Goal: Task Accomplishment & Management: Use online tool/utility

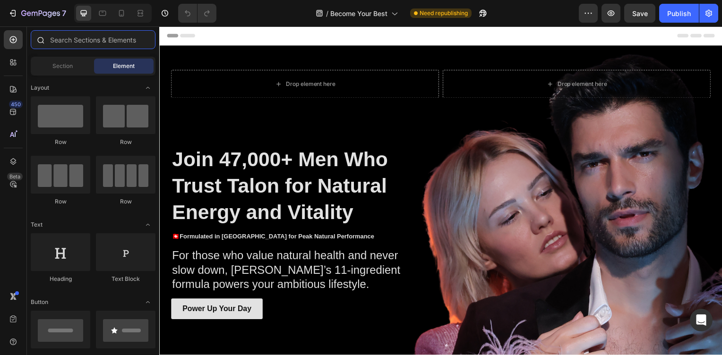
click at [115, 46] on input "text" at bounding box center [93, 39] width 125 height 19
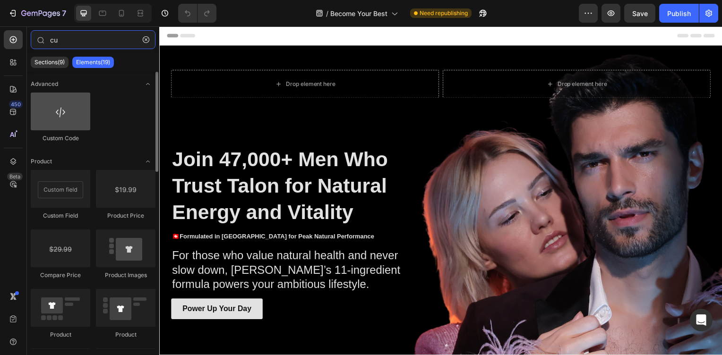
type input "cu"
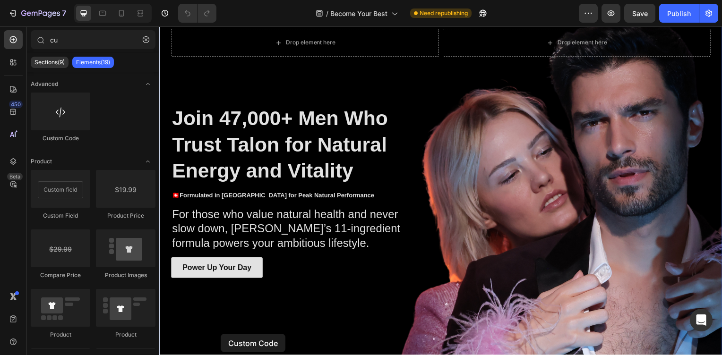
scroll to position [96, 0]
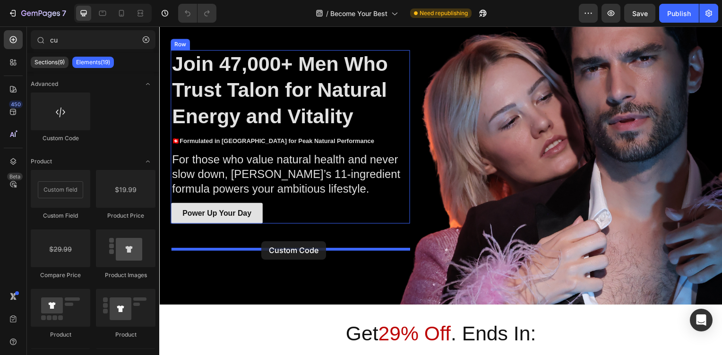
drag, startPoint x: 220, startPoint y: 141, endPoint x: 262, endPoint y: 243, distance: 110.2
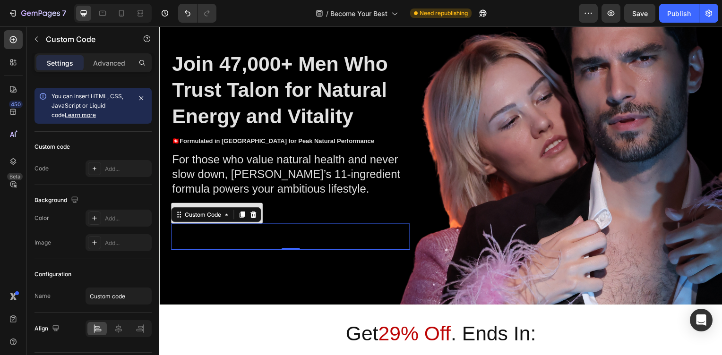
click at [216, 252] on p "Custom code" at bounding box center [291, 238] width 241 height 26
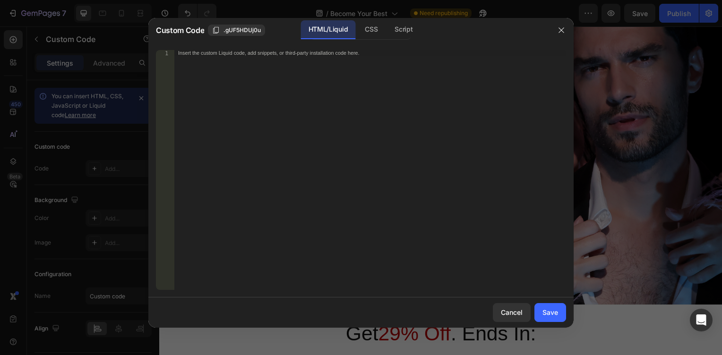
click at [242, 184] on div "Insert the custom Liquid code, add snippets, or third-party installation code h…" at bounding box center [370, 175] width 392 height 251
paste textarea "</div>"
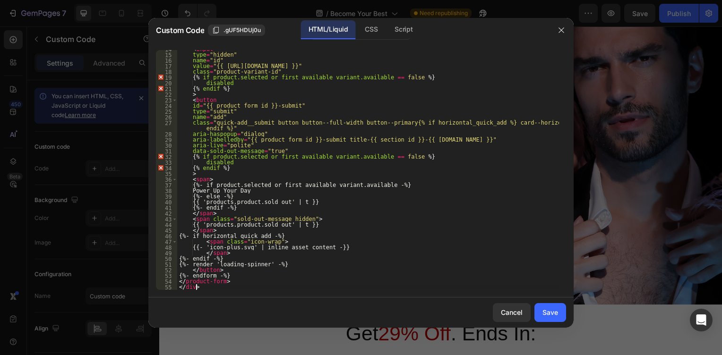
scroll to position [9, 0]
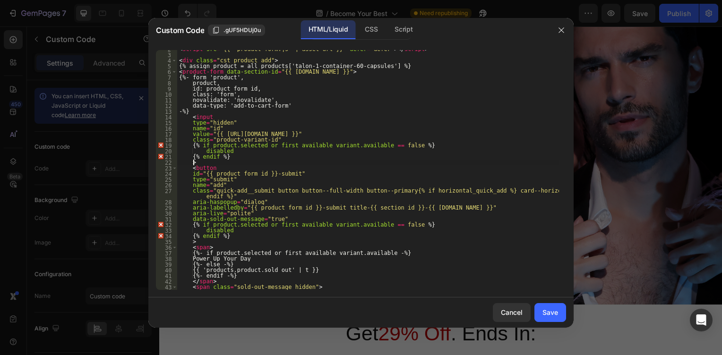
click at [366, 164] on div "< script src = "{{ 'product-form.js' | asset_url }}" defer = "defer" > </ scrip…" at bounding box center [368, 171] width 382 height 251
type textarea ">"
click at [544, 311] on div "Save" at bounding box center [551, 313] width 16 height 10
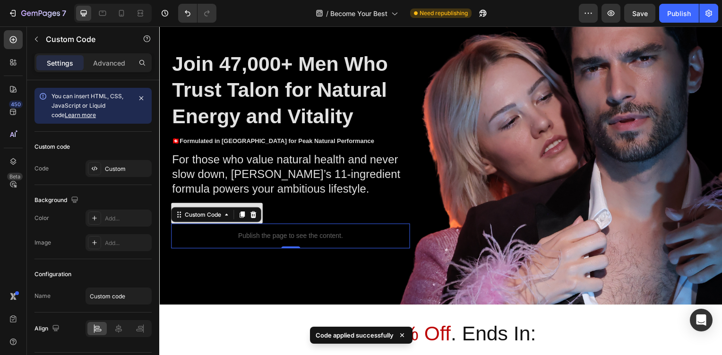
click at [240, 243] on p "Publish the page to see the content." at bounding box center [291, 238] width 241 height 10
click at [241, 243] on p "Publish the page to see the content." at bounding box center [291, 238] width 241 height 10
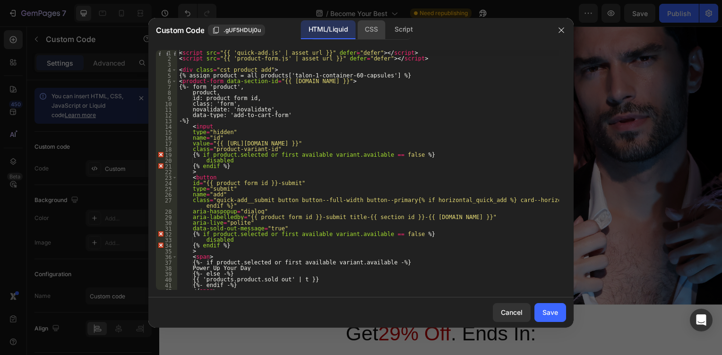
click at [387, 34] on div "CSS" at bounding box center [403, 29] width 33 height 19
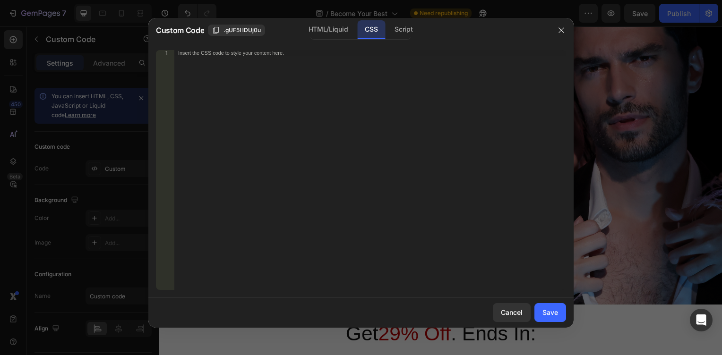
click at [325, 120] on div "Insert the CSS code to style your content here." at bounding box center [370, 175] width 392 height 251
paste textarea "}"
type textarea "}"
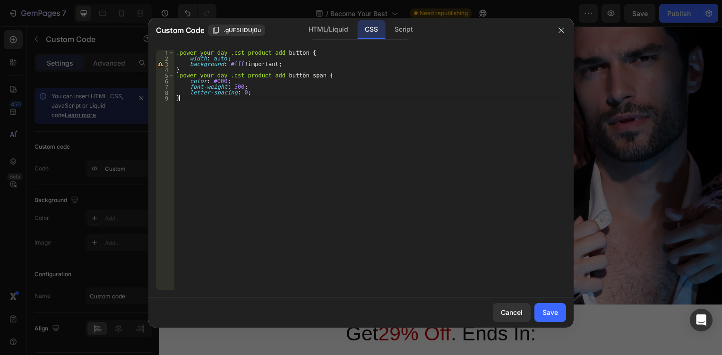
click at [325, 120] on div ".power_your_day .cst_product_add button { width : auto ; background : #fff !imp…" at bounding box center [370, 175] width 392 height 251
click at [313, 121] on div ".power_your_day .cst_product_add button { width : auto ; background : #fff !imp…" at bounding box center [370, 175] width 392 height 251
click at [550, 315] on div "Save" at bounding box center [551, 313] width 16 height 10
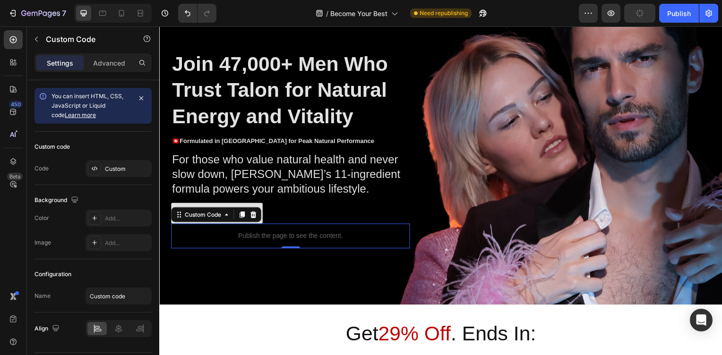
click at [243, 243] on p "Publish the page to see the content." at bounding box center [291, 238] width 241 height 10
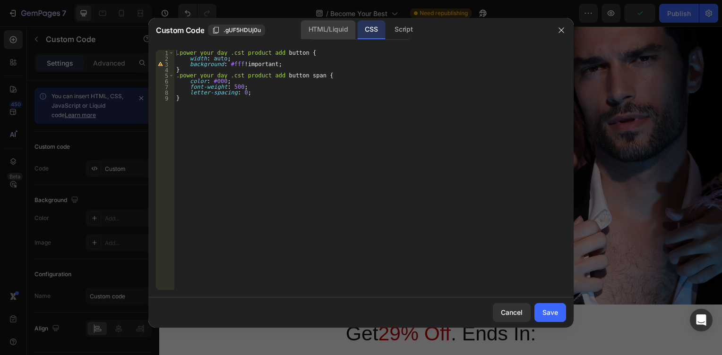
click at [332, 29] on div "HTML/Liquid" at bounding box center [328, 29] width 54 height 19
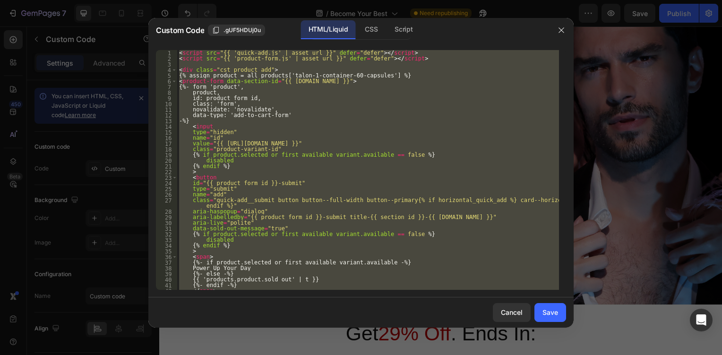
click at [340, 186] on div "< script src = "{{ 'quick-add.js' | asset_url }}" defer = "defer" > </ script >…" at bounding box center [368, 170] width 382 height 240
type textarea "type="submit""
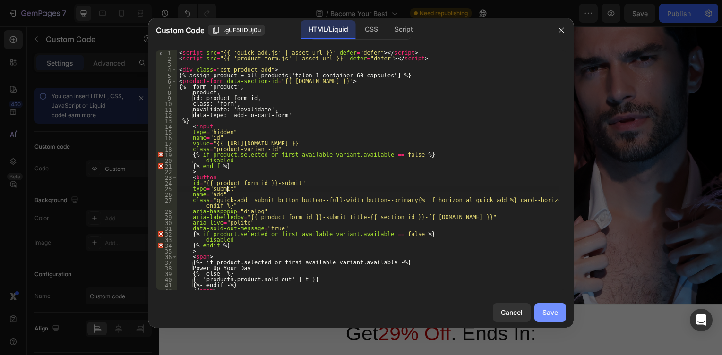
click at [547, 312] on div "Save" at bounding box center [551, 313] width 16 height 10
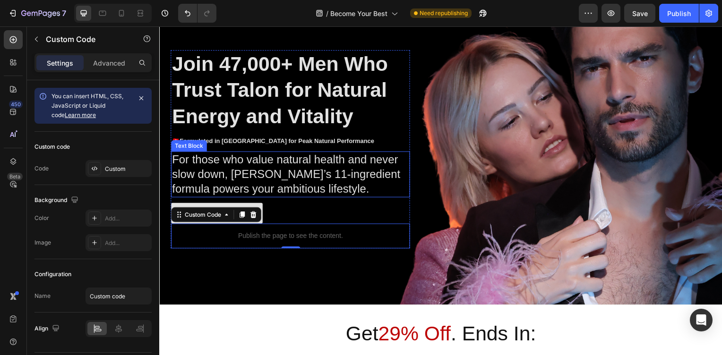
click at [258, 198] on p "For those who value natural health and never slow down, [PERSON_NAME]’s 11-ingr…" at bounding box center [291, 176] width 238 height 44
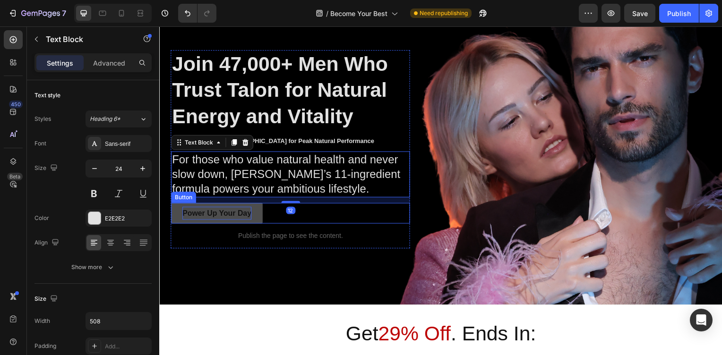
click at [183, 219] on strong "Power Up Your Day" at bounding box center [216, 215] width 69 height 8
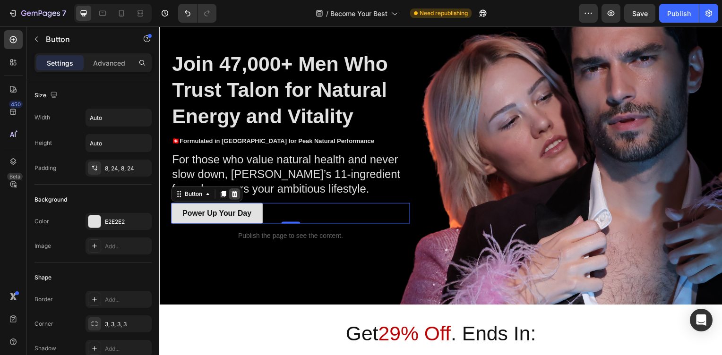
click at [238, 199] on icon at bounding box center [235, 196] width 8 height 8
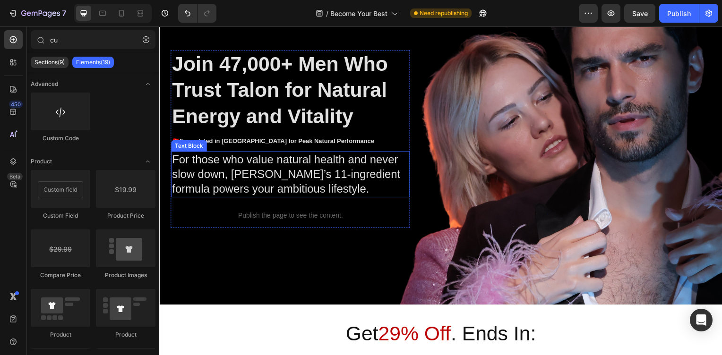
click at [257, 198] on p "For those who value natural health and never slow down, [PERSON_NAME]’s 11-ingr…" at bounding box center [291, 176] width 238 height 44
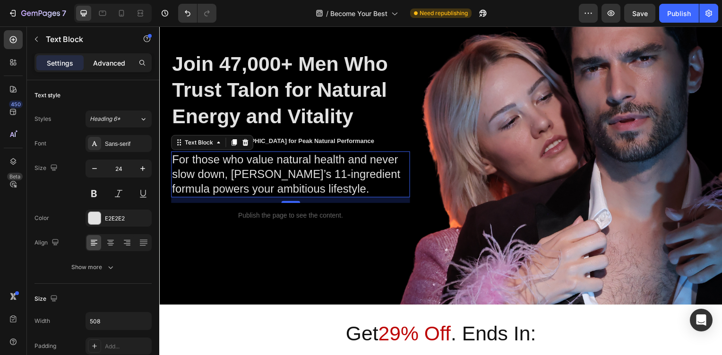
click at [106, 69] on div "Advanced" at bounding box center [109, 62] width 47 height 15
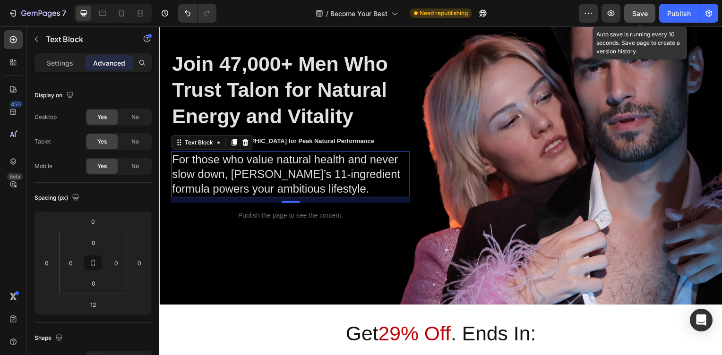
click at [637, 14] on span "Save" at bounding box center [640, 13] width 16 height 8
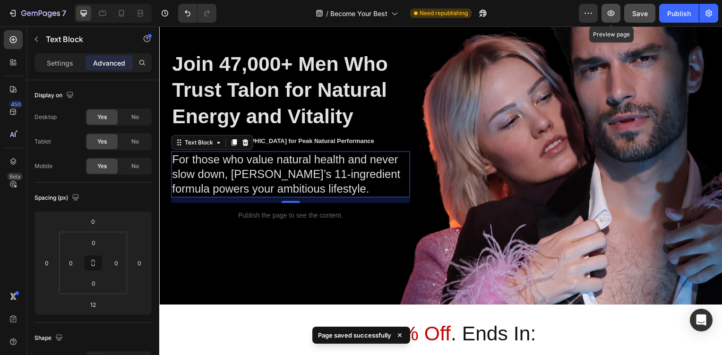
click at [614, 12] on icon "button" at bounding box center [610, 13] width 9 height 9
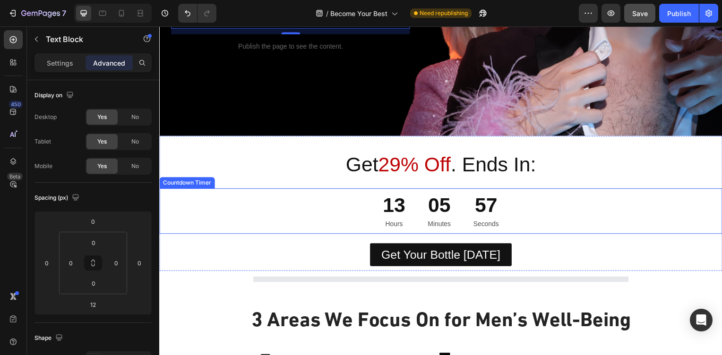
scroll to position [210, 0]
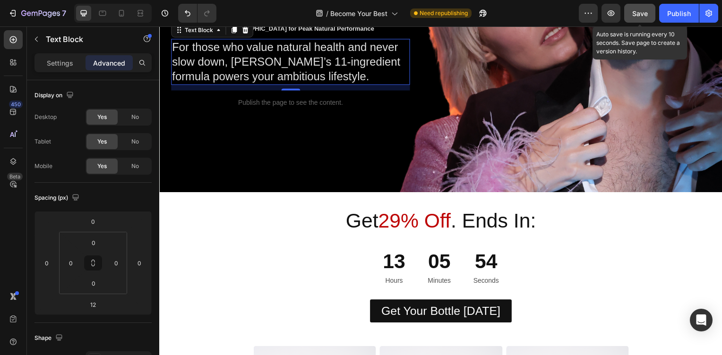
click at [644, 16] on span "Save" at bounding box center [640, 13] width 16 height 8
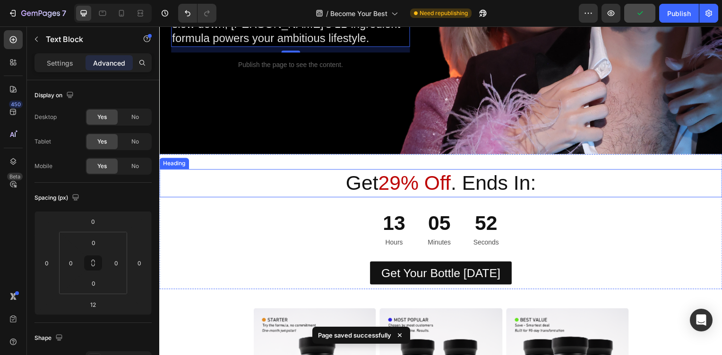
scroll to position [267, 0]
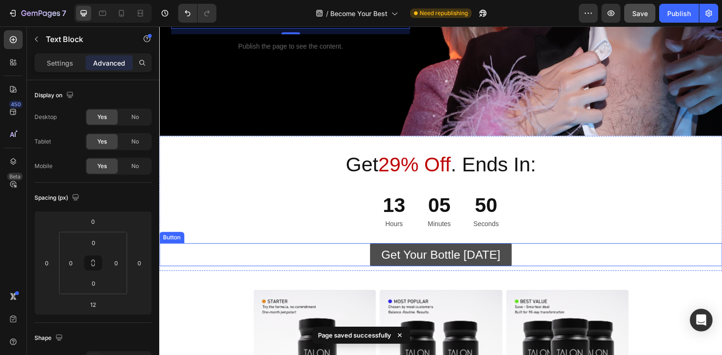
click at [412, 247] on link "Get Your Bottle [DATE]" at bounding box center [443, 256] width 143 height 23
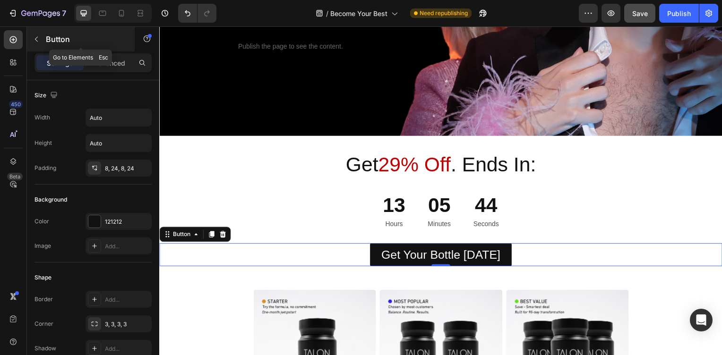
click at [44, 44] on div "Button" at bounding box center [81, 39] width 108 height 25
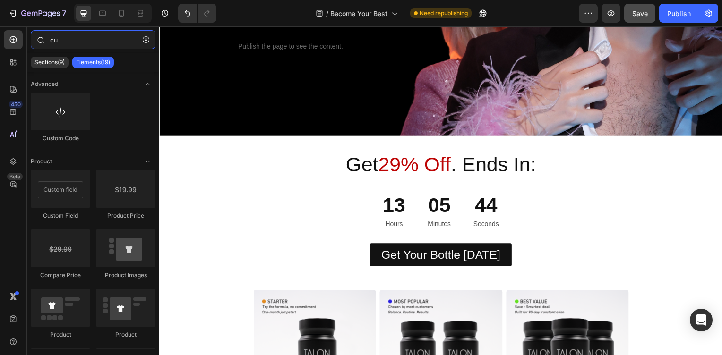
click at [82, 42] on input "cu" at bounding box center [93, 39] width 125 height 19
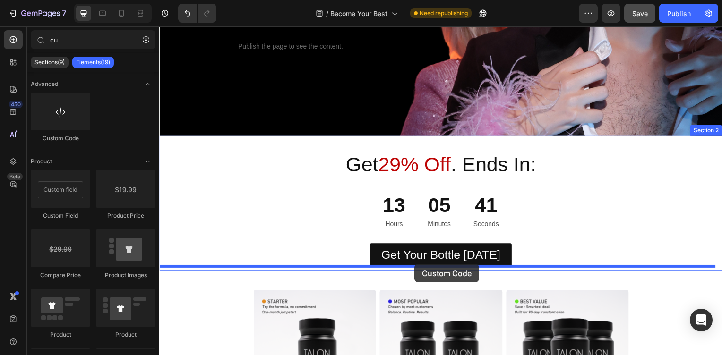
drag, startPoint x: 213, startPoint y: 125, endPoint x: 416, endPoint y: 266, distance: 247.3
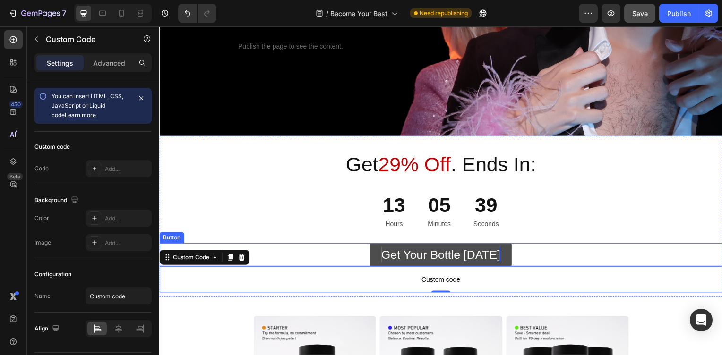
click at [415, 256] on p "Get Your Bottle [DATE]" at bounding box center [443, 257] width 120 height 16
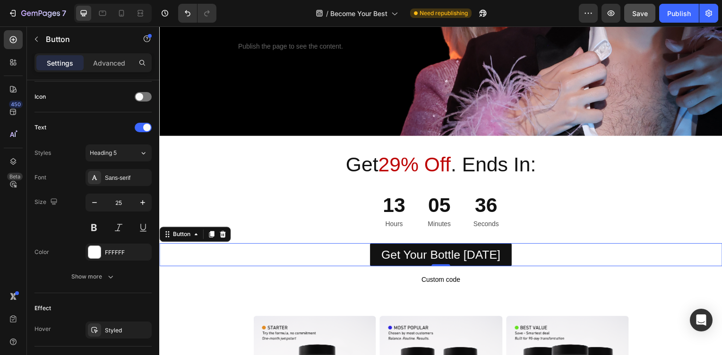
scroll to position [450, 0]
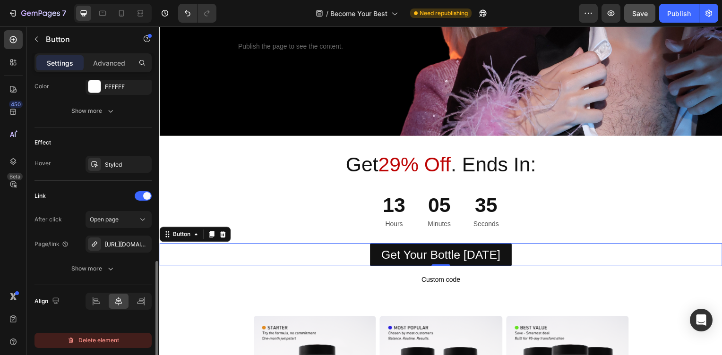
click at [90, 341] on div "Delete element" at bounding box center [93, 340] width 52 height 11
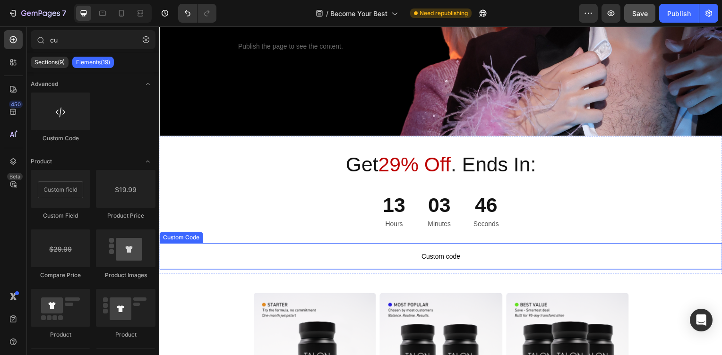
click at [404, 264] on p "Custom code" at bounding box center [442, 258] width 567 height 26
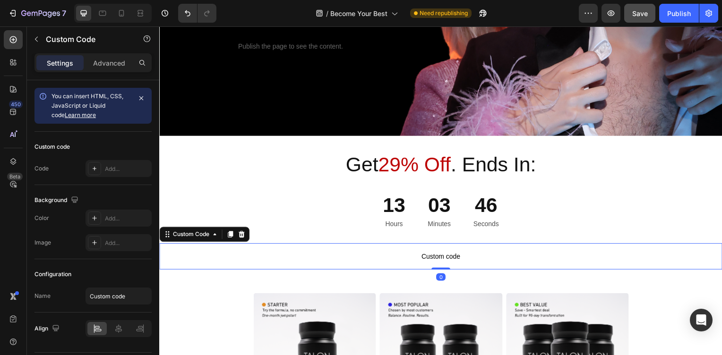
click at [404, 264] on p "Custom code" at bounding box center [442, 258] width 567 height 26
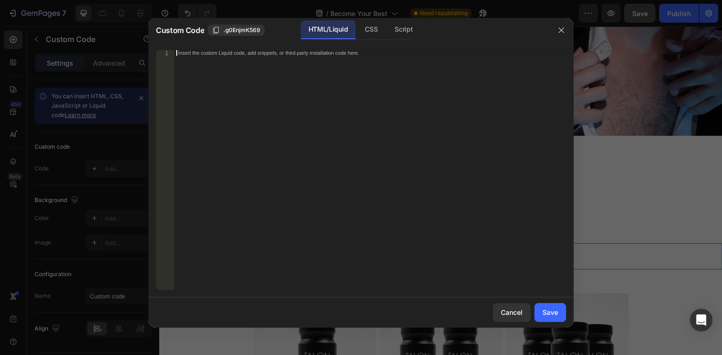
click at [339, 216] on div "Insert the custom Liquid code, add snippets, or third-party installation code h…" at bounding box center [370, 175] width 392 height 251
paste textarea "</div>"
type textarea "</div>"
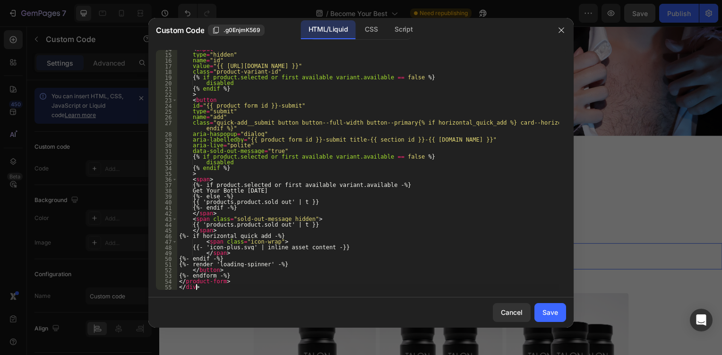
scroll to position [78, 0]
click at [549, 315] on div "Save" at bounding box center [551, 313] width 16 height 10
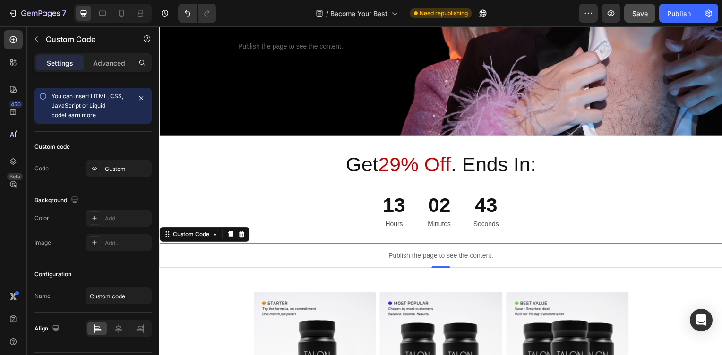
click at [389, 259] on p "Publish the page to see the content." at bounding box center [442, 258] width 567 height 10
click at [389, 258] on p "Publish the page to see the content." at bounding box center [442, 258] width 567 height 10
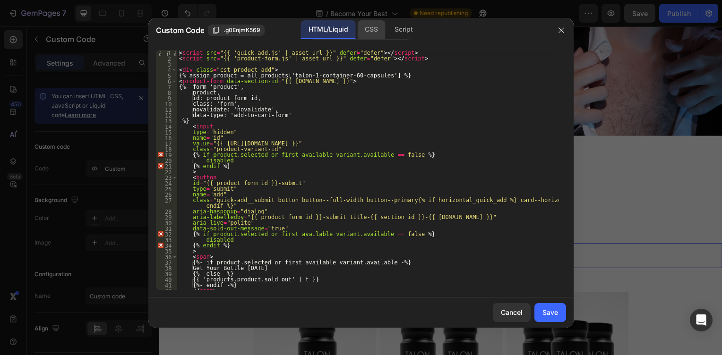
click at [387, 30] on div "CSS" at bounding box center [403, 29] width 33 height 19
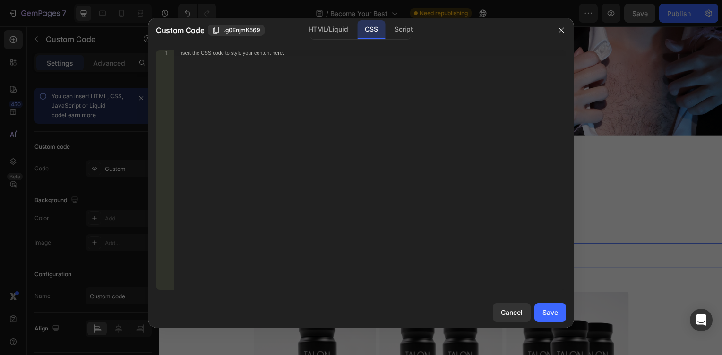
click at [306, 117] on div "Insert the CSS code to style your content here." at bounding box center [370, 175] width 392 height 251
paste textarea "}"
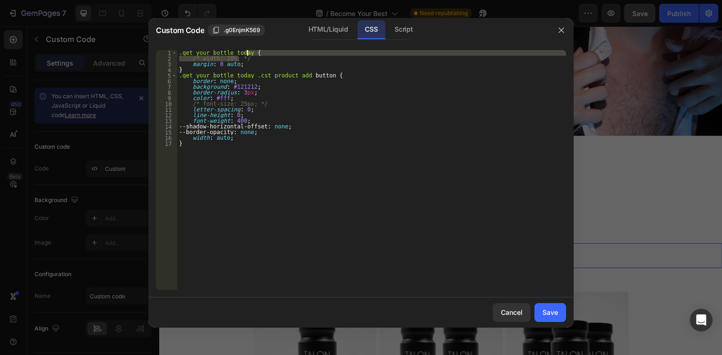
drag, startPoint x: 261, startPoint y: 57, endPoint x: 265, endPoint y: 52, distance: 5.4
click at [265, 52] on div ".get_your_bottle_today { /* width: 20%; */ margin : 0 auto ; } .get_your_bottle…" at bounding box center [371, 175] width 389 height 251
type textarea ".get_your_bottle_today {"
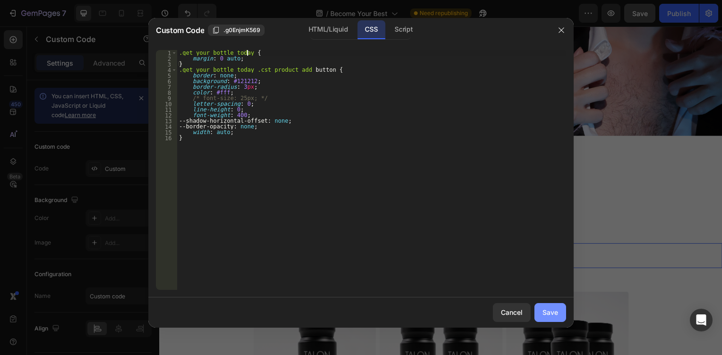
click at [547, 310] on div "Save" at bounding box center [551, 313] width 16 height 10
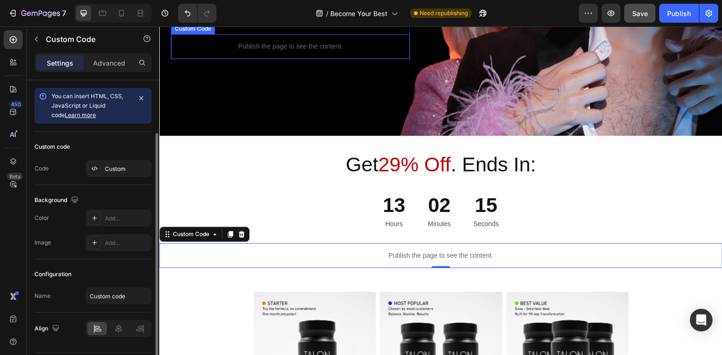
scroll to position [27, 0]
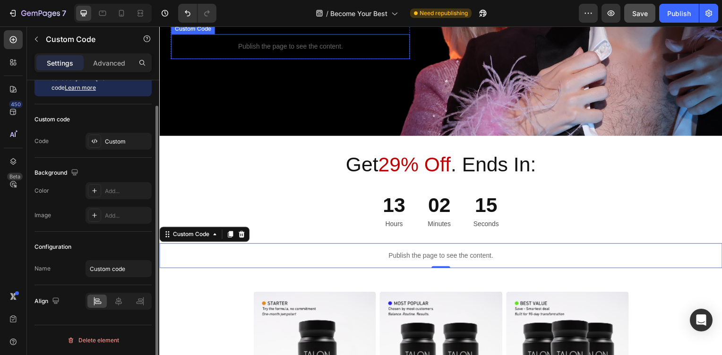
click at [265, 60] on div "Publish the page to see the content." at bounding box center [291, 47] width 241 height 25
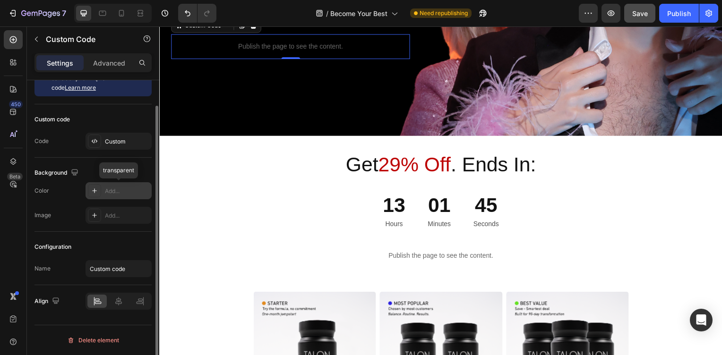
click at [111, 193] on div "Add..." at bounding box center [127, 191] width 44 height 9
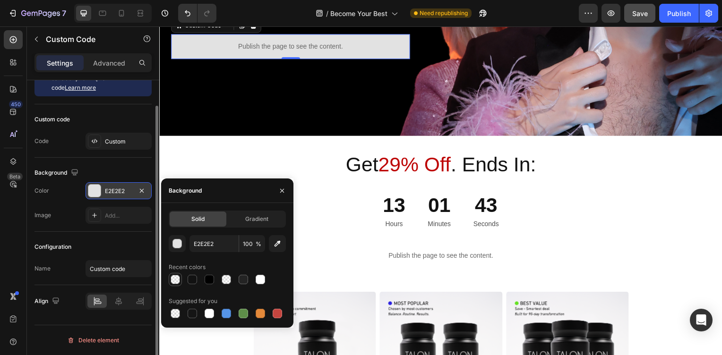
click at [180, 277] on div at bounding box center [175, 279] width 9 height 9
type input "121212"
type input "0"
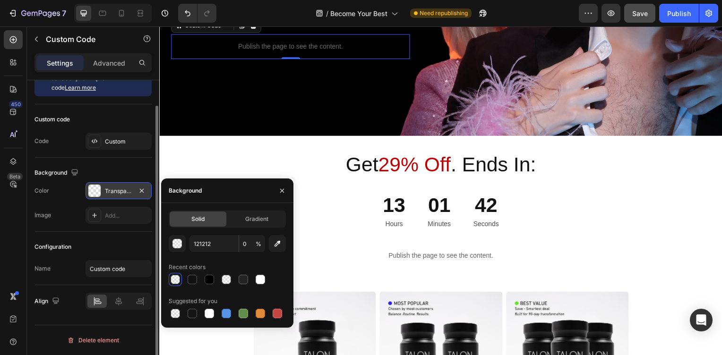
click at [141, 170] on div "Background" at bounding box center [93, 172] width 117 height 15
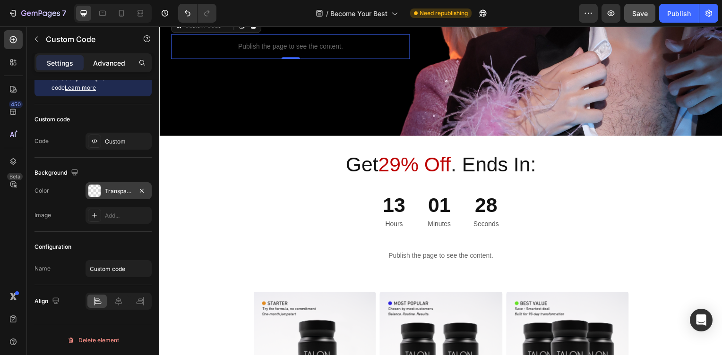
click at [110, 62] on p "Advanced" at bounding box center [109, 63] width 32 height 10
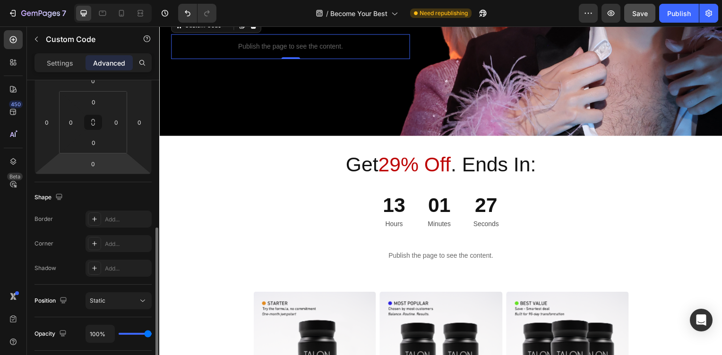
scroll to position [198, 0]
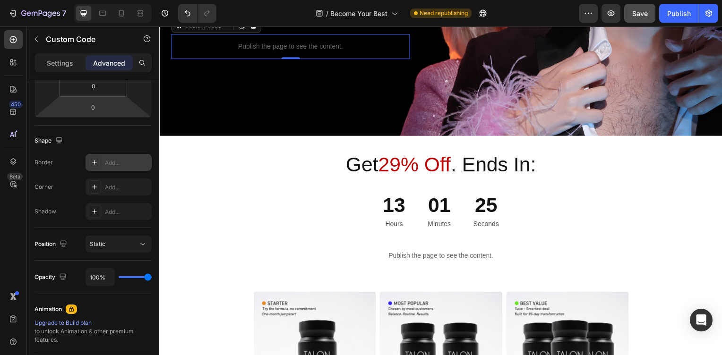
click at [127, 164] on div "Add..." at bounding box center [127, 163] width 44 height 9
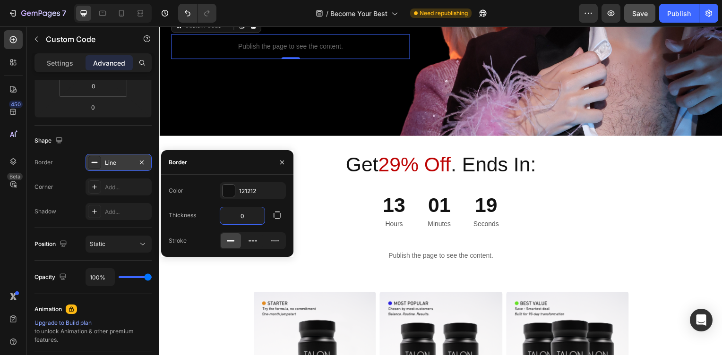
type input "0"
drag, startPoint x: 280, startPoint y: 164, endPoint x: 88, endPoint y: 148, distance: 193.0
click at [280, 164] on icon "button" at bounding box center [282, 163] width 8 height 8
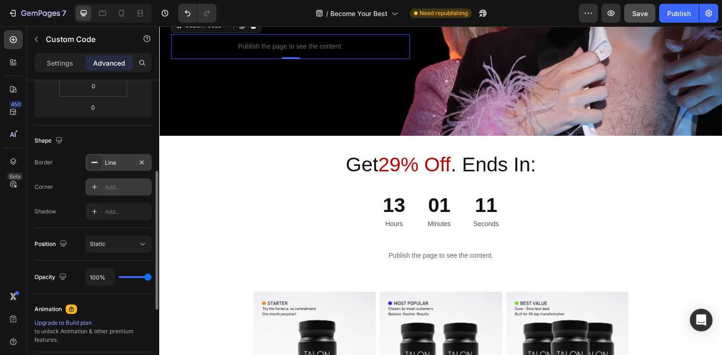
click at [121, 187] on div "Add..." at bounding box center [127, 187] width 44 height 9
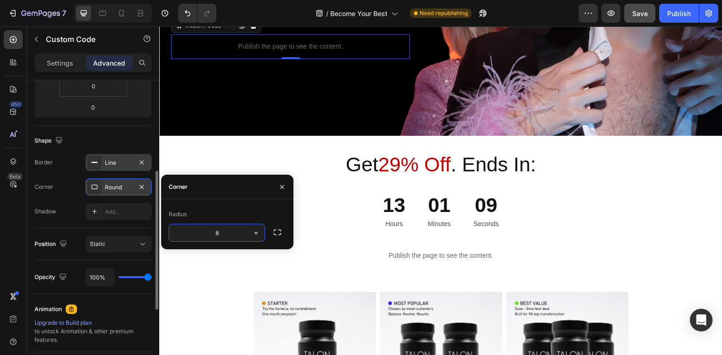
type input "3"
click at [286, 186] on button "button" at bounding box center [282, 187] width 15 height 15
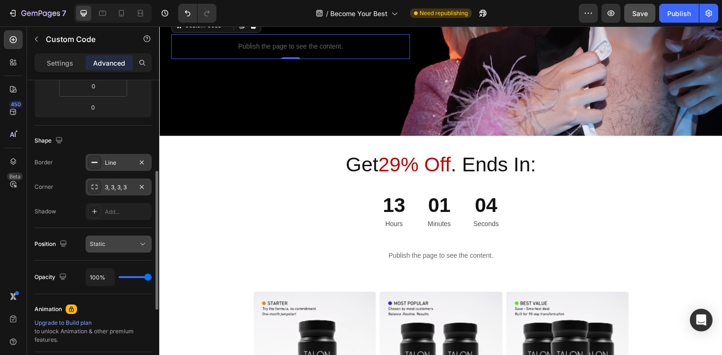
click at [110, 238] on button "Static" at bounding box center [119, 244] width 66 height 17
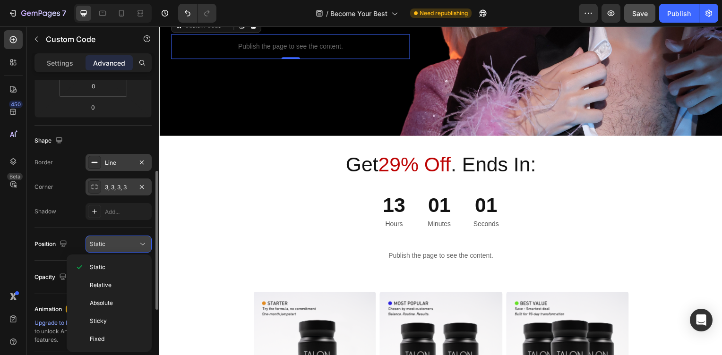
click at [123, 243] on div "Static" at bounding box center [114, 244] width 48 height 9
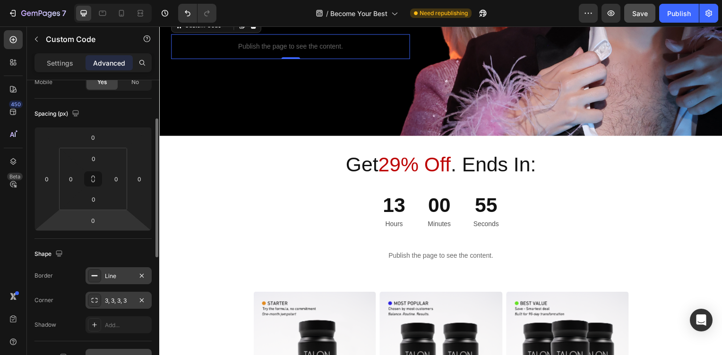
scroll to position [141, 0]
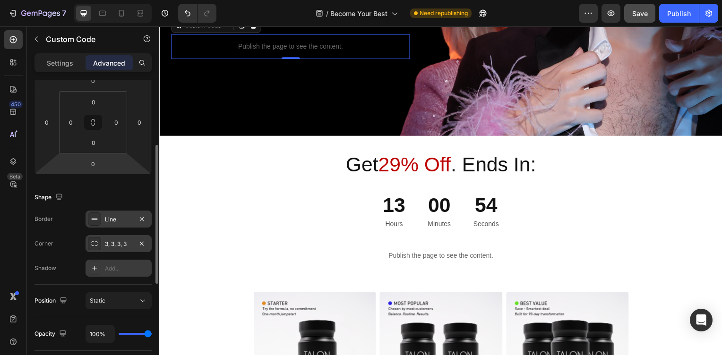
click at [112, 274] on div "Add..." at bounding box center [119, 268] width 66 height 17
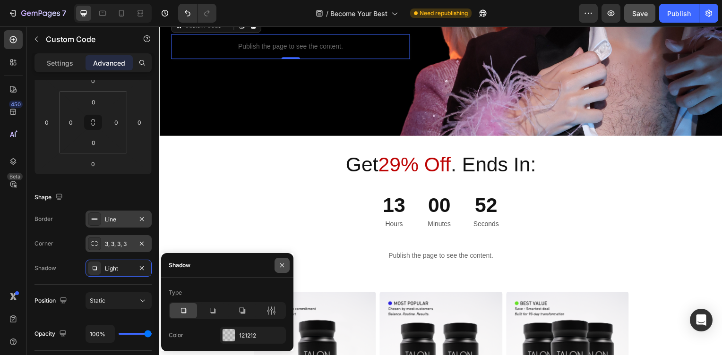
drag, startPoint x: 279, startPoint y: 268, endPoint x: 23, endPoint y: 133, distance: 289.9
click at [279, 268] on icon "button" at bounding box center [282, 266] width 8 height 8
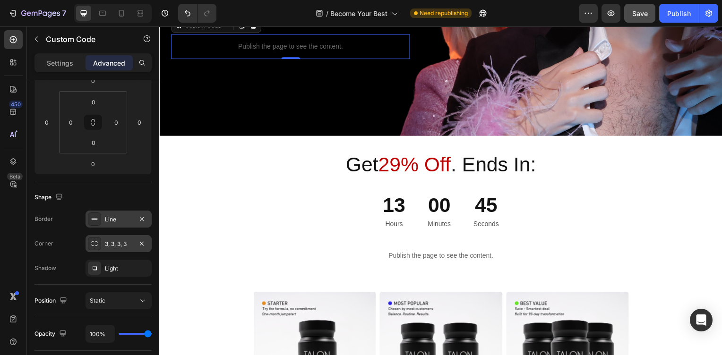
scroll to position [354, 0]
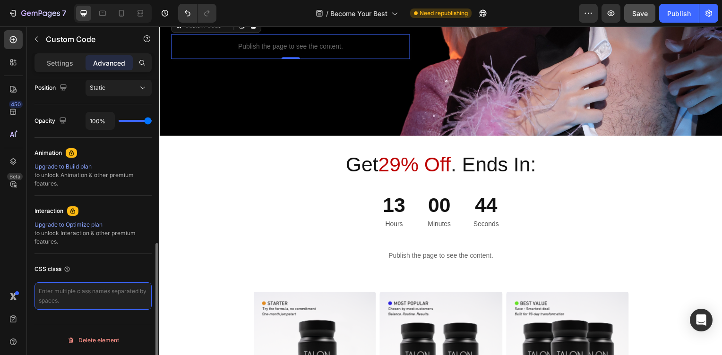
click at [49, 299] on textarea at bounding box center [93, 296] width 117 height 27
paste textarea "power_your_day"
type textarea "power_your_day"
click at [102, 269] on div "CSS class" at bounding box center [93, 269] width 117 height 15
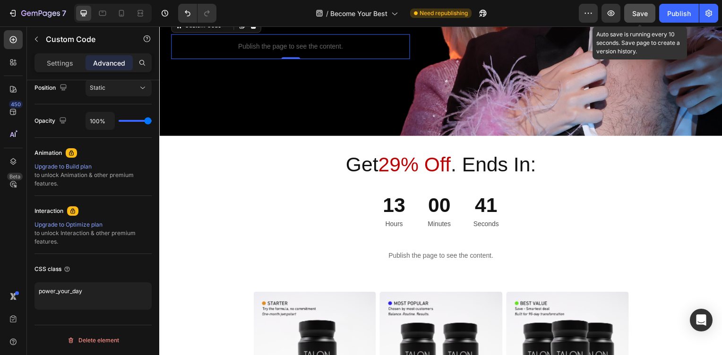
click at [634, 20] on button "Save" at bounding box center [639, 13] width 31 height 19
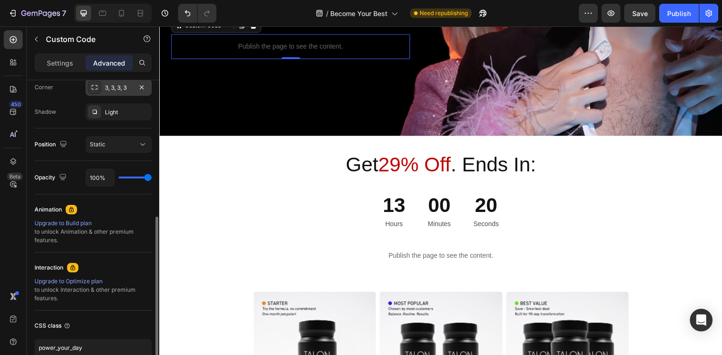
scroll to position [241, 0]
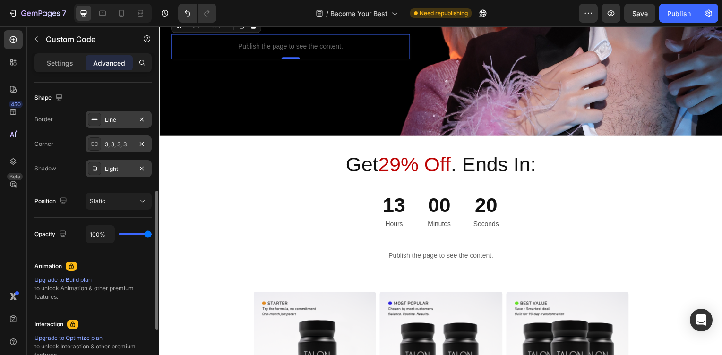
click at [126, 165] on div "Light" at bounding box center [118, 169] width 27 height 9
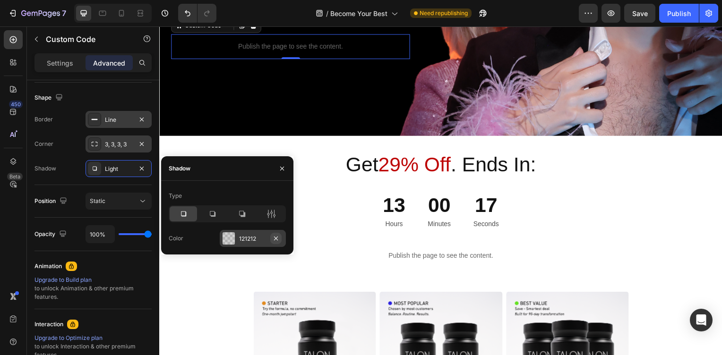
click at [279, 237] on icon "button" at bounding box center [276, 239] width 8 height 8
click at [278, 170] on button "button" at bounding box center [282, 168] width 15 height 15
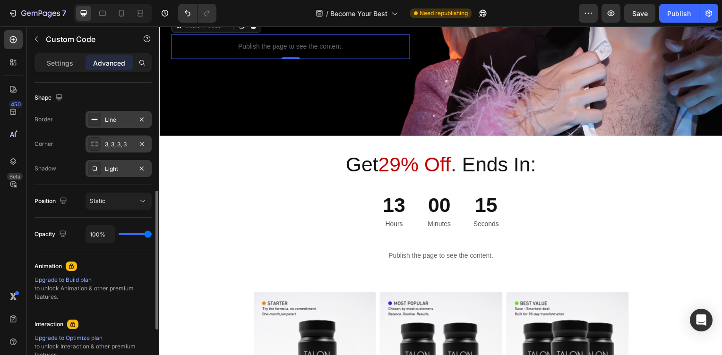
click at [109, 172] on div "Light" at bounding box center [118, 169] width 27 height 9
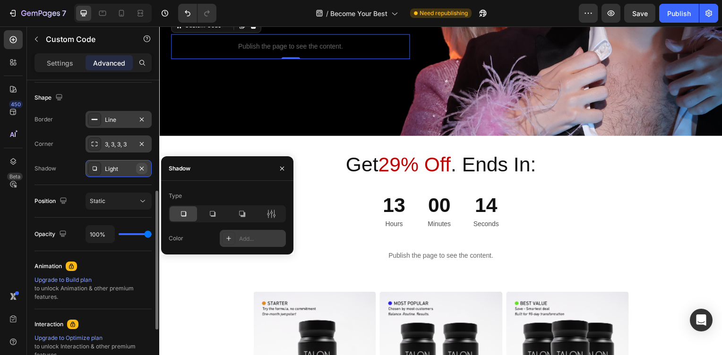
click at [143, 172] on icon "button" at bounding box center [142, 169] width 8 height 8
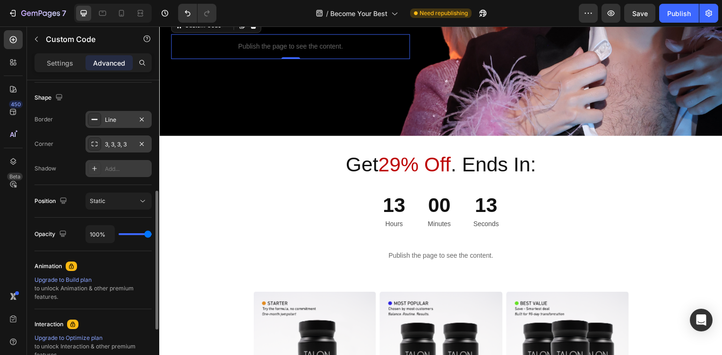
click at [72, 181] on div "Shape Border Line Corner 3, 3, 3, 3 Shadow Add..." at bounding box center [93, 134] width 117 height 103
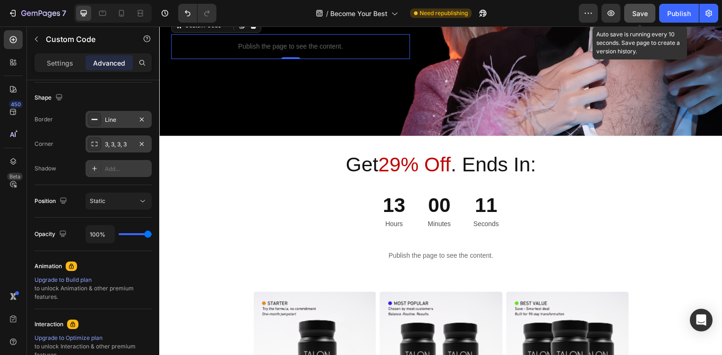
click at [631, 12] on button "Save" at bounding box center [639, 13] width 31 height 19
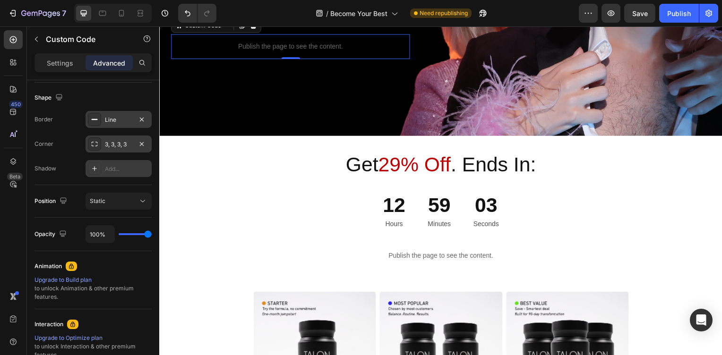
click at [205, 52] on p "Publish the page to see the content." at bounding box center [291, 47] width 241 height 10
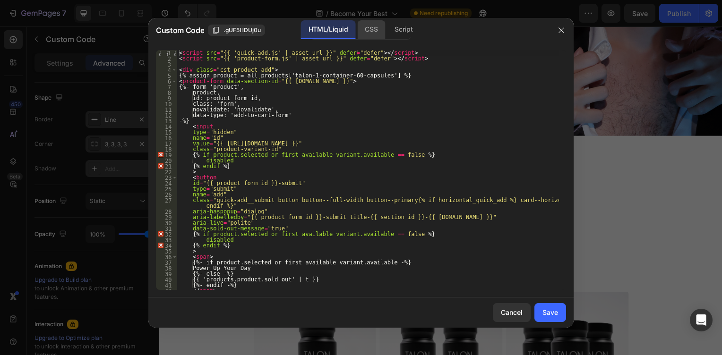
click at [387, 30] on div "CSS" at bounding box center [403, 29] width 33 height 19
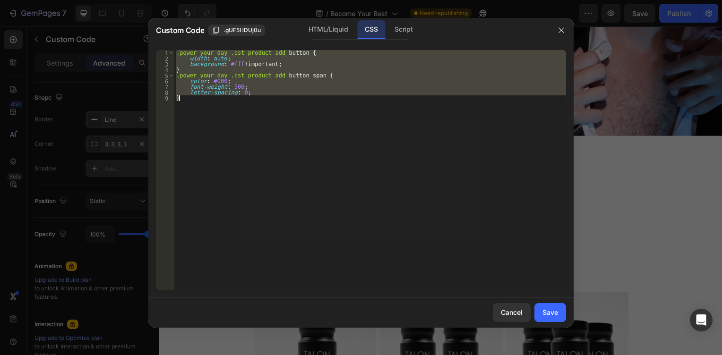
click at [229, 134] on div ".power_your_day .cst_product_add button { width : auto ; background : #fff !imp…" at bounding box center [370, 170] width 392 height 240
type textarea "}"
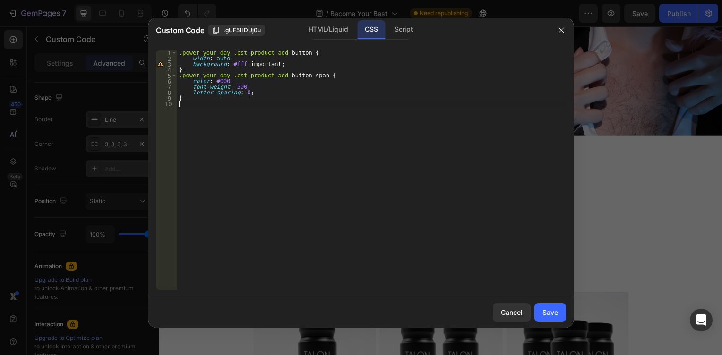
paste textarea "}"
type textarea "}"
click at [552, 314] on div "Save" at bounding box center [551, 313] width 16 height 10
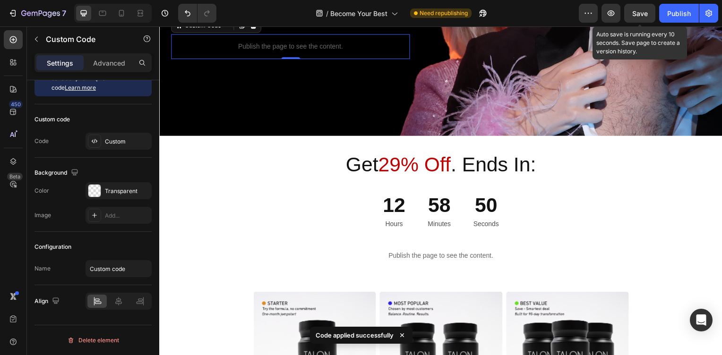
click at [639, 16] on span "Save" at bounding box center [640, 13] width 16 height 8
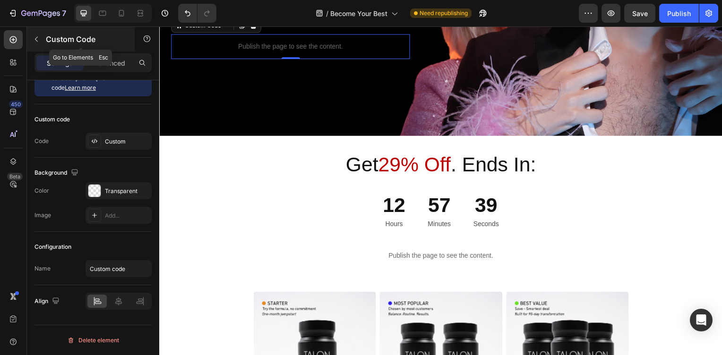
click at [31, 39] on button "button" at bounding box center [36, 39] width 15 height 15
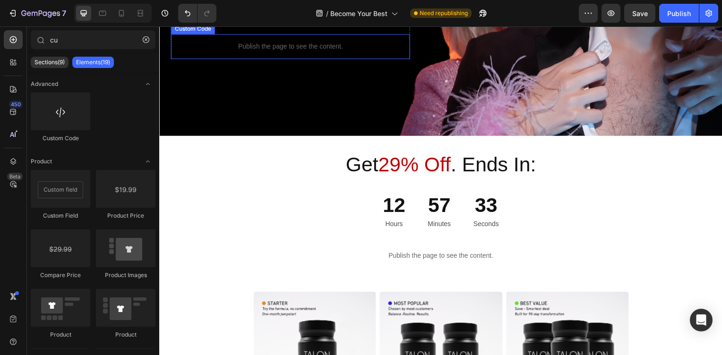
click at [237, 52] on p "Publish the page to see the content." at bounding box center [291, 47] width 241 height 10
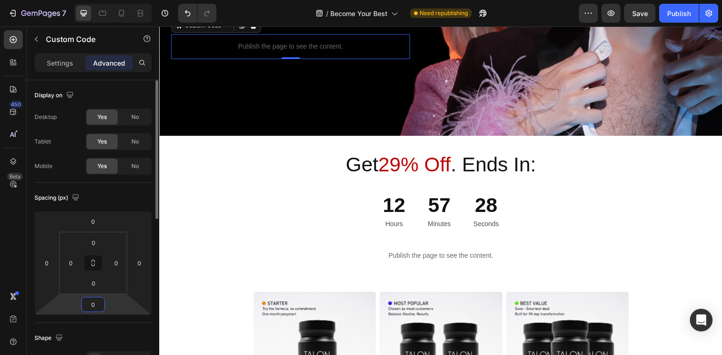
click at [87, 304] on input "0" at bounding box center [93, 305] width 19 height 14
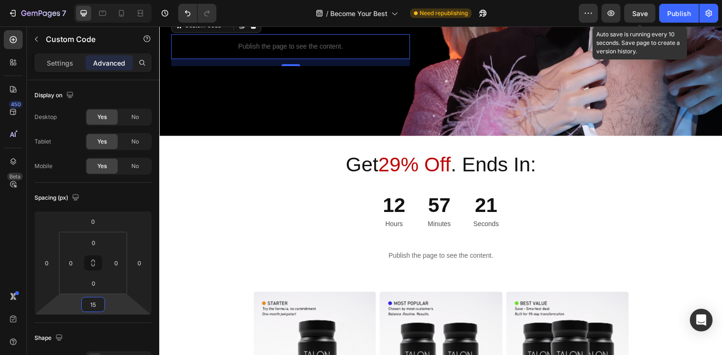
type input "15"
click at [643, 15] on span "Save" at bounding box center [640, 13] width 16 height 8
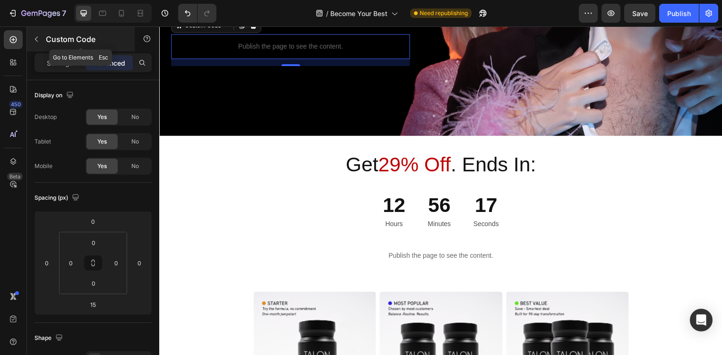
click at [33, 41] on icon "button" at bounding box center [37, 39] width 8 height 8
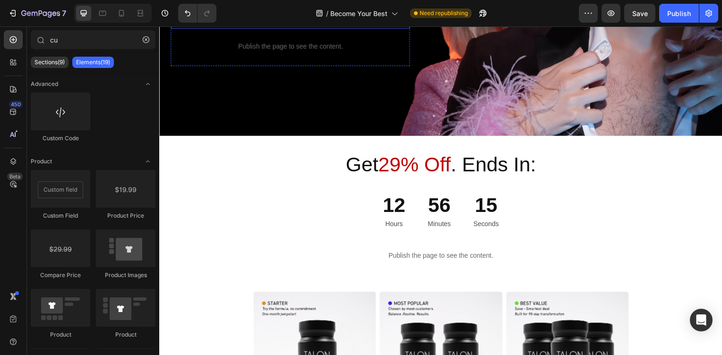
click at [271, 28] on p "For those who value natural health and never slow down, [PERSON_NAME]’s 11-ingr…" at bounding box center [291, 5] width 238 height 44
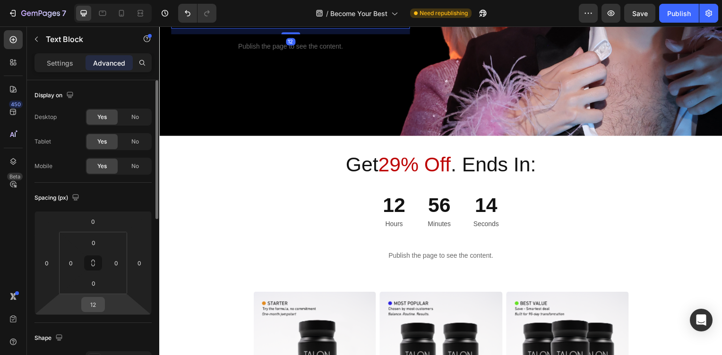
click at [97, 311] on input "12" at bounding box center [93, 305] width 19 height 14
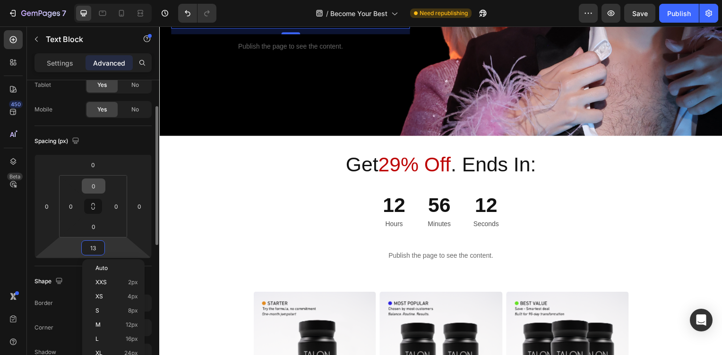
scroll to position [0, 0]
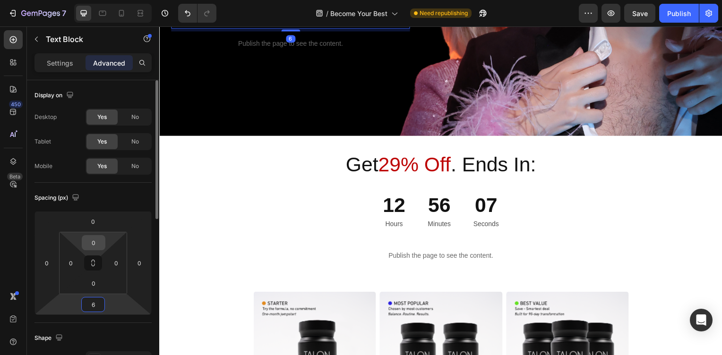
type input "5"
click at [0, 0] on div "Spacing (px) 0 0 5 0 0 0 0 0" at bounding box center [0, 0] width 0 height 0
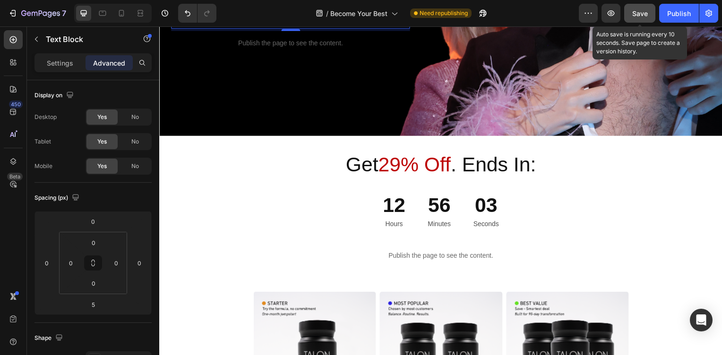
click at [650, 19] on button "Save" at bounding box center [639, 13] width 31 height 19
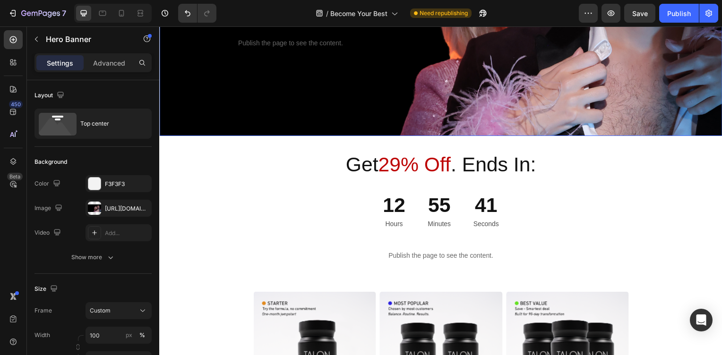
click at [64, 95] on icon "button" at bounding box center [60, 94] width 9 height 9
click at [63, 146] on icon "button" at bounding box center [62, 144] width 5 height 7
type input "400"
type input "100%"
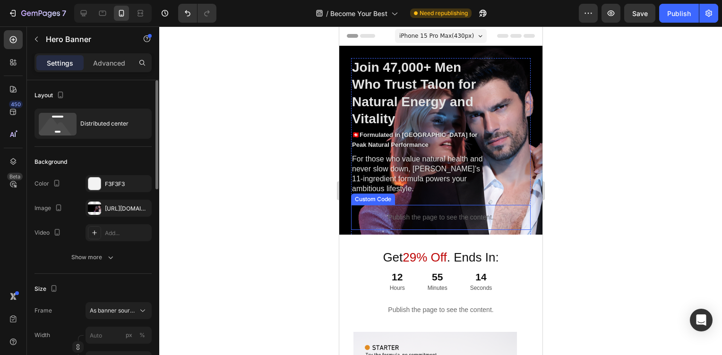
click at [386, 223] on p "Publish the page to see the content." at bounding box center [441, 218] width 180 height 10
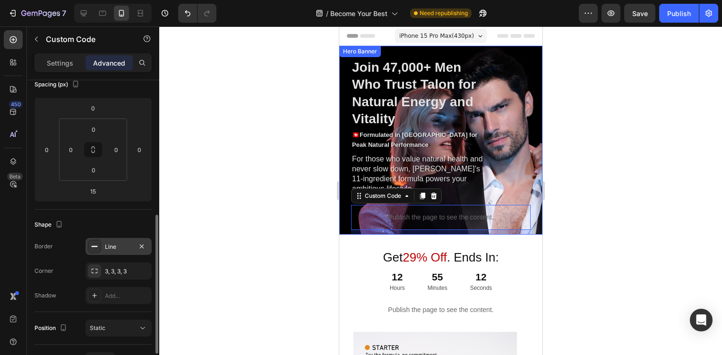
scroll to position [227, 0]
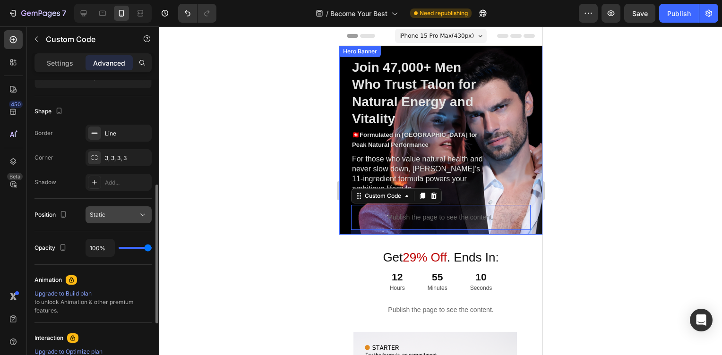
click at [111, 218] on div "Static" at bounding box center [114, 215] width 48 height 9
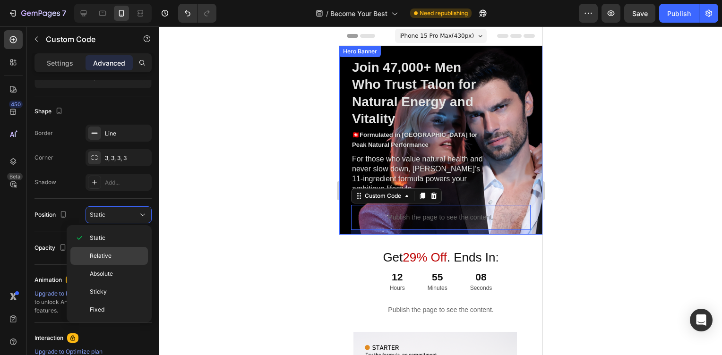
click at [115, 252] on p "Relative" at bounding box center [117, 256] width 54 height 9
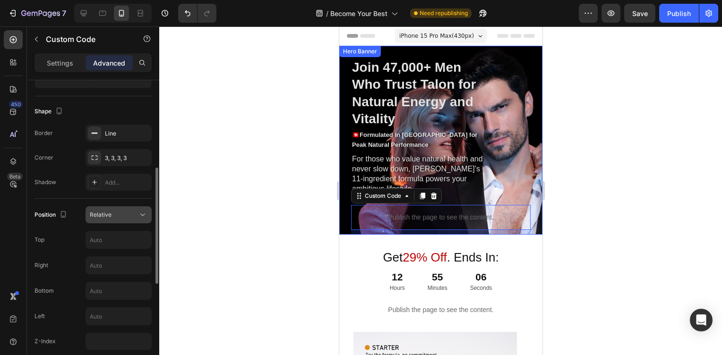
click at [122, 220] on button "Relative" at bounding box center [119, 215] width 66 height 17
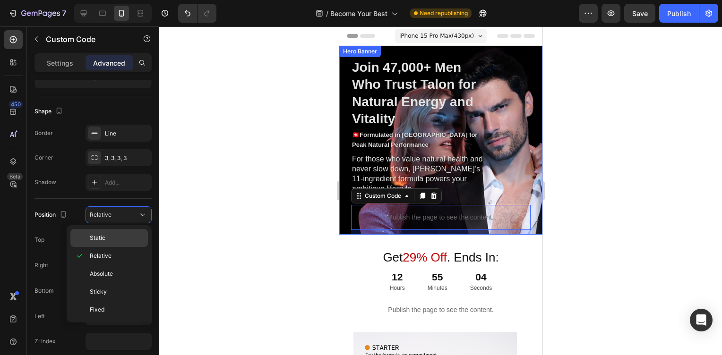
click at [106, 236] on p "Static" at bounding box center [117, 238] width 54 height 9
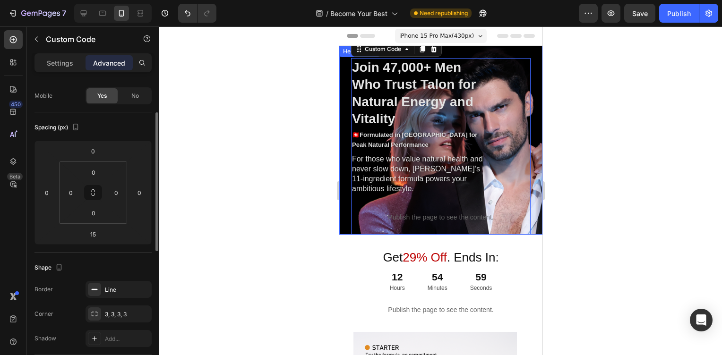
scroll to position [0, 0]
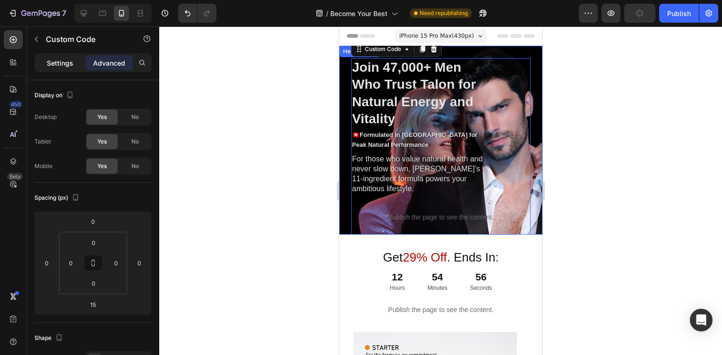
click at [63, 64] on p "Settings" at bounding box center [60, 63] width 26 height 10
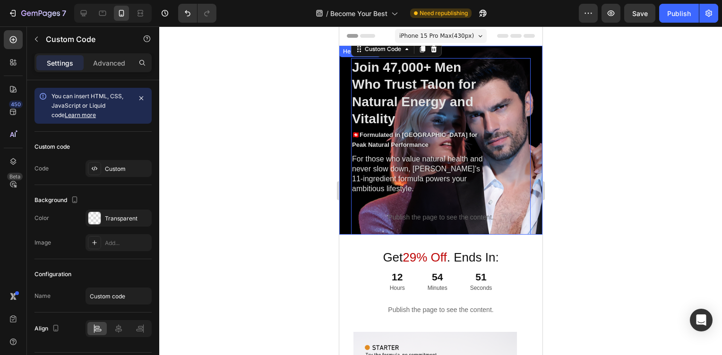
click at [347, 74] on div "Row Join 47,000+ Men Who Trust Talon for Natural Energy and Vitality Heading 🇨🇭…" at bounding box center [440, 146] width 203 height 201
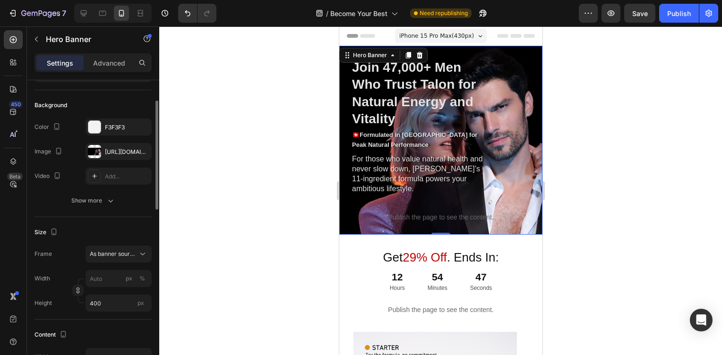
scroll to position [113, 0]
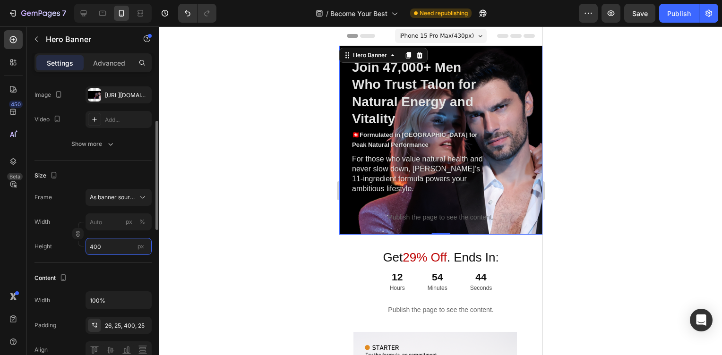
click at [113, 246] on input "400" at bounding box center [119, 246] width 66 height 17
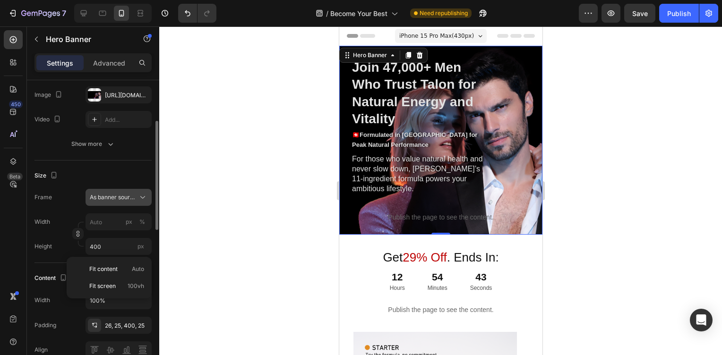
click at [129, 197] on span "As banner source" at bounding box center [113, 197] width 46 height 9
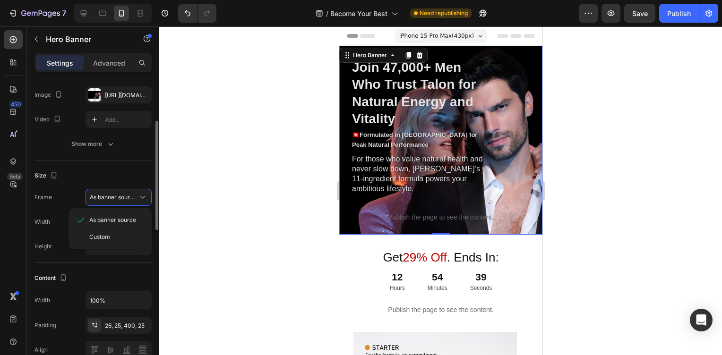
click at [120, 272] on div "Content" at bounding box center [93, 278] width 117 height 15
click at [108, 245] on input "400" at bounding box center [119, 246] width 66 height 17
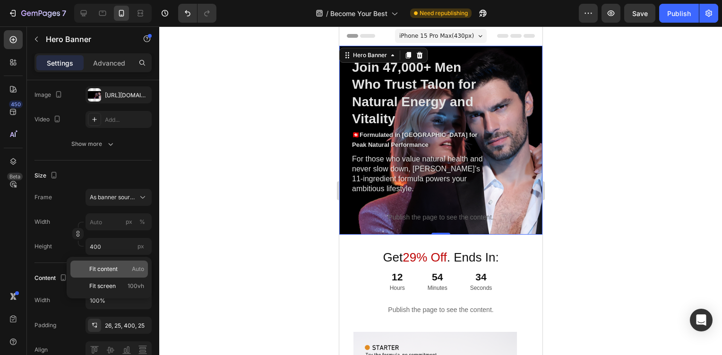
click at [101, 266] on span "Fit content" at bounding box center [103, 269] width 28 height 9
type input "100"
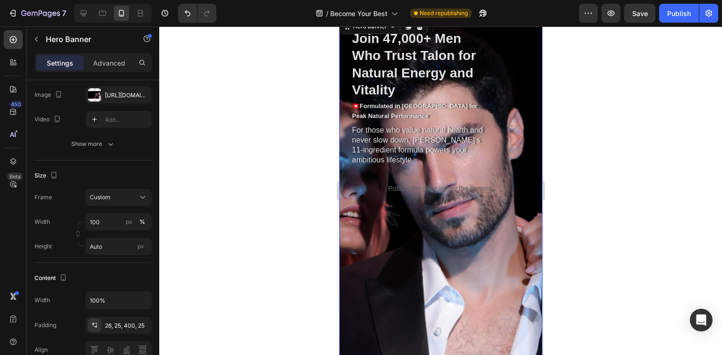
scroll to position [0, 0]
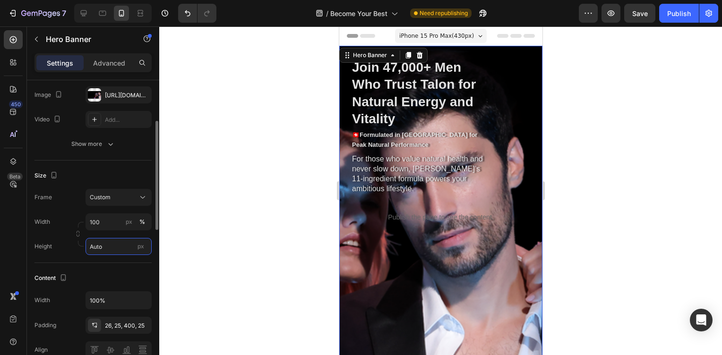
click at [116, 252] on input "Auto" at bounding box center [119, 246] width 66 height 17
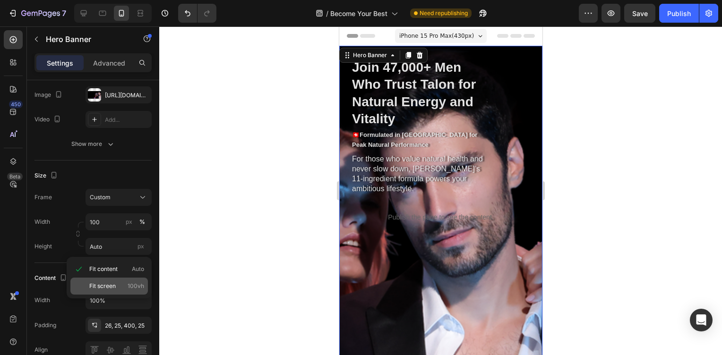
click at [110, 288] on span "Fit screen" at bounding box center [102, 286] width 26 height 9
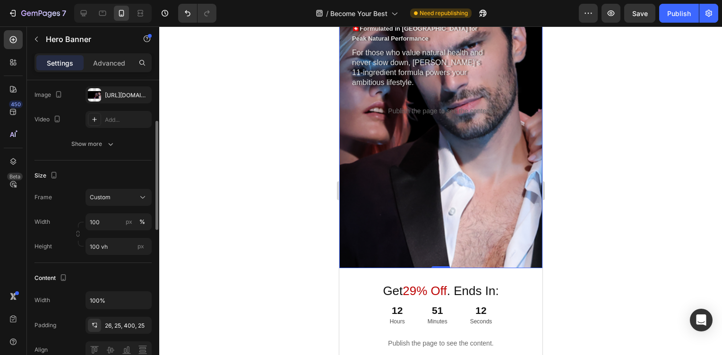
scroll to position [113, 0]
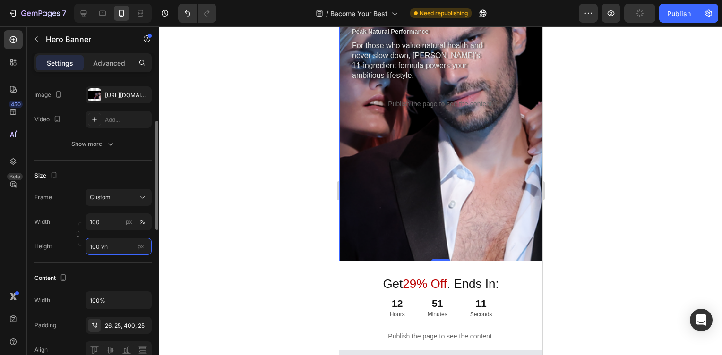
click at [114, 247] on input "100 vh" at bounding box center [119, 246] width 66 height 17
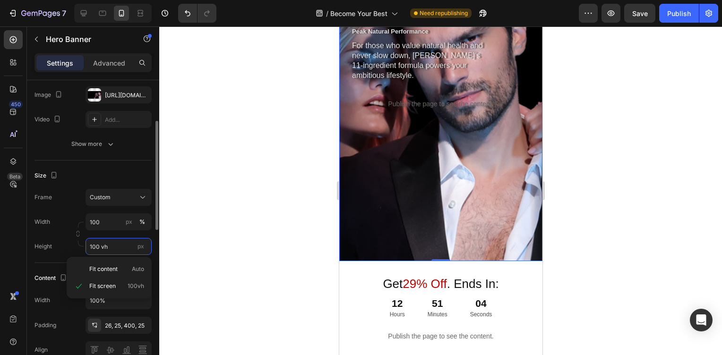
type input "Auto"
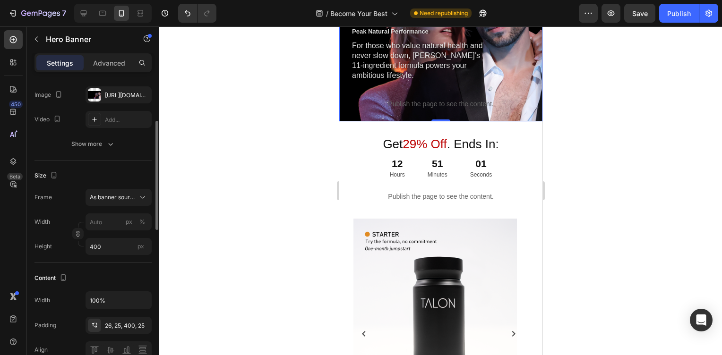
drag, startPoint x: 53, startPoint y: 259, endPoint x: 86, endPoint y: 248, distance: 34.4
click at [54, 259] on div "Size Frame As banner source Width px % Height 400 px" at bounding box center [93, 212] width 117 height 103
click at [90, 246] on input "400" at bounding box center [119, 246] width 66 height 17
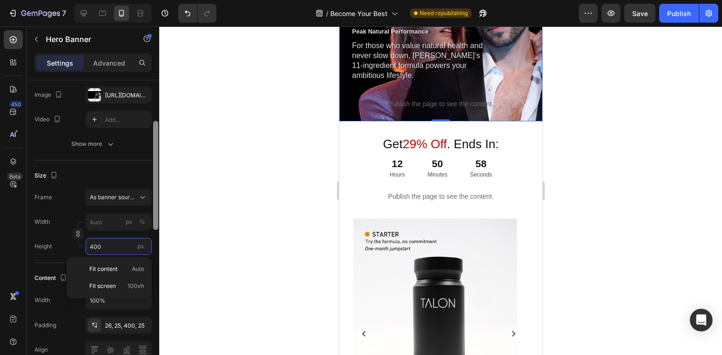
type input "0"
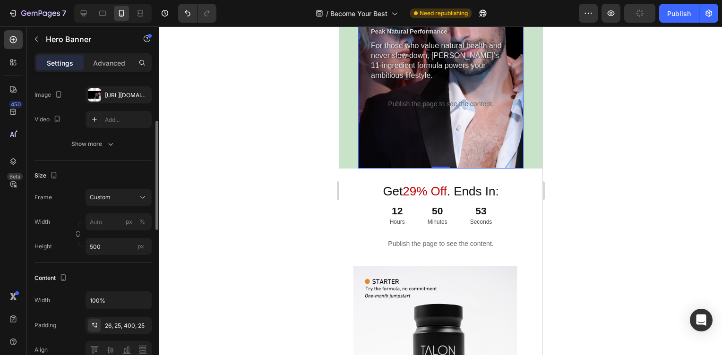
click at [106, 263] on div "Content Width 100% Padding 26, 25, 400, 25 Align" at bounding box center [93, 315] width 117 height 104
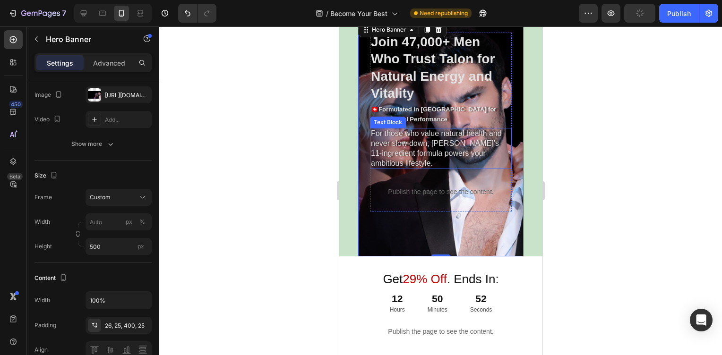
scroll to position [0, 0]
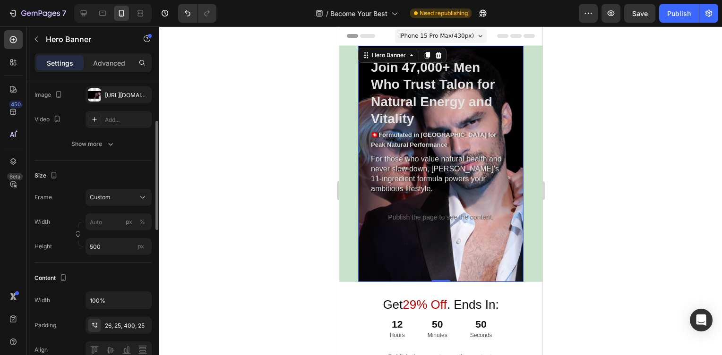
click at [100, 263] on div "Size Frame Custom Width px % Height 500 px" at bounding box center [93, 212] width 117 height 103
click at [104, 227] on input "px %" at bounding box center [119, 222] width 66 height 17
click at [52, 259] on div "Size Frame Custom Width px % Height 500 px" at bounding box center [93, 212] width 117 height 103
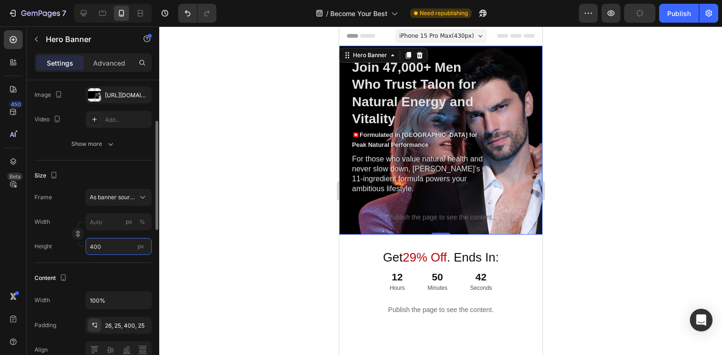
click at [94, 248] on input "400" at bounding box center [119, 246] width 66 height 17
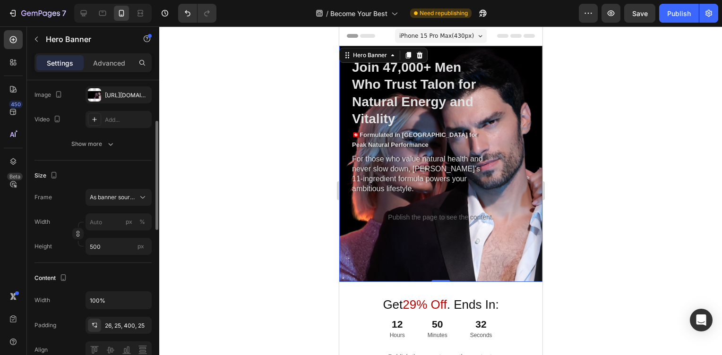
click at [99, 264] on div "Content Width 100% Padding 26, 25, 400, 25 Align" at bounding box center [93, 315] width 117 height 104
click at [99, 247] on input "500" at bounding box center [119, 246] width 66 height 17
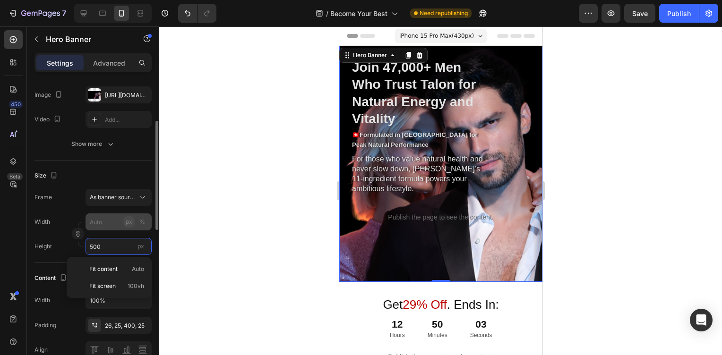
type input "4500"
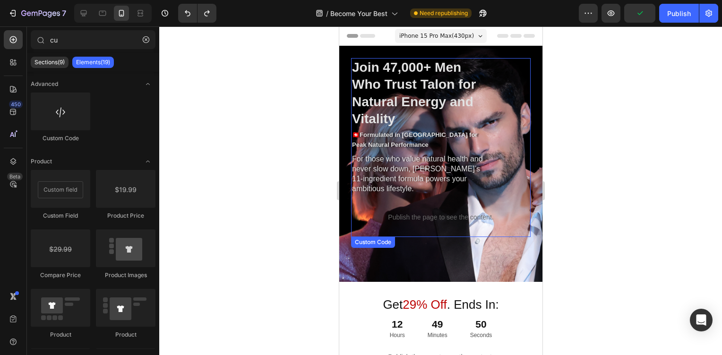
click at [398, 223] on p "Publish the page to see the content." at bounding box center [441, 218] width 180 height 10
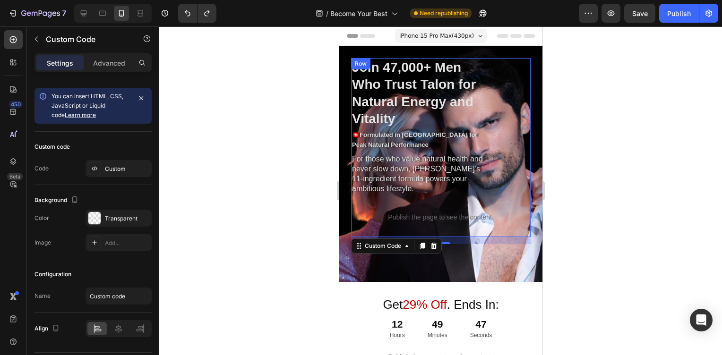
click at [399, 222] on div "Join 47,000+ Men Who Trust Talon for Natural Energy and Vitality Heading 🇨🇭Form…" at bounding box center [441, 147] width 180 height 179
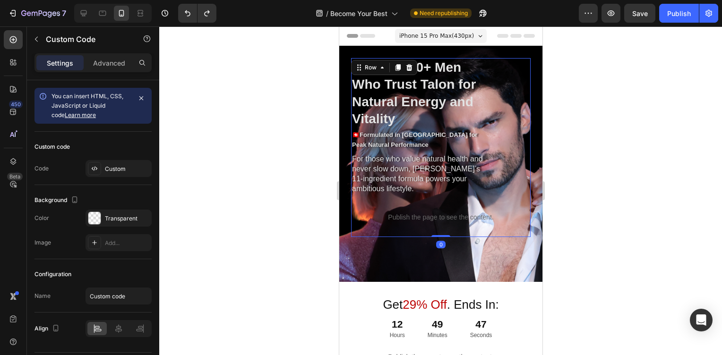
click at [399, 222] on div "Join 47,000+ Men Who Trust Talon for Natural Energy and Vitality Heading 🇨🇭Form…" at bounding box center [441, 147] width 180 height 179
click at [395, 226] on div "Publish the page to see the content." at bounding box center [441, 217] width 180 height 25
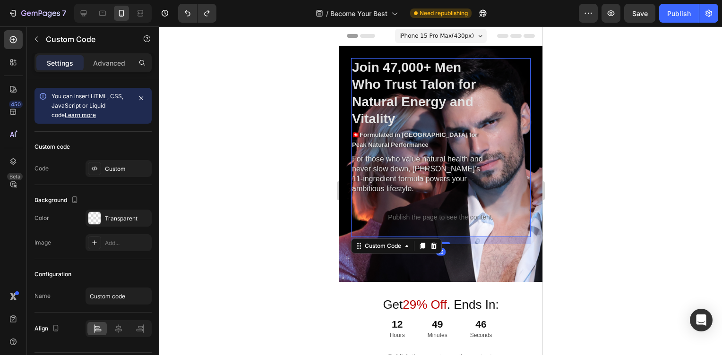
click at [395, 226] on div "Publish the page to see the content." at bounding box center [441, 217] width 180 height 25
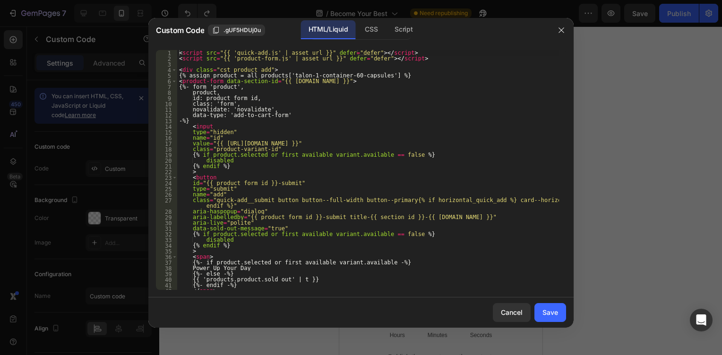
type textarea "disabled"
click at [415, 240] on div "< script src = "{{ 'quick-add.js' | asset_url }}" defer = "defer" > </ script >…" at bounding box center [368, 175] width 382 height 251
click at [505, 312] on div "Cancel" at bounding box center [512, 313] width 22 height 10
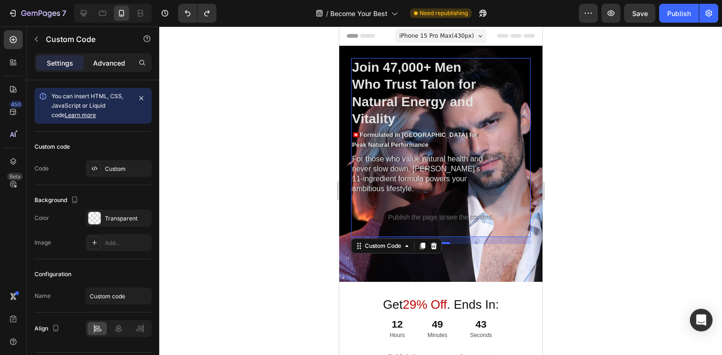
click at [108, 66] on p "Advanced" at bounding box center [109, 63] width 32 height 10
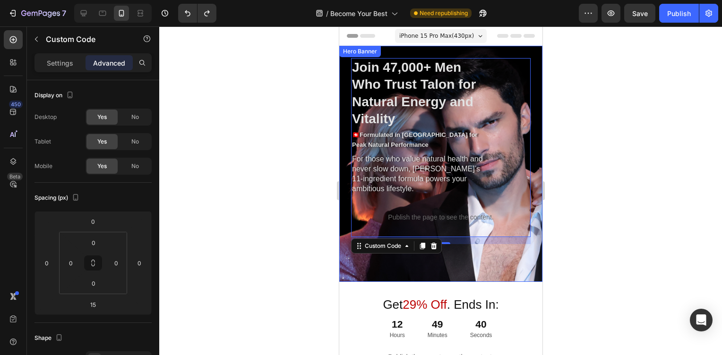
click at [409, 52] on div "Row Join 47,000+ Men Who Trust Talon for Natural Energy and Vitality Heading 🇨🇭…" at bounding box center [440, 164] width 203 height 236
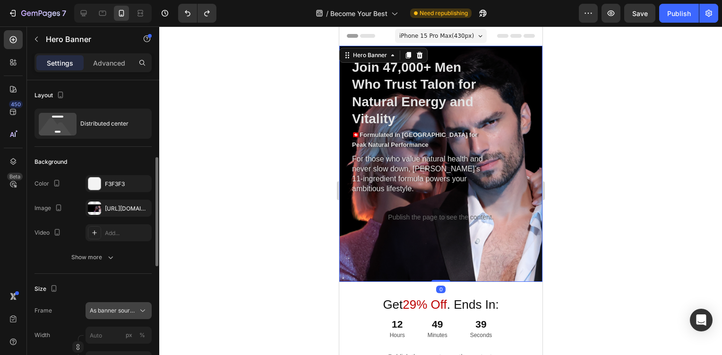
scroll to position [170, 0]
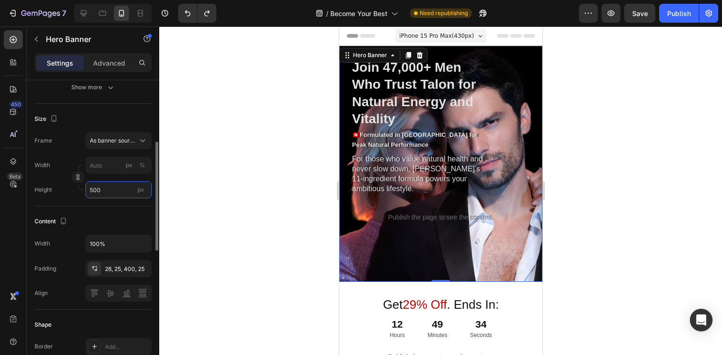
click at [111, 196] on input "500" at bounding box center [119, 190] width 66 height 17
click at [90, 191] on input "500" at bounding box center [119, 190] width 66 height 17
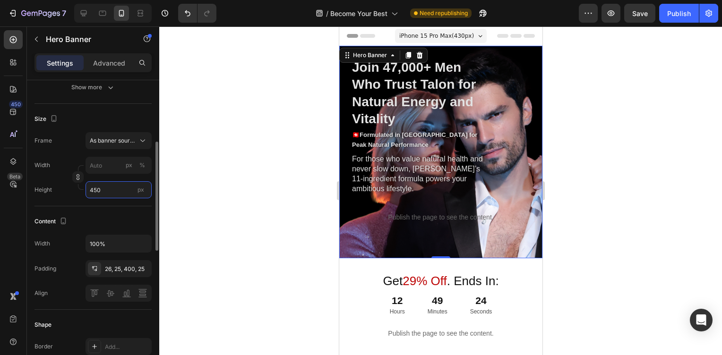
type input "450"
click at [99, 204] on div "Size Frame As banner source Width px % Height 450 px" at bounding box center [93, 155] width 117 height 103
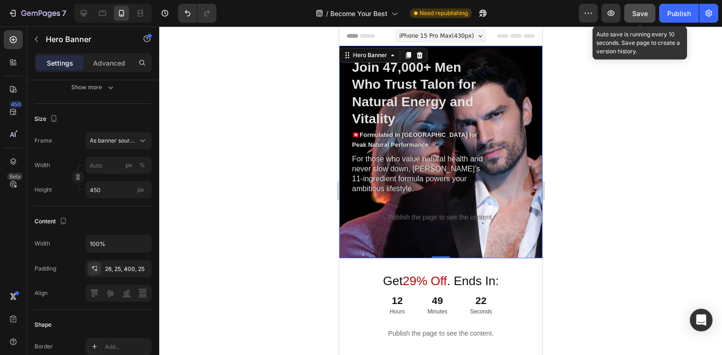
click at [644, 18] on button "Save" at bounding box center [639, 13] width 31 height 19
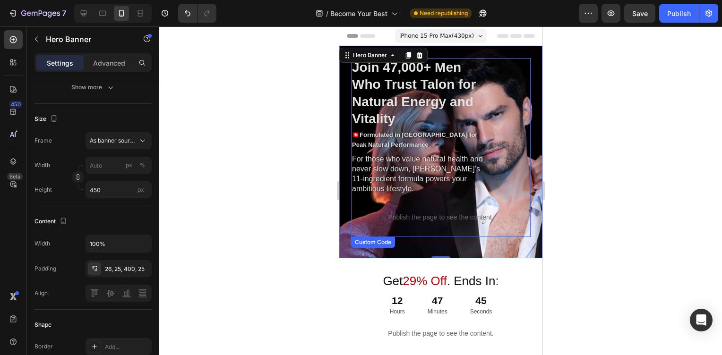
click at [425, 223] on p "Publish the page to see the content." at bounding box center [441, 218] width 180 height 10
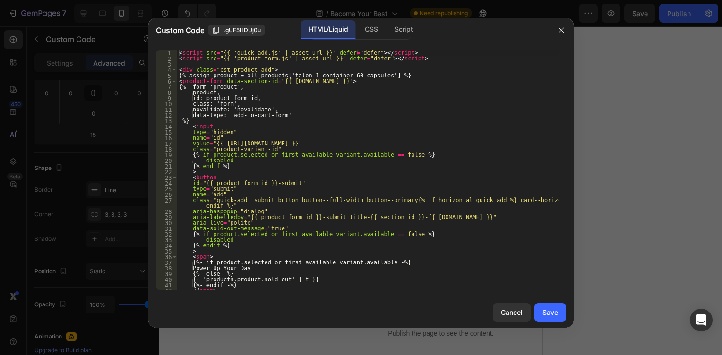
scroll to position [0, 0]
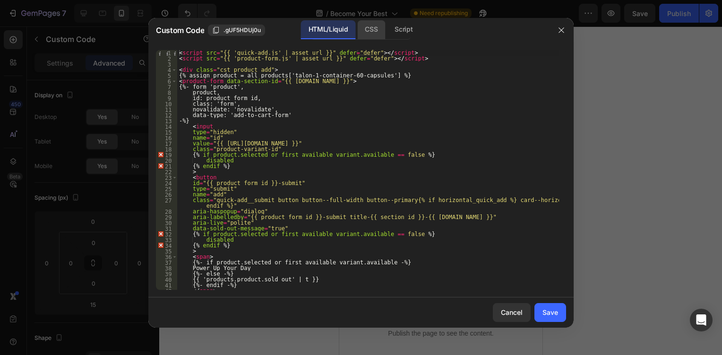
click at [387, 34] on div "CSS" at bounding box center [403, 29] width 33 height 19
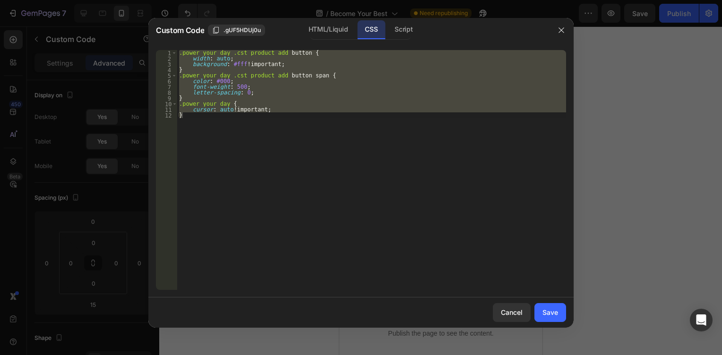
click at [237, 126] on div ".power_your_day .cst_product_add button { width : auto ; background : #fff !imp…" at bounding box center [371, 170] width 389 height 240
type textarea "}"
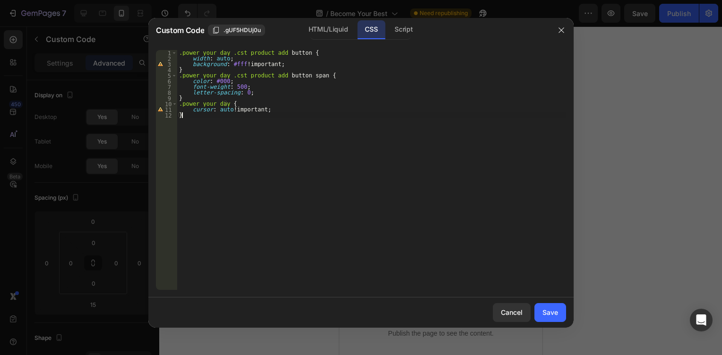
click at [237, 126] on div ".power_your_day .cst_product_add button { width : auto ; background : #fff !imp…" at bounding box center [371, 175] width 389 height 251
paste textarea "}"
drag, startPoint x: 269, startPoint y: 76, endPoint x: 163, endPoint y: 75, distance: 105.9
click at [163, 75] on div ".power_your_day .cst_product_add button span { 1 2 3 4 5 6 7 8 9 10 11 12 13 14…" at bounding box center [361, 170] width 410 height 240
click at [178, 122] on div ".power_your_day .cst_product_add button { width : auto ; background : #fff !imp…" at bounding box center [371, 175] width 389 height 251
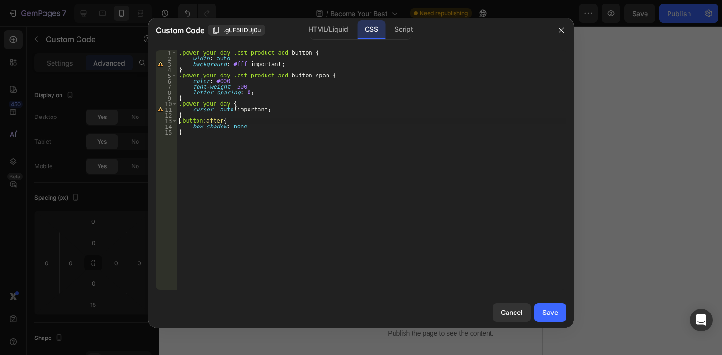
paste textarea ".power_your_day .cst_product_add"
click at [337, 152] on div ".power_your_day .cst_product_add button { width : auto ; background : #fff !imp…" at bounding box center [371, 175] width 389 height 251
type textarea "}"
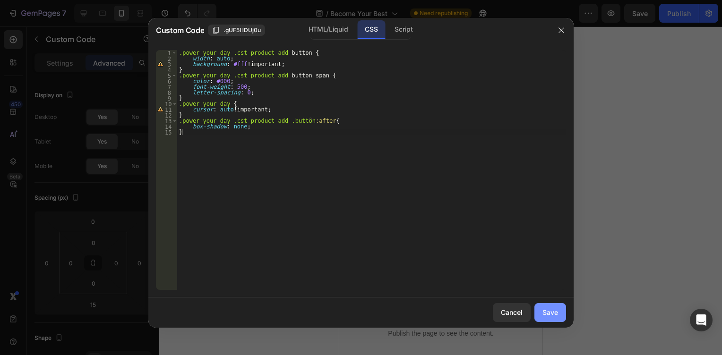
click at [562, 317] on button "Save" at bounding box center [551, 312] width 32 height 19
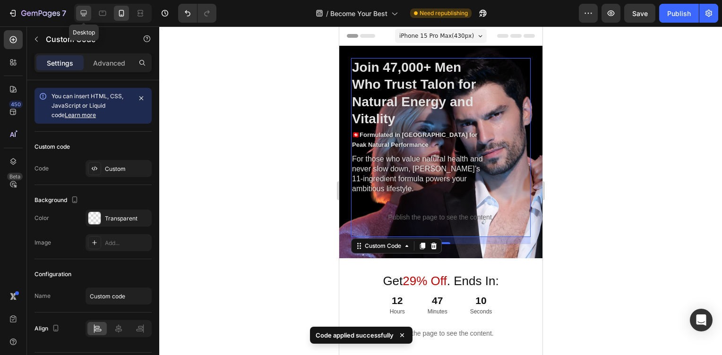
click at [86, 17] on icon at bounding box center [83, 13] width 9 height 9
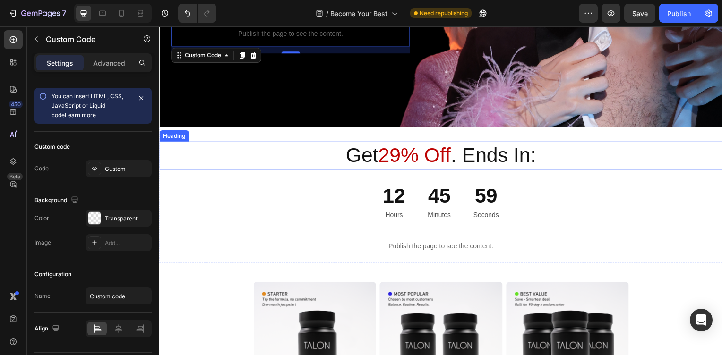
scroll to position [315, 0]
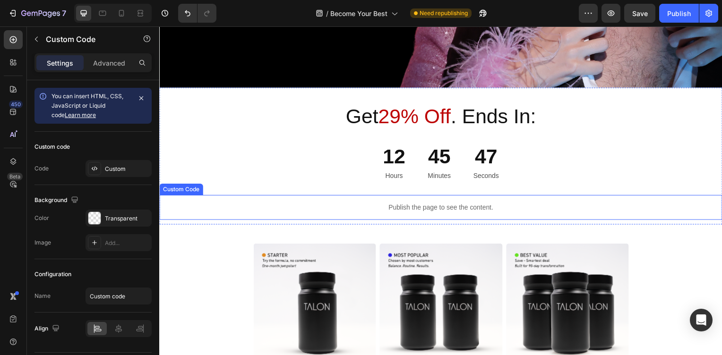
click at [443, 201] on div "Publish the page to see the content." at bounding box center [442, 209] width 567 height 25
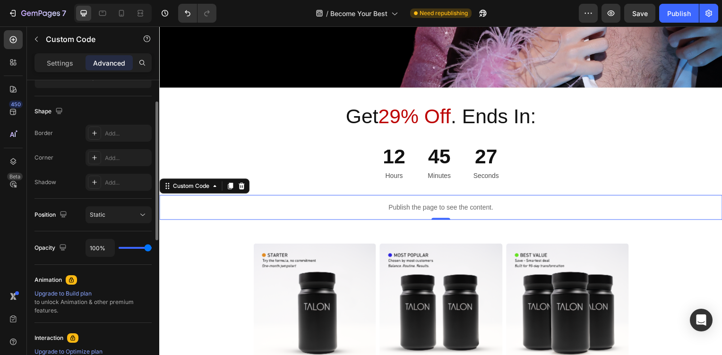
scroll to position [340, 0]
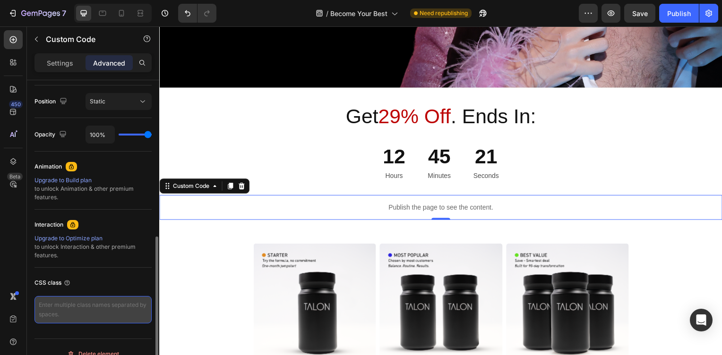
click at [92, 309] on textarea at bounding box center [93, 309] width 117 height 27
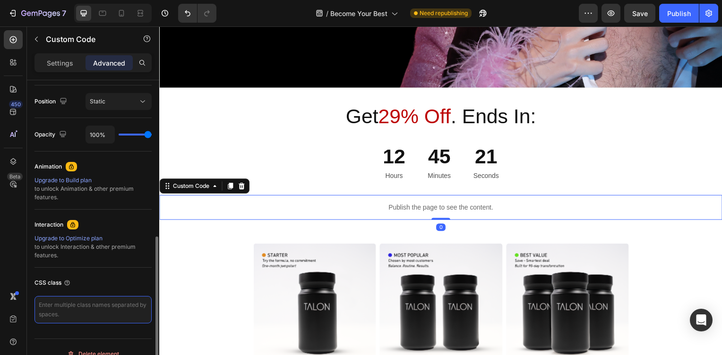
paste textarea "get_your_bottle_today"
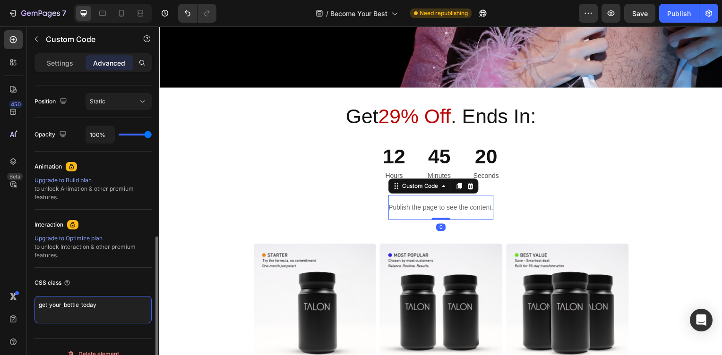
type textarea "get_your_bottle_today"
click at [116, 281] on div "CSS class" at bounding box center [93, 283] width 117 height 15
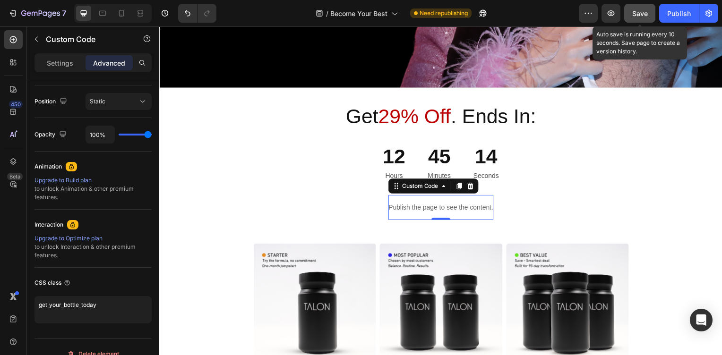
click at [631, 13] on button "Save" at bounding box center [639, 13] width 31 height 19
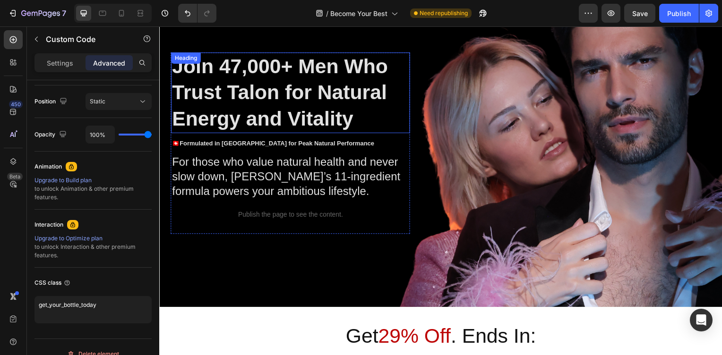
scroll to position [88, 0]
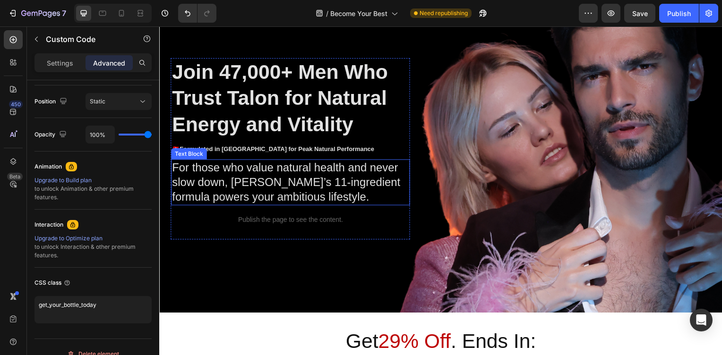
click at [225, 201] on p "For those who value natural health and never slow down, [PERSON_NAME]’s 11-ingr…" at bounding box center [291, 184] width 238 height 44
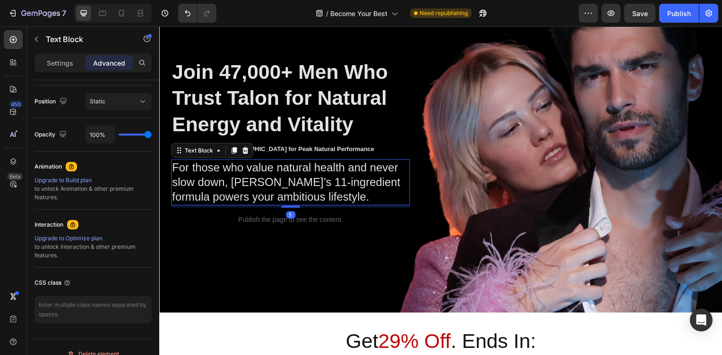
scroll to position [0, 0]
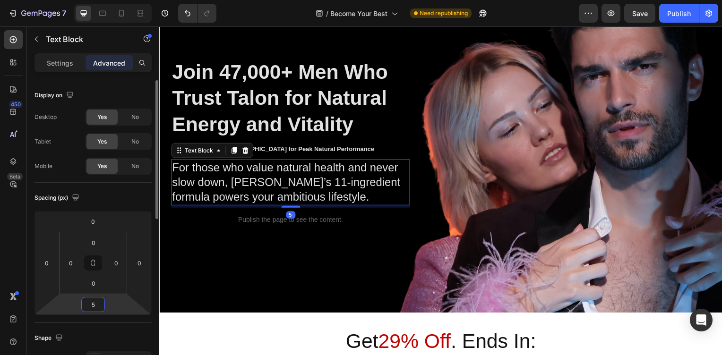
click at [98, 310] on input "5" at bounding box center [93, 305] width 19 height 14
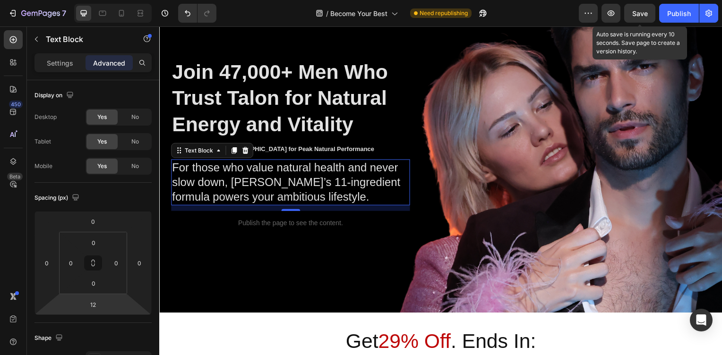
click at [639, 15] on span "Save" at bounding box center [640, 13] width 16 height 8
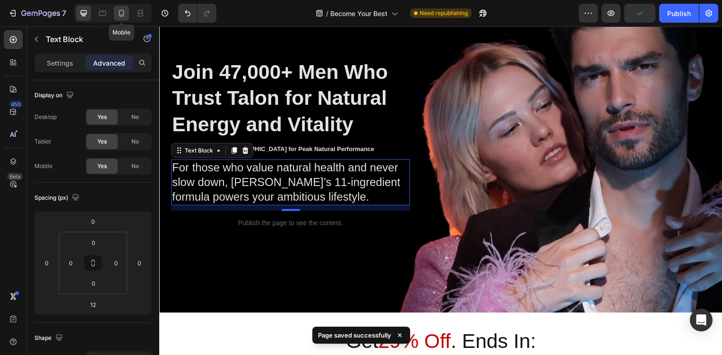
click at [121, 16] on icon at bounding box center [121, 13] width 9 height 9
type input "22"
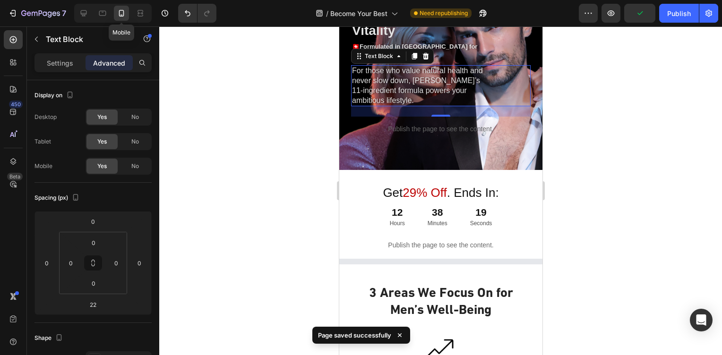
scroll to position [112, 0]
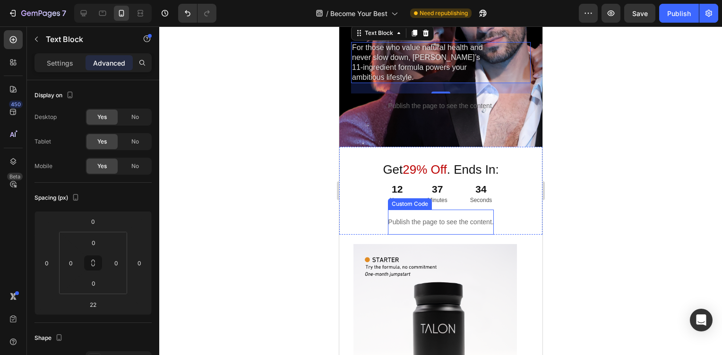
click at [458, 225] on p "Publish the page to see the content." at bounding box center [440, 222] width 105 height 10
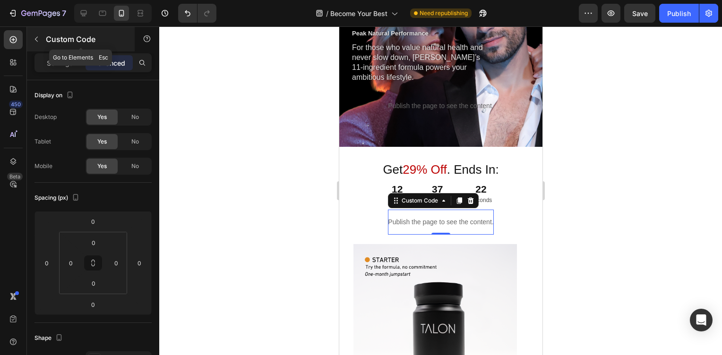
click at [33, 42] on icon "button" at bounding box center [37, 39] width 8 height 8
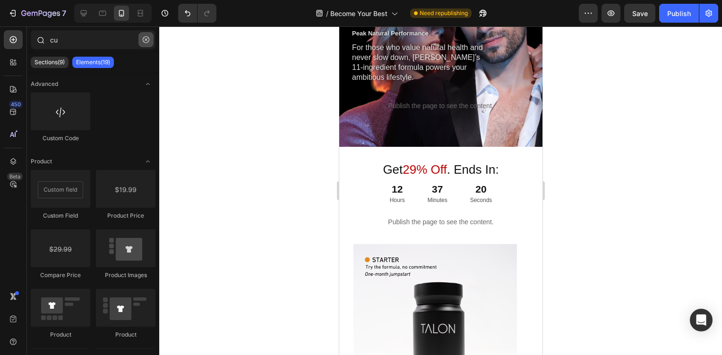
click at [145, 41] on icon "button" at bounding box center [146, 39] width 7 height 7
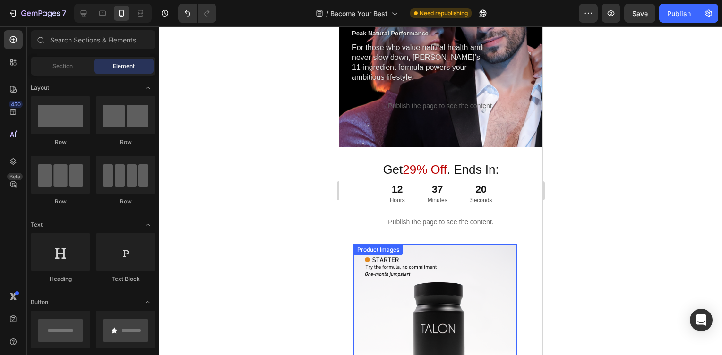
scroll to position [168, 0]
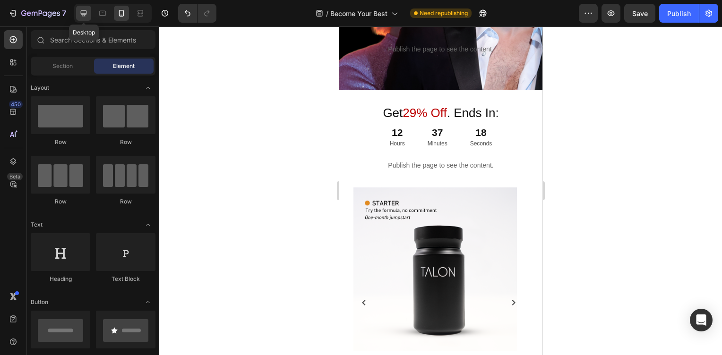
click at [76, 11] on div at bounding box center [83, 13] width 15 height 15
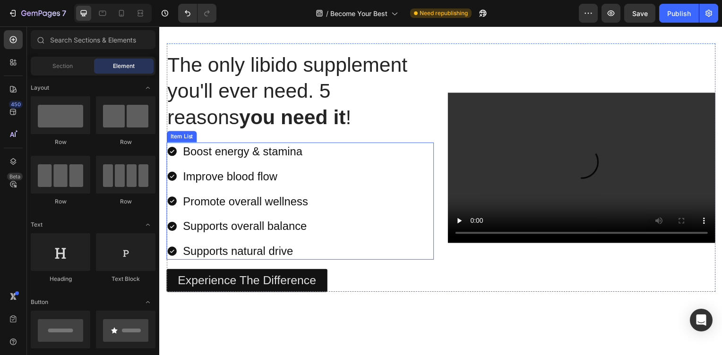
scroll to position [792, 0]
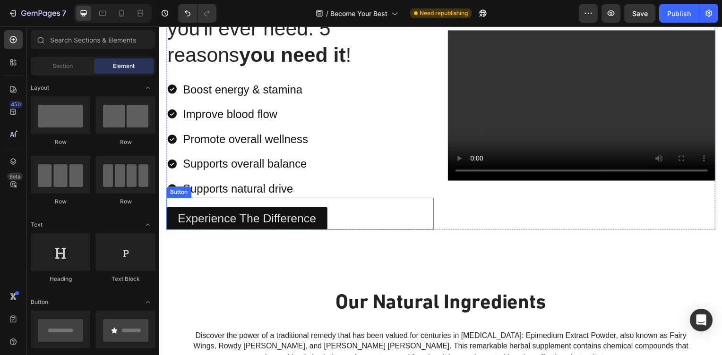
click at [234, 207] on div "Experience The Difference Button" at bounding box center [300, 215] width 269 height 33
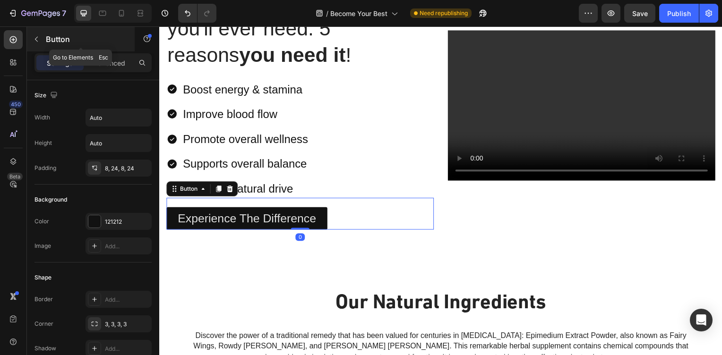
click at [38, 39] on icon "button" at bounding box center [37, 39] width 8 height 8
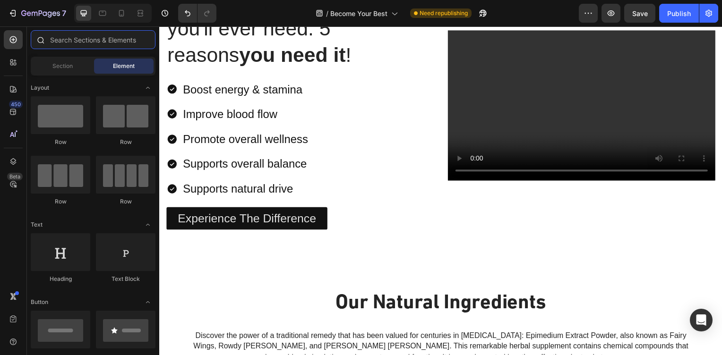
click at [113, 41] on input "text" at bounding box center [93, 39] width 125 height 19
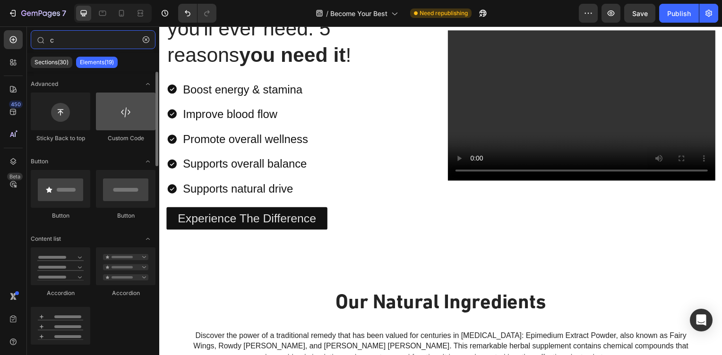
type input "c"
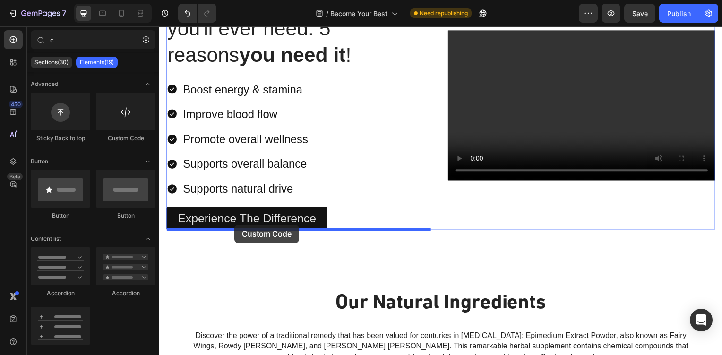
drag, startPoint x: 278, startPoint y: 143, endPoint x: 235, endPoint y: 226, distance: 93.7
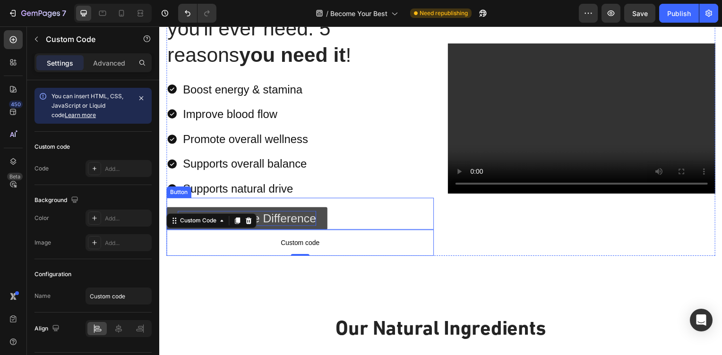
click at [267, 216] on p "Experience The Difference" at bounding box center [247, 221] width 139 height 16
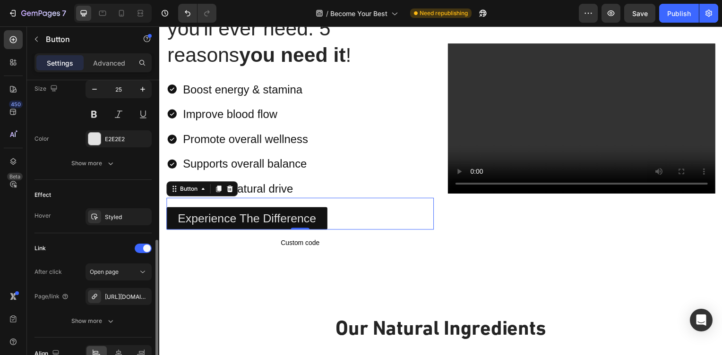
scroll to position [450, 0]
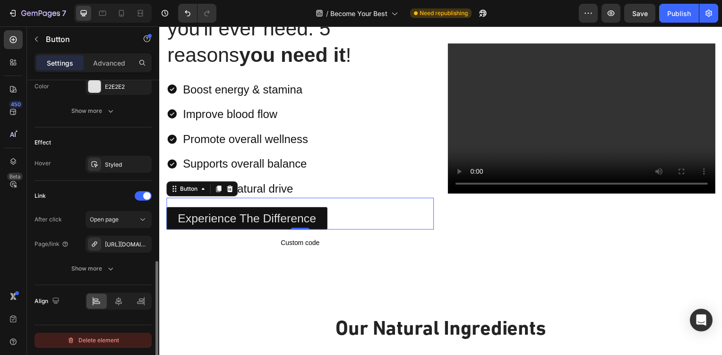
click at [90, 338] on div "Delete element" at bounding box center [93, 340] width 52 height 11
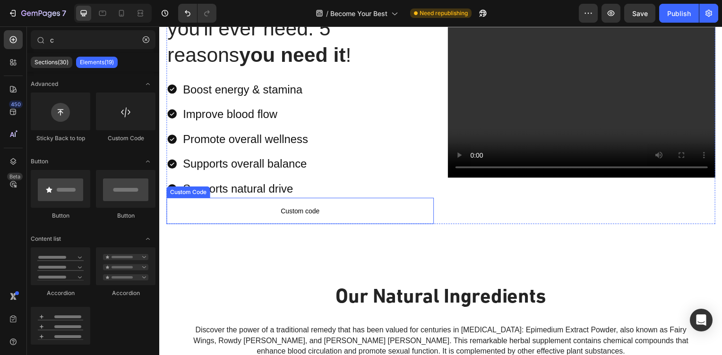
click at [268, 212] on span "Custom code" at bounding box center [300, 212] width 269 height 11
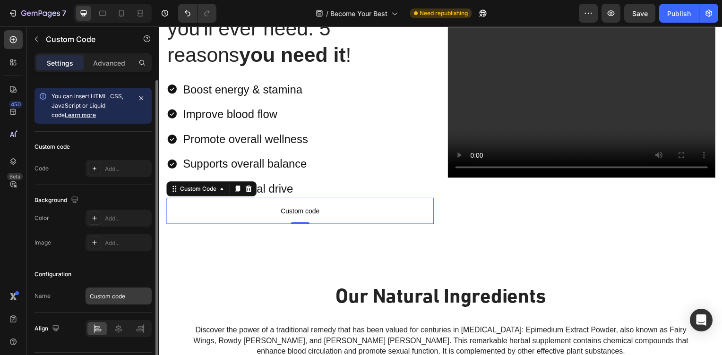
scroll to position [27, 0]
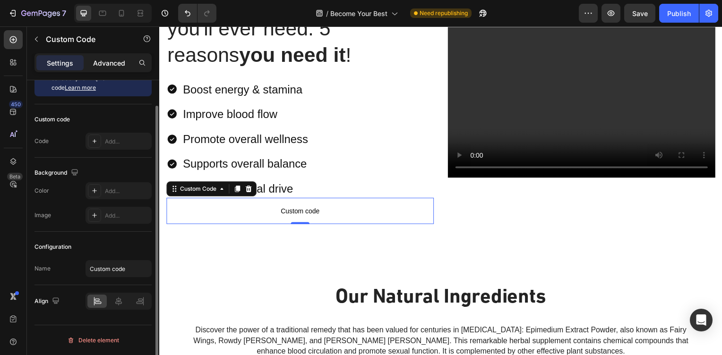
click at [127, 65] on div "Advanced" at bounding box center [109, 62] width 47 height 15
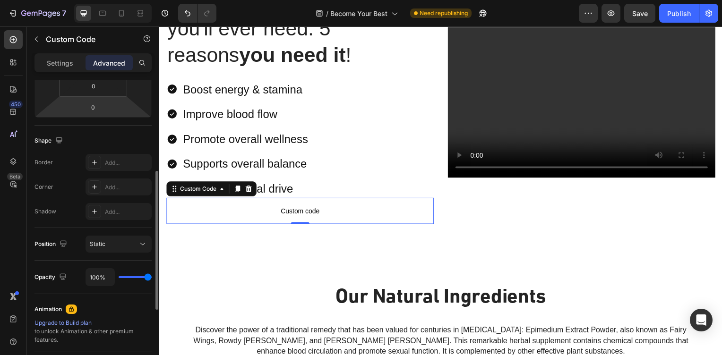
scroll to position [141, 0]
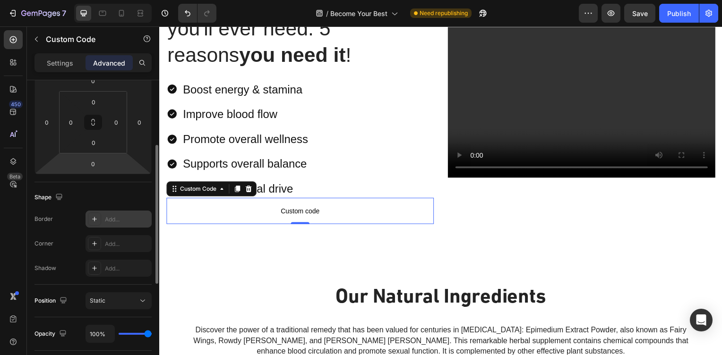
click at [102, 221] on div "Add..." at bounding box center [119, 219] width 66 height 17
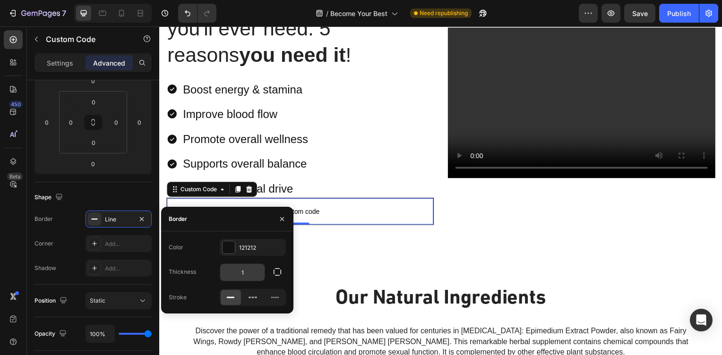
click at [240, 271] on input "1" at bounding box center [242, 272] width 44 height 17
type input "0"
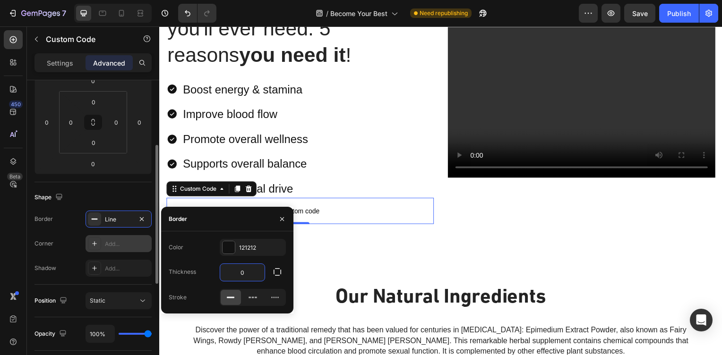
click at [108, 246] on div "Add..." at bounding box center [127, 244] width 44 height 9
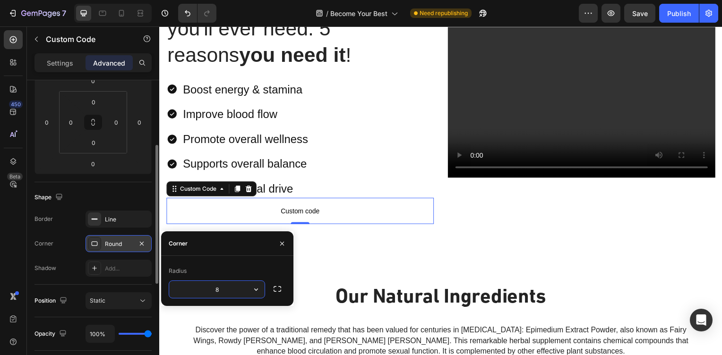
type input "3"
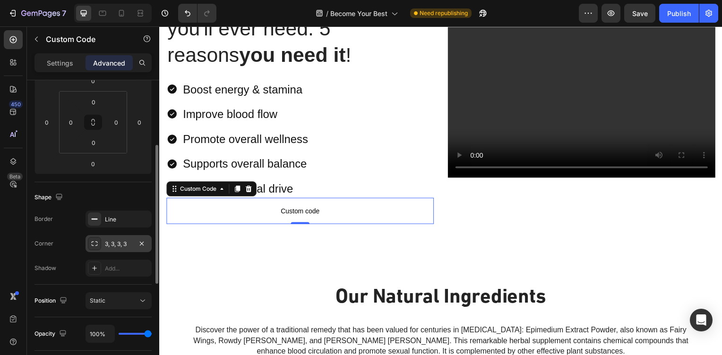
click at [71, 286] on div "Position Static" at bounding box center [93, 301] width 117 height 33
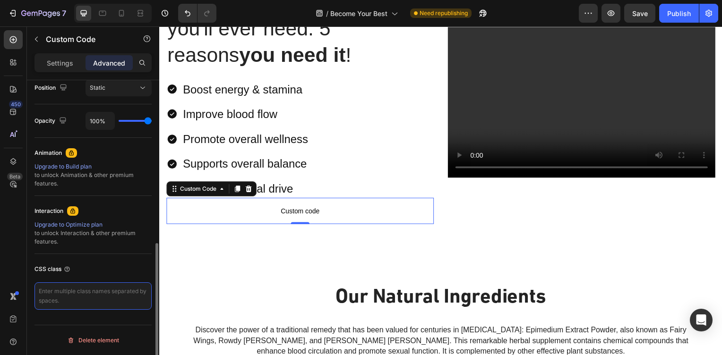
click at [84, 302] on textarea at bounding box center [93, 296] width 117 height 27
click at [95, 298] on textarea at bounding box center [93, 296] width 117 height 27
paste textarea "experience_diffrence"
type textarea "experience_diffrence"
click at [108, 265] on div "CSS class" at bounding box center [93, 269] width 117 height 15
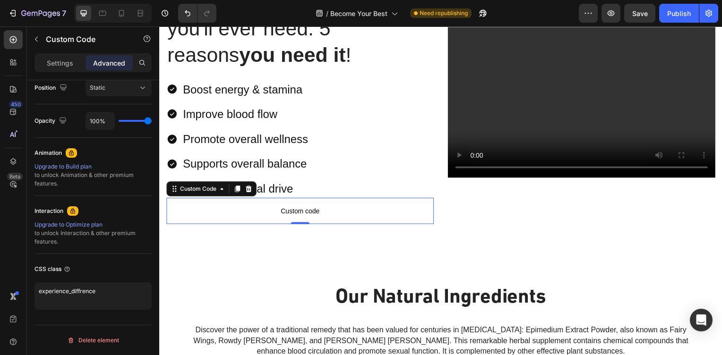
click at [264, 209] on span "Custom code" at bounding box center [300, 212] width 269 height 11
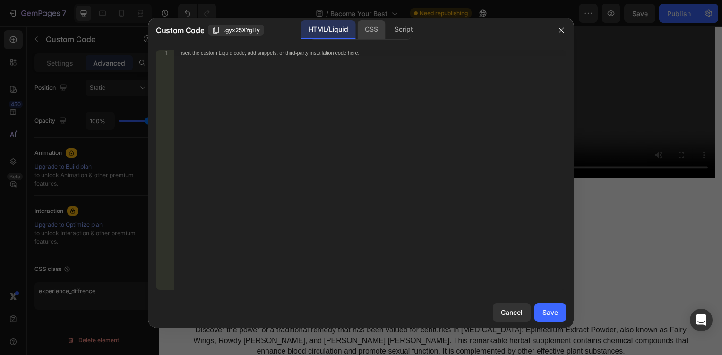
click at [387, 29] on div "CSS" at bounding box center [403, 29] width 33 height 19
click at [348, 177] on div "Insert the CSS code to style your content here." at bounding box center [370, 175] width 392 height 251
paste textarea "}"
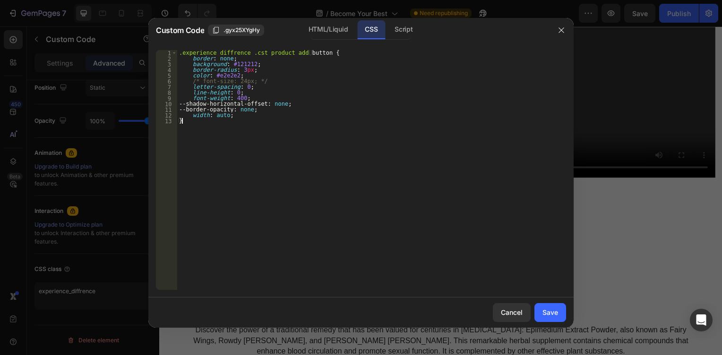
click at [398, 216] on div ".experience_diffrence .cst_product_add button { border : none ; background : #1…" at bounding box center [371, 175] width 389 height 251
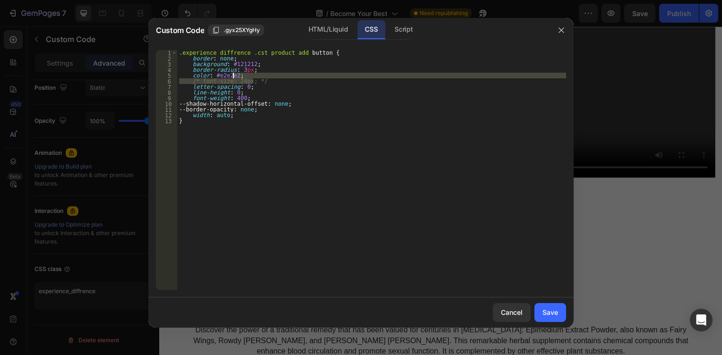
drag, startPoint x: 260, startPoint y: 81, endPoint x: 261, endPoint y: 75, distance: 6.7
click at [261, 75] on div ".experience_diffrence .cst_product_add button { border : none ; background : #1…" at bounding box center [371, 175] width 389 height 251
type textarea "color: #e2e2e2;"
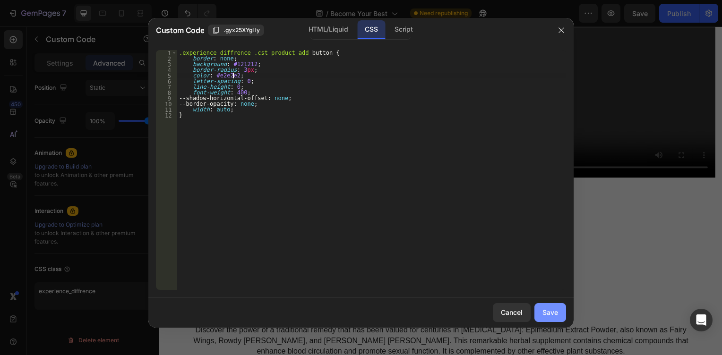
click at [549, 314] on div "Save" at bounding box center [551, 313] width 16 height 10
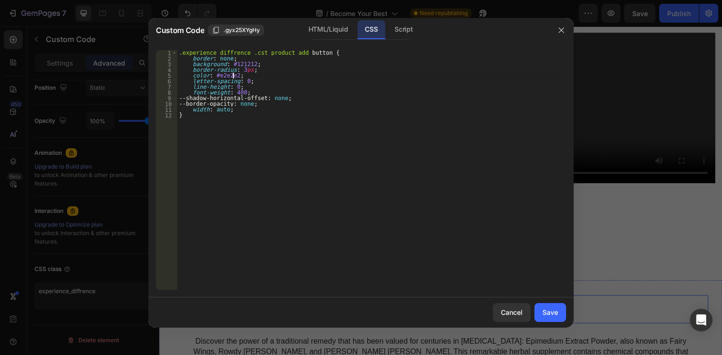
scroll to position [27, 0]
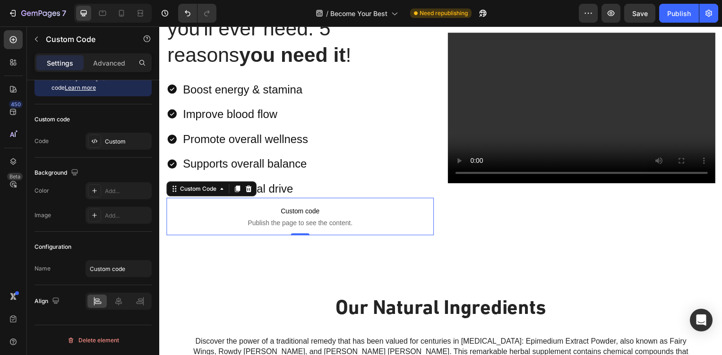
click at [299, 218] on span "Custom code" at bounding box center [300, 212] width 269 height 11
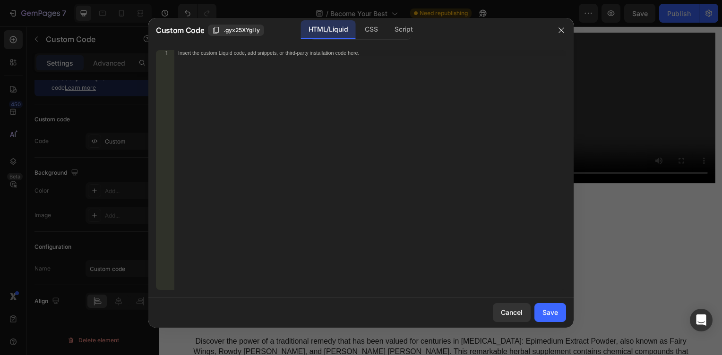
click at [298, 194] on div "Insert the custom Liquid code, add snippets, or third-party installation code h…" at bounding box center [370, 175] width 392 height 251
paste textarea "</div>"
type textarea "</div>"
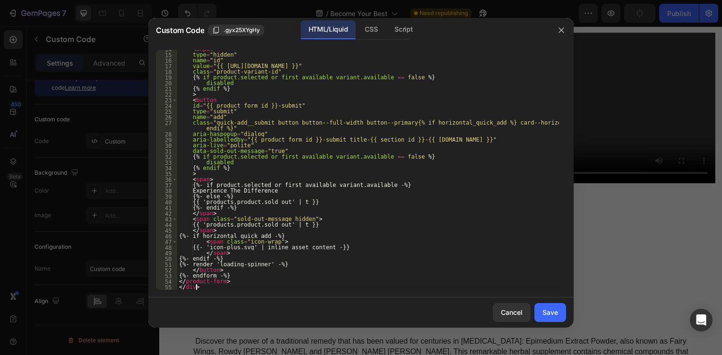
scroll to position [78, 0]
click at [536, 314] on button "Save" at bounding box center [551, 312] width 32 height 19
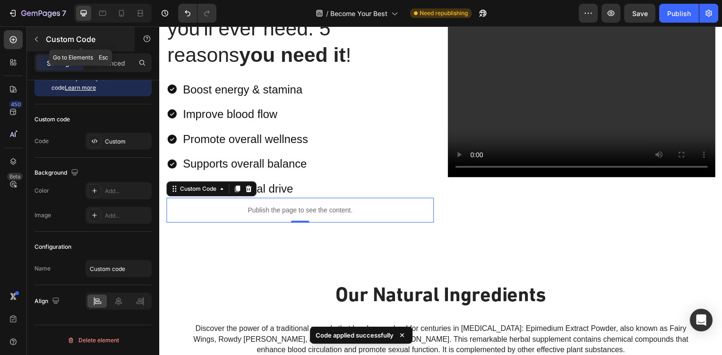
click at [38, 37] on icon "button" at bounding box center [37, 39] width 8 height 8
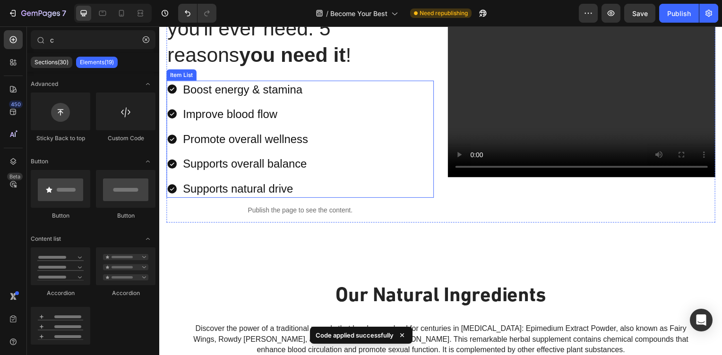
click at [237, 163] on p "Supports overall balance" at bounding box center [246, 165] width 126 height 15
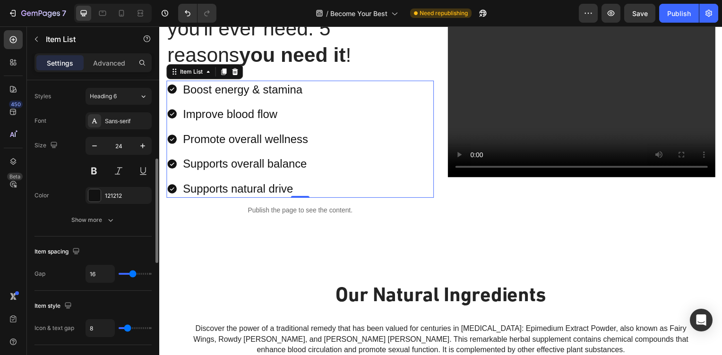
scroll to position [284, 0]
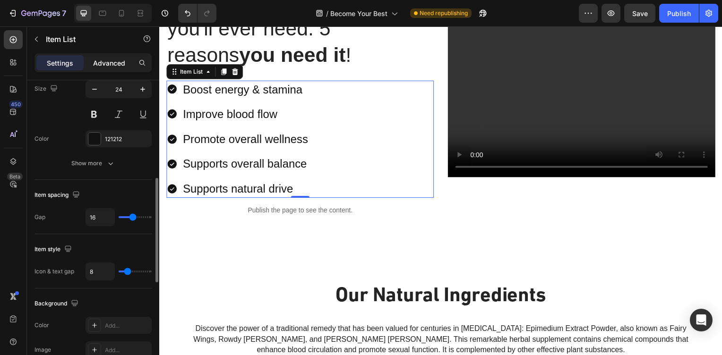
click at [114, 62] on p "Advanced" at bounding box center [109, 63] width 32 height 10
type input "100%"
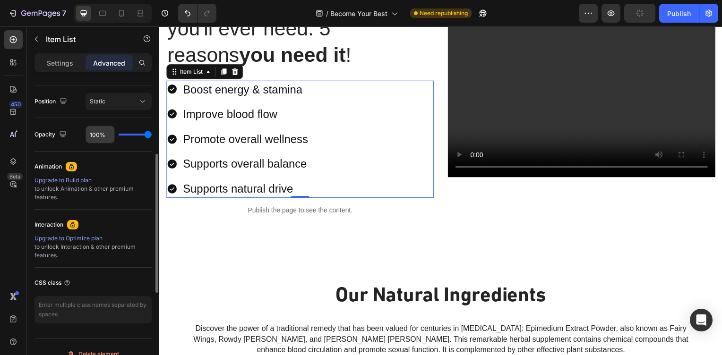
scroll to position [170, 0]
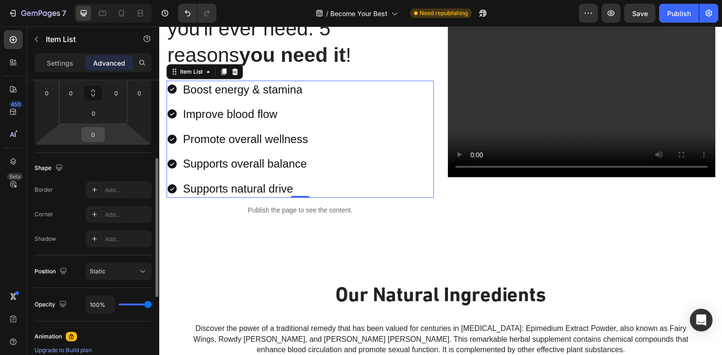
click at [91, 135] on input "0" at bounding box center [93, 135] width 19 height 14
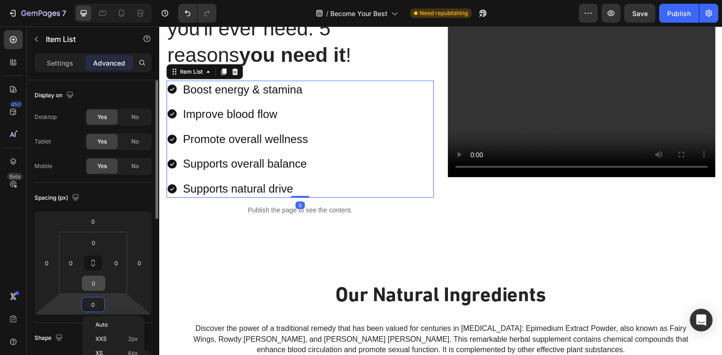
scroll to position [57, 0]
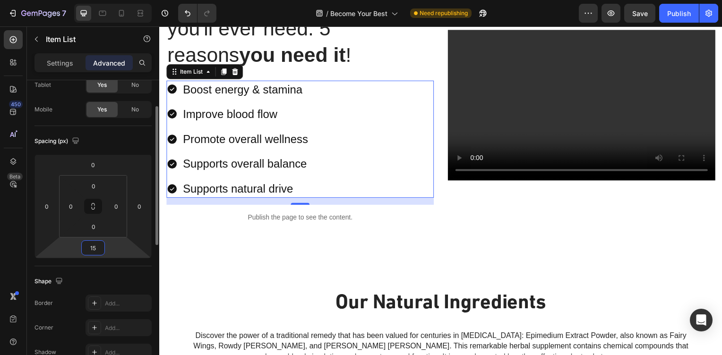
type input "15"
click at [34, 268] on div "Display on Desktop Yes No Tablet Yes No Mobile Yes No Spacing (px) 0 0 15 0 0 0…" at bounding box center [93, 352] width 132 height 656
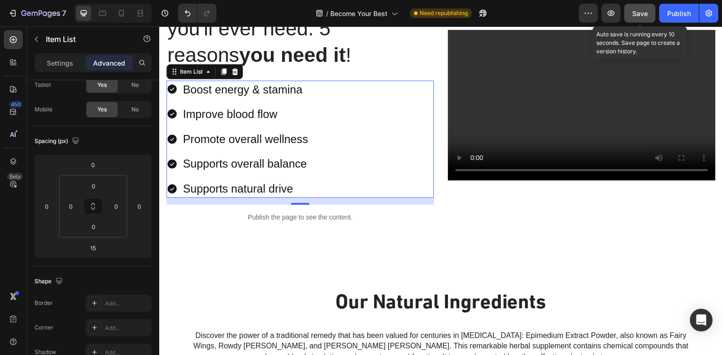
click at [649, 14] on button "Save" at bounding box center [639, 13] width 31 height 19
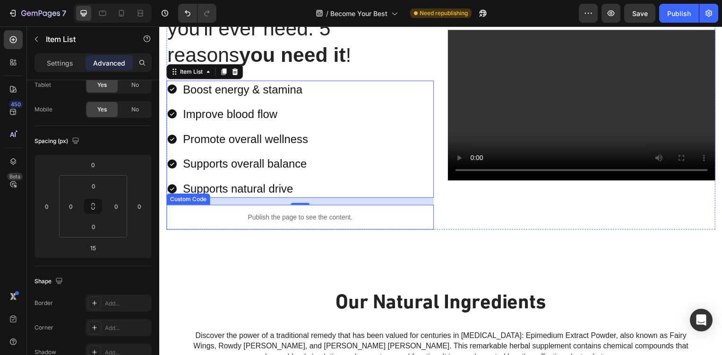
click at [298, 217] on div "15" at bounding box center [300, 214] width 9 height 8
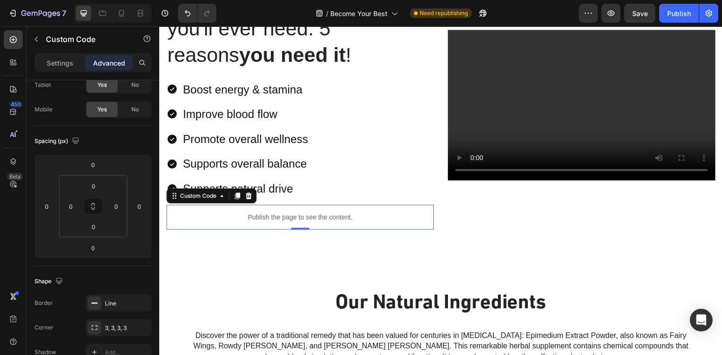
click at [288, 220] on p "Publish the page to see the content." at bounding box center [300, 219] width 269 height 10
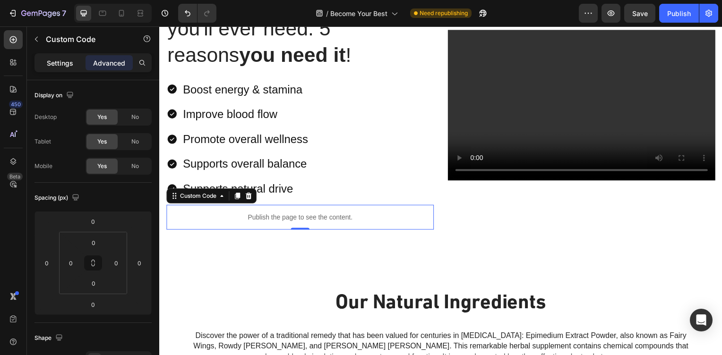
click at [68, 64] on p "Settings" at bounding box center [60, 63] width 26 height 10
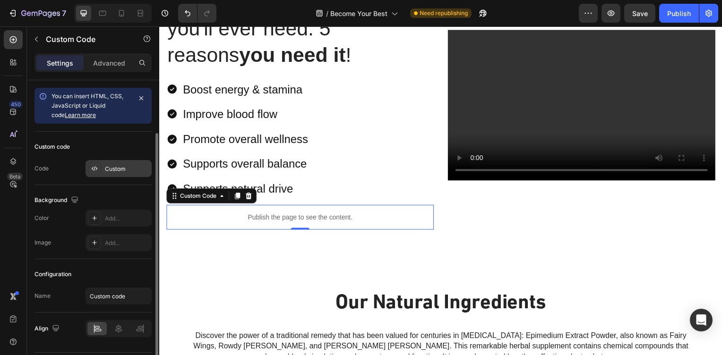
scroll to position [27, 0]
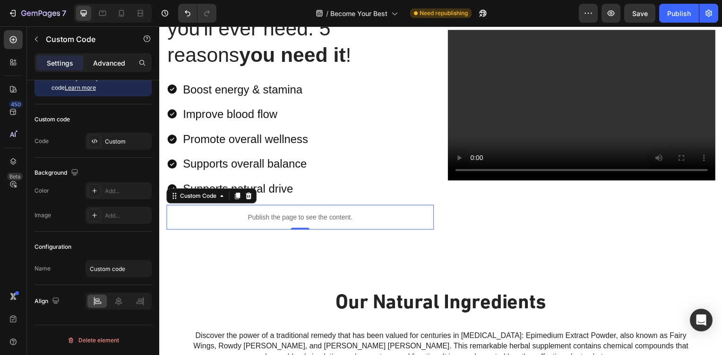
click at [122, 64] on p "Advanced" at bounding box center [109, 63] width 32 height 10
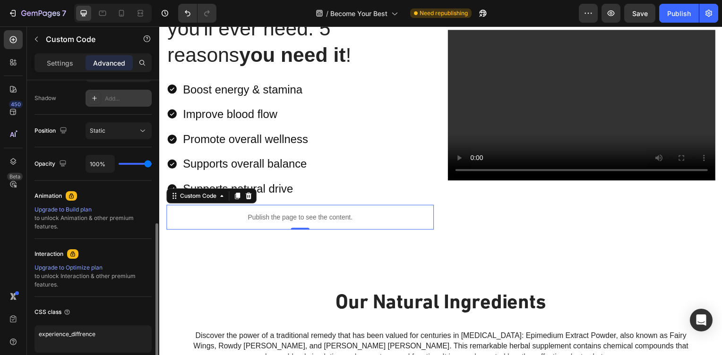
scroll to position [354, 0]
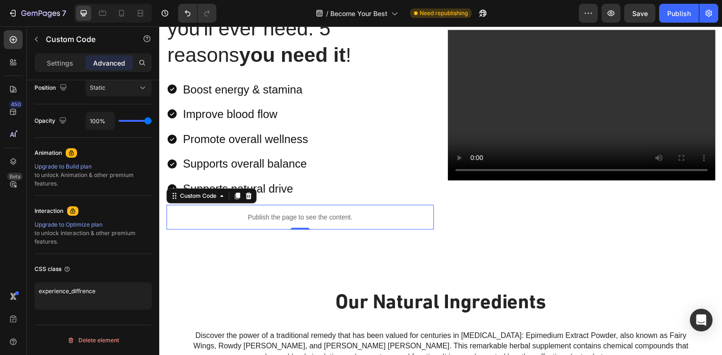
click at [189, 212] on div "Publish the page to see the content." at bounding box center [300, 219] width 269 height 25
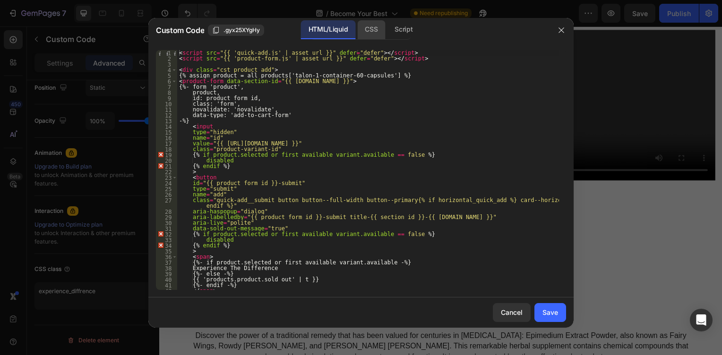
click at [387, 27] on div "CSS" at bounding box center [403, 29] width 33 height 19
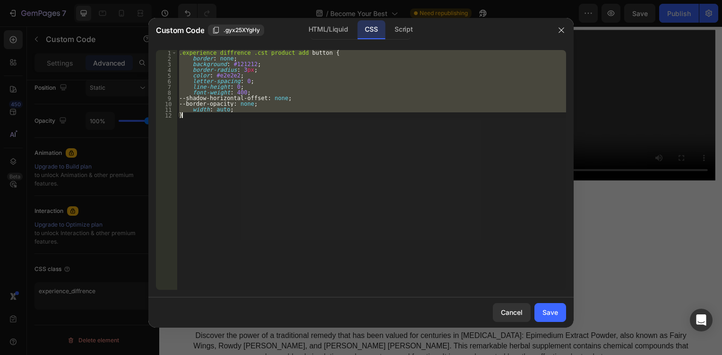
click at [315, 134] on div ".experience_diffrence .cst_product_add button { border : none ; background : #1…" at bounding box center [371, 170] width 389 height 240
type textarea "}"
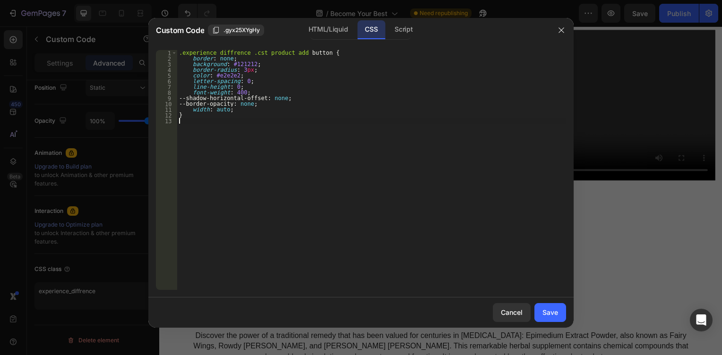
paste textarea "}"
type textarea "}"
click at [562, 311] on button "Save" at bounding box center [551, 312] width 32 height 19
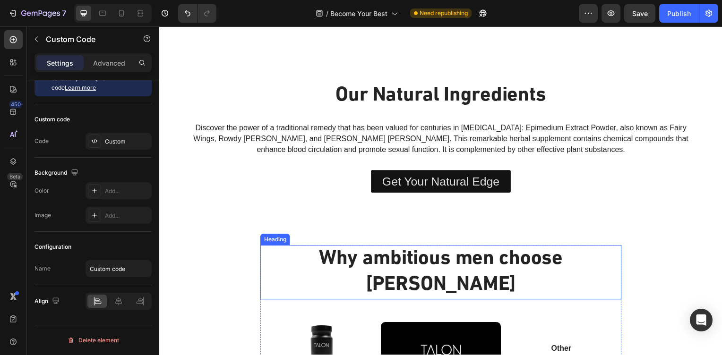
scroll to position [1019, 0]
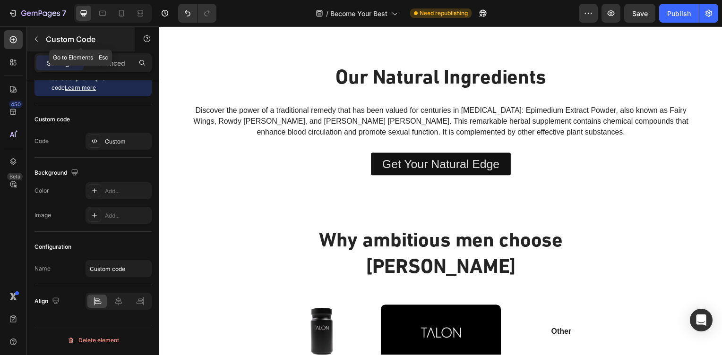
click at [34, 35] on icon "button" at bounding box center [37, 39] width 8 height 8
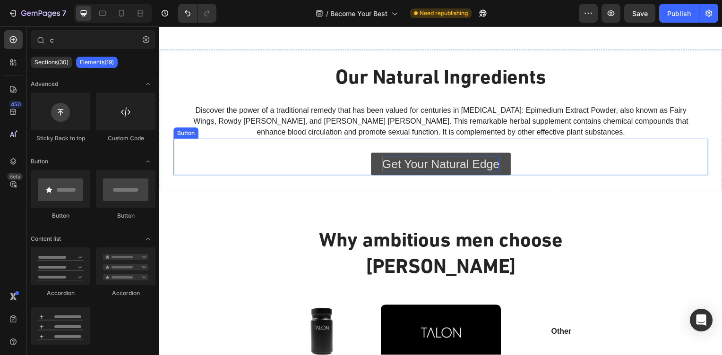
click at [440, 161] on p "Get Your Natural Edge" at bounding box center [443, 166] width 118 height 16
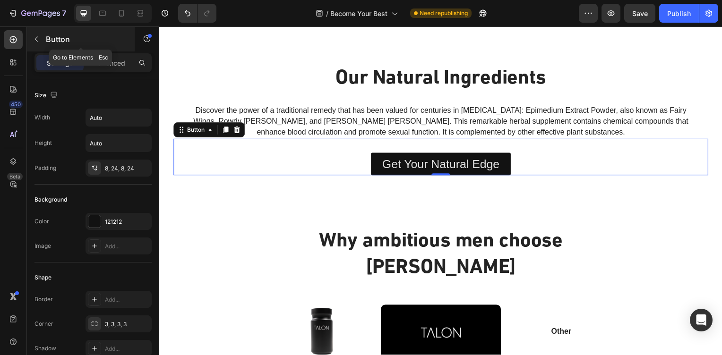
click at [37, 43] on button "button" at bounding box center [36, 39] width 15 height 15
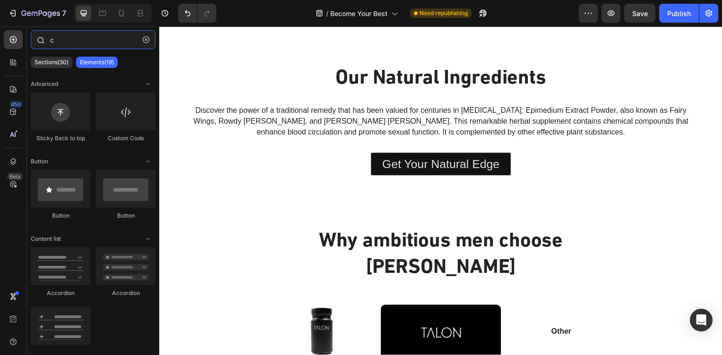
click at [78, 43] on input "c" at bounding box center [93, 39] width 125 height 19
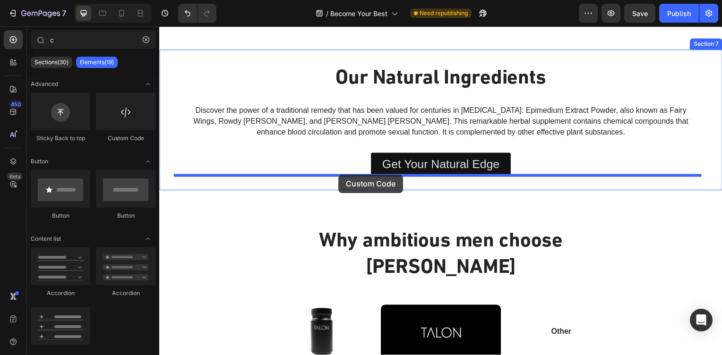
drag, startPoint x: 290, startPoint y: 143, endPoint x: 340, endPoint y: 176, distance: 59.6
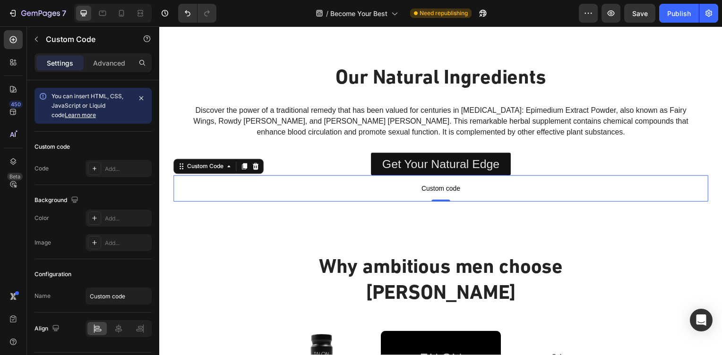
click at [260, 191] on span "Custom code" at bounding box center [442, 189] width 539 height 11
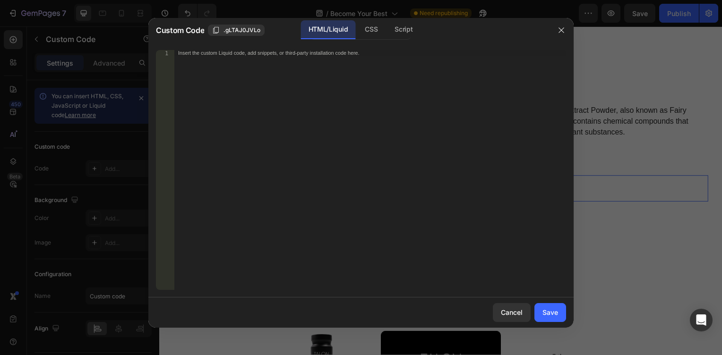
click at [272, 187] on div "Insert the custom Liquid code, add snippets, or third-party installation code h…" at bounding box center [370, 175] width 392 height 251
paste textarea "</div>"
type textarea "</div>"
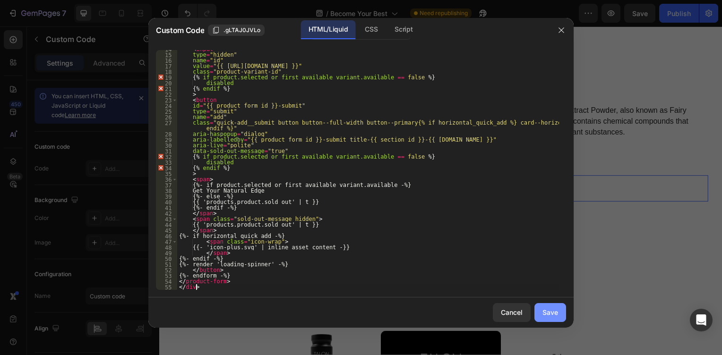
click at [553, 315] on div "Save" at bounding box center [551, 313] width 16 height 10
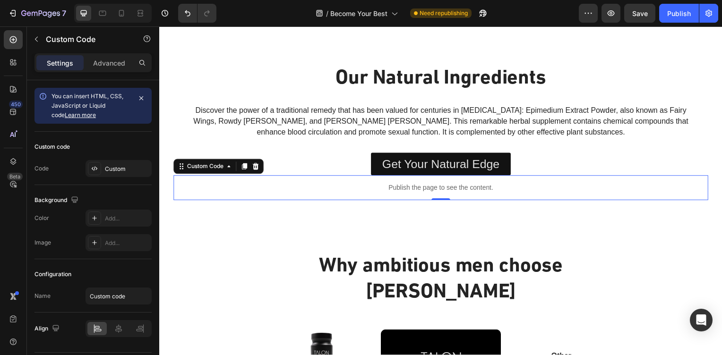
click at [407, 188] on p "Publish the page to see the content." at bounding box center [442, 189] width 539 height 10
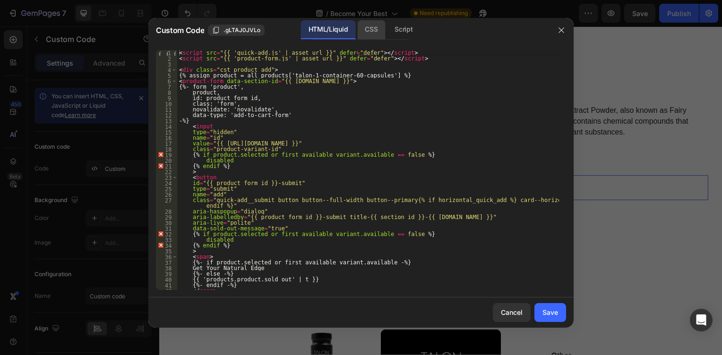
click at [387, 27] on div "CSS" at bounding box center [403, 29] width 33 height 19
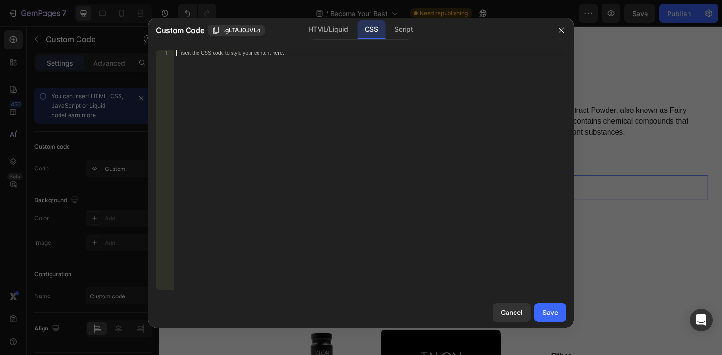
click at [299, 130] on div "Insert the CSS code to style your content here." at bounding box center [370, 175] width 392 height 251
paste textarea "}"
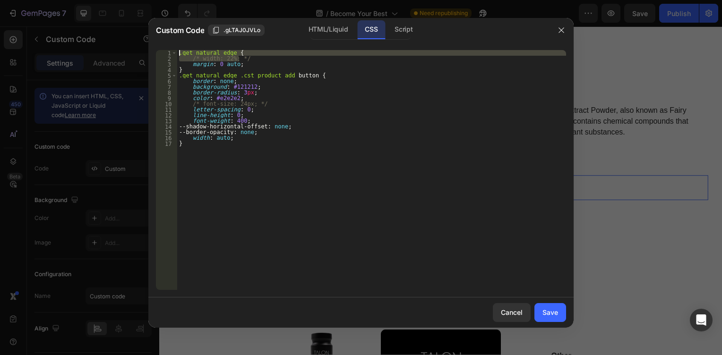
drag, startPoint x: 262, startPoint y: 59, endPoint x: 267, endPoint y: 48, distance: 11.2
click at [267, 48] on div "} 1 2 3 4 5 6 7 8 9 10 11 12 13 14 15 16 17 .get_natural_edge { /* width: 22%; …" at bounding box center [360, 170] width 425 height 255
click at [267, 48] on div ".get_natural_edge { /* width: 22%; */ 1 2 3 4 5 6 7 8 9 10 11 12 13 14 15 16 17…" at bounding box center [360, 170] width 425 height 255
click at [260, 53] on div ".get_natural_edge { /* width: 22%; */ margin : 0 auto ; } .get_natural_edge .cs…" at bounding box center [371, 170] width 389 height 240
click at [249, 53] on div ".get_natural_edge { /* width: 22%; */ margin : 0 auto ; } .get_natural_edge .cs…" at bounding box center [371, 175] width 389 height 251
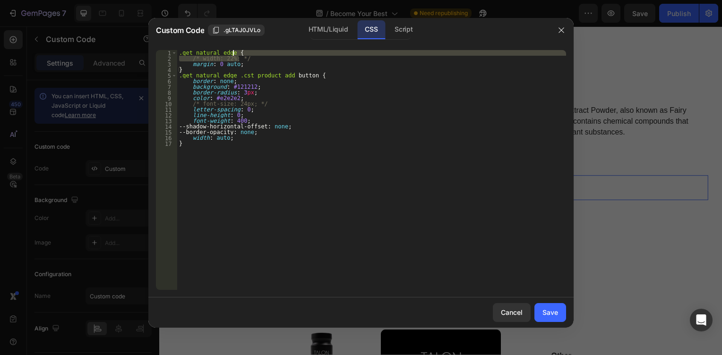
type textarea ".get_natural_edge {"
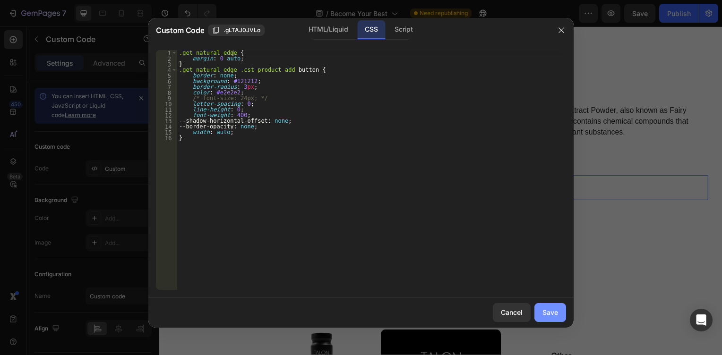
click at [540, 313] on button "Save" at bounding box center [551, 312] width 32 height 19
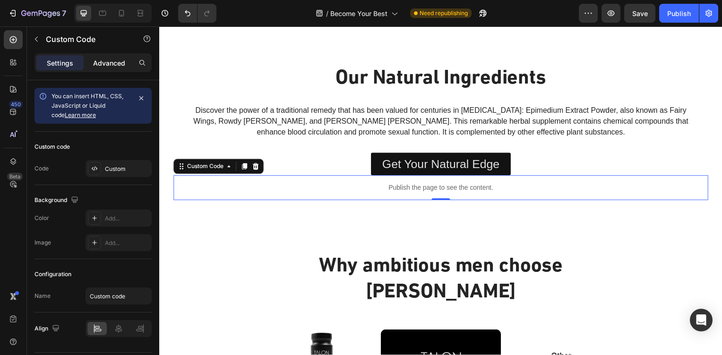
click at [107, 67] on p "Advanced" at bounding box center [109, 63] width 32 height 10
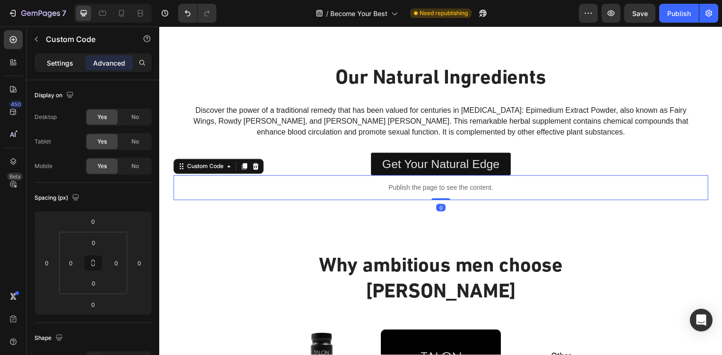
click at [59, 61] on p "Settings" at bounding box center [60, 63] width 26 height 10
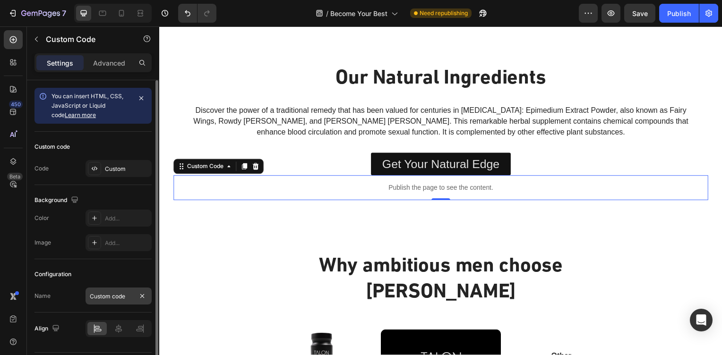
scroll to position [27, 0]
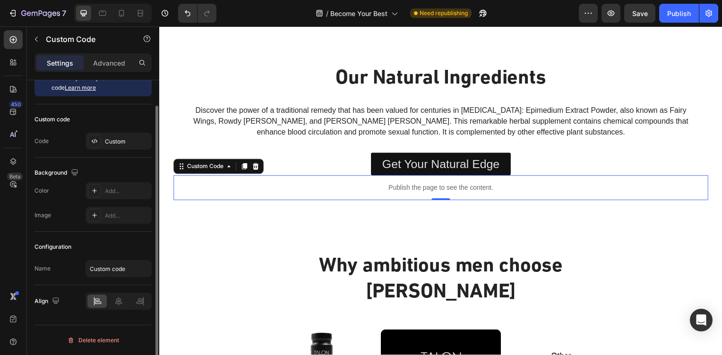
click at [123, 72] on div "Settings Advanced" at bounding box center [93, 66] width 132 height 27
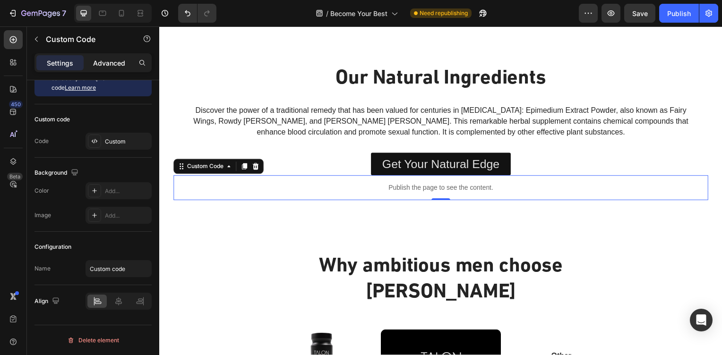
click at [123, 62] on p "Advanced" at bounding box center [109, 63] width 32 height 10
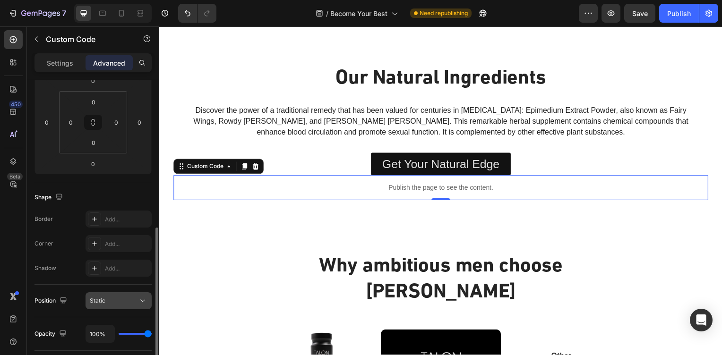
scroll to position [198, 0]
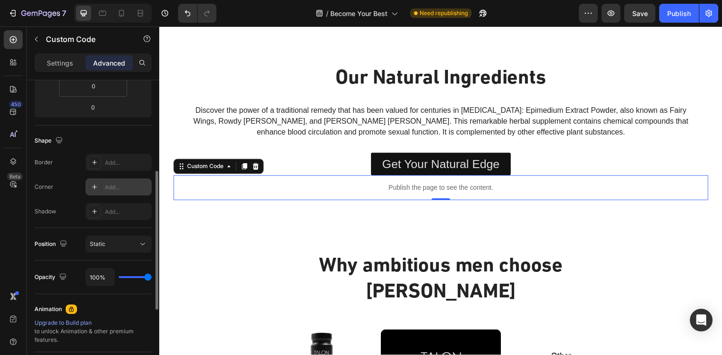
click at [116, 186] on div "Add..." at bounding box center [127, 187] width 44 height 9
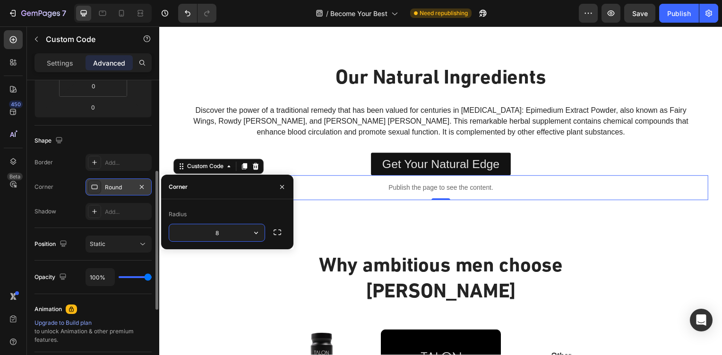
type input "3"
click at [142, 135] on div "Shape" at bounding box center [93, 140] width 117 height 15
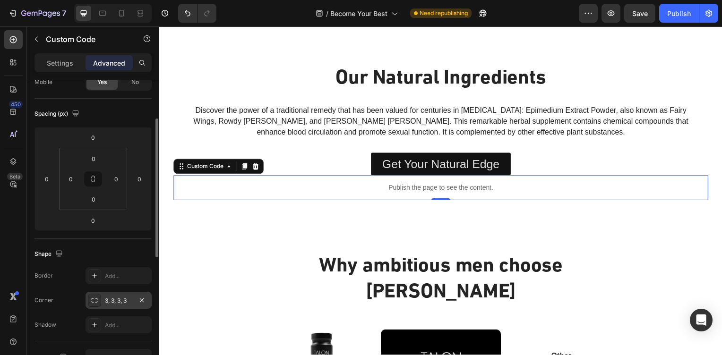
scroll to position [0, 0]
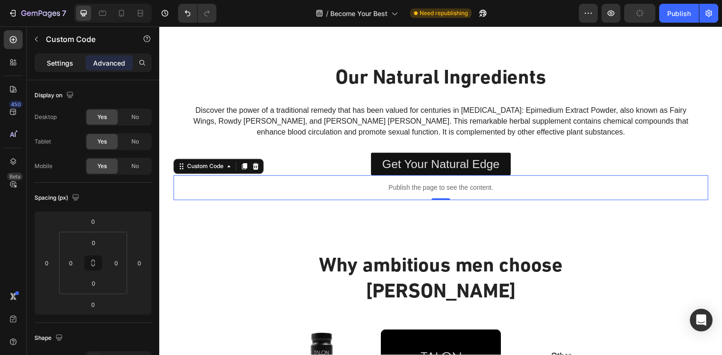
click at [60, 66] on p "Settings" at bounding box center [60, 63] width 26 height 10
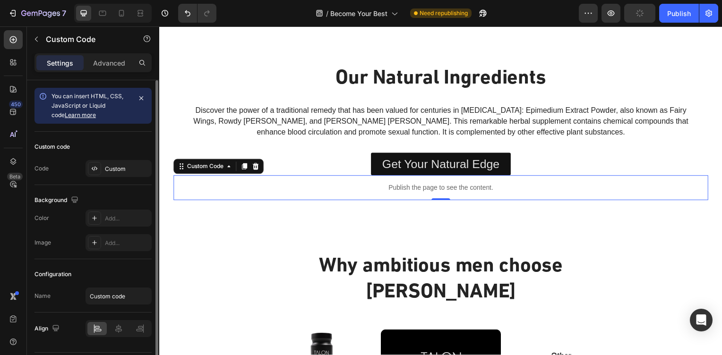
scroll to position [27, 0]
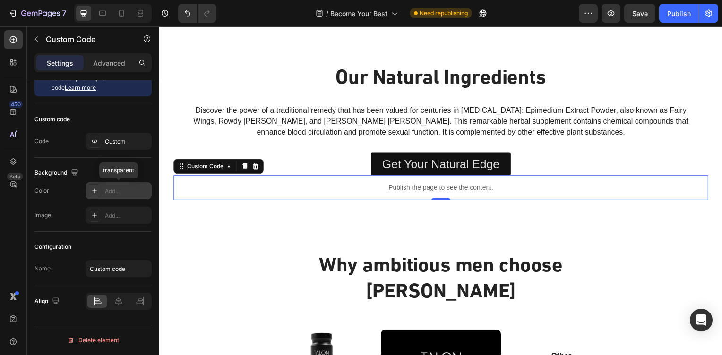
click at [112, 192] on div "Add..." at bounding box center [127, 191] width 44 height 9
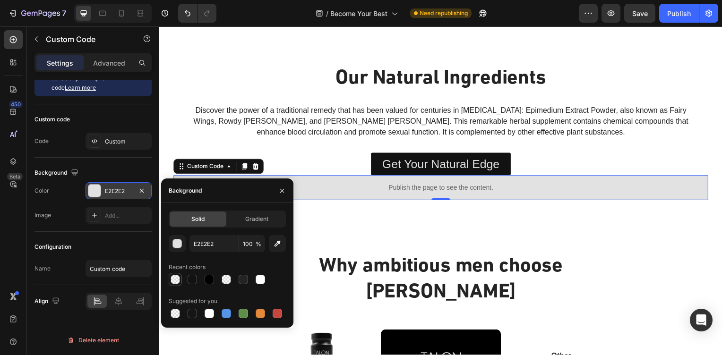
click at [176, 280] on div at bounding box center [175, 279] width 9 height 9
type input "121212"
type input "0"
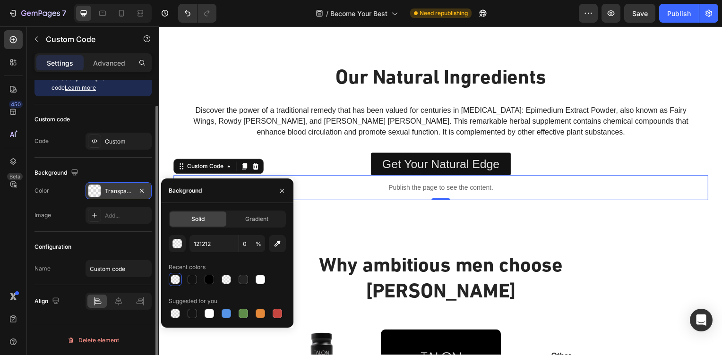
click at [127, 165] on div "Background The changes might be hidden by the video. Color Transparent Image Ad…" at bounding box center [93, 195] width 117 height 74
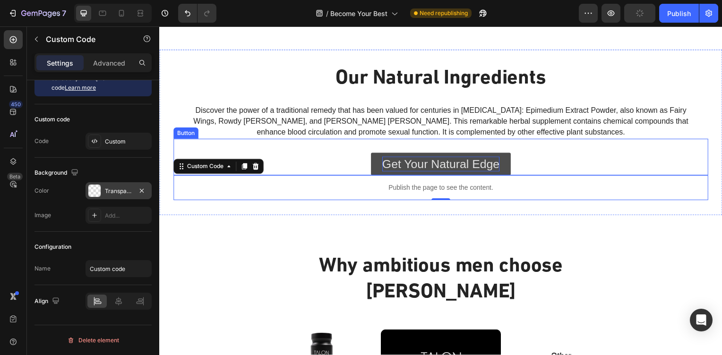
click at [417, 164] on p "Get Your Natural Edge" at bounding box center [443, 166] width 118 height 16
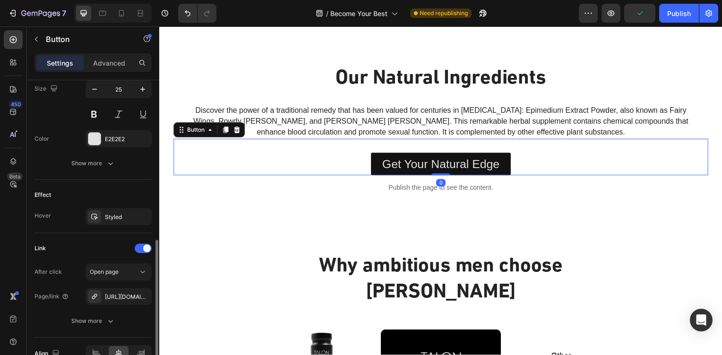
scroll to position [450, 0]
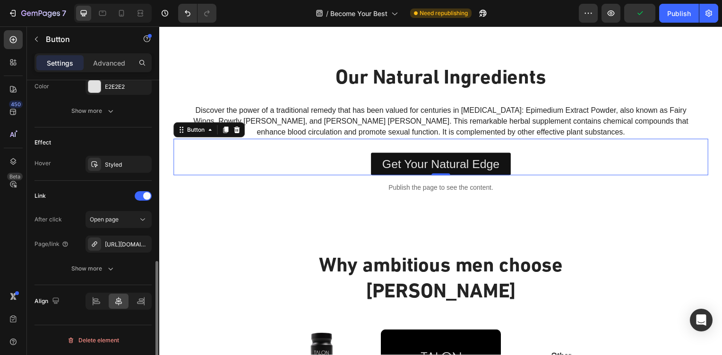
click at [90, 338] on div "Delete element" at bounding box center [93, 340] width 52 height 11
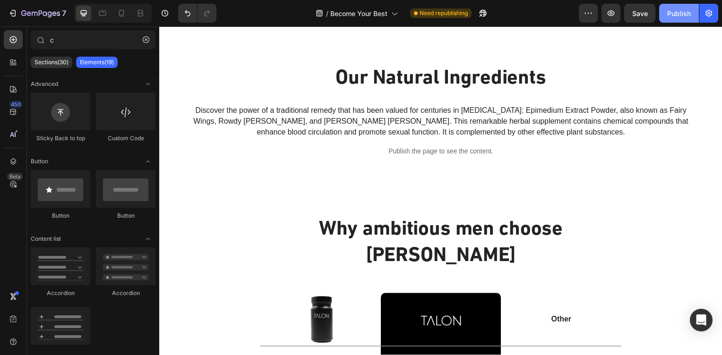
click at [688, 13] on div "Publish" at bounding box center [679, 14] width 24 height 10
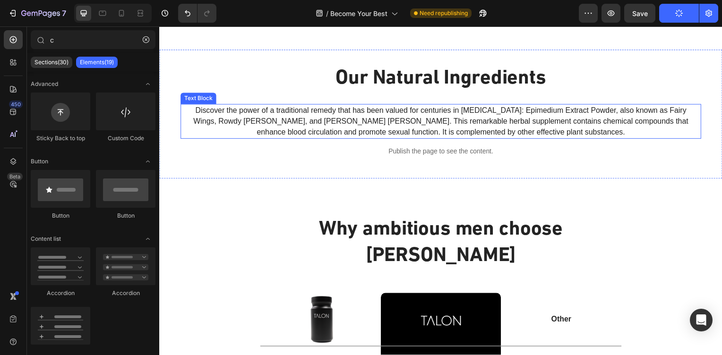
click at [412, 123] on span "Discover the power of a traditional remedy that has been valued for centuries i…" at bounding box center [442, 122] width 499 height 30
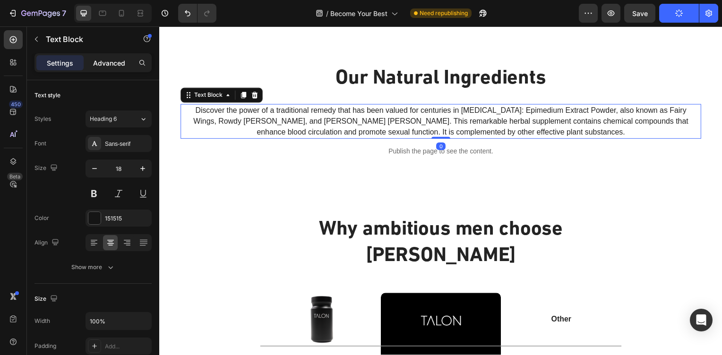
click at [92, 56] on div "Advanced" at bounding box center [109, 62] width 47 height 15
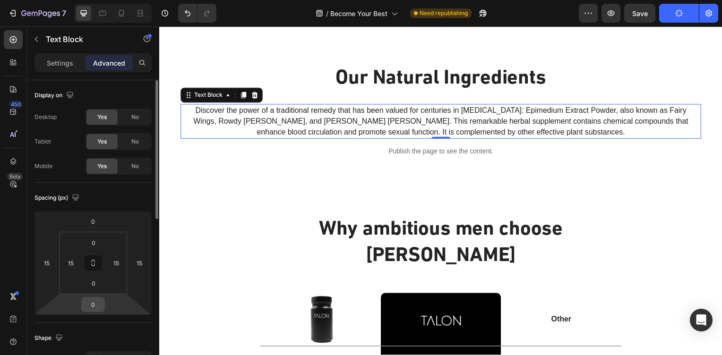
click at [96, 305] on input "0" at bounding box center [93, 305] width 19 height 14
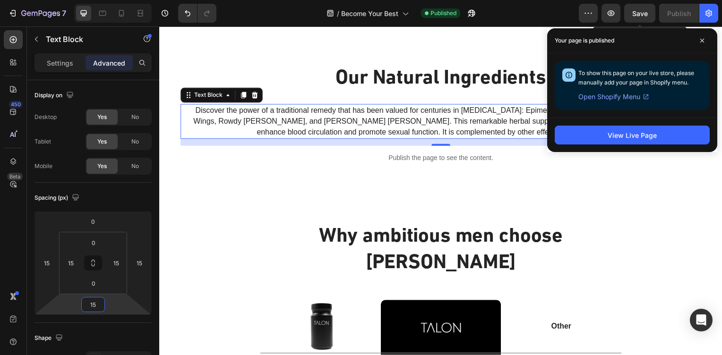
type input "15"
click at [638, 13] on span "Save" at bounding box center [640, 13] width 16 height 8
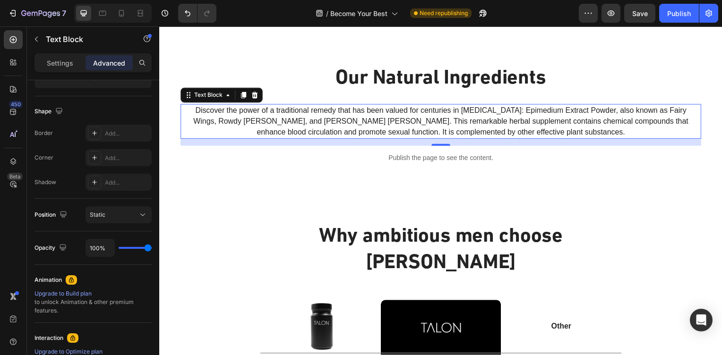
scroll to position [354, 0]
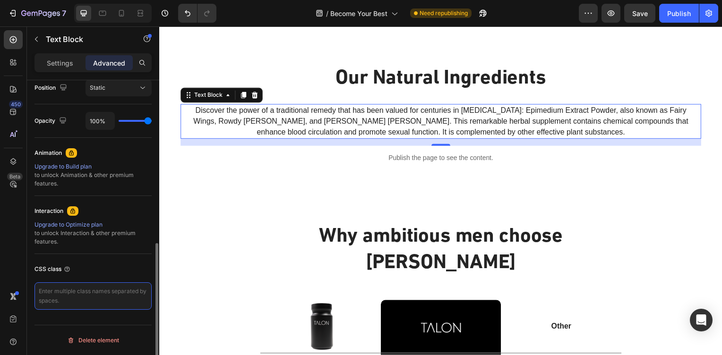
click at [90, 295] on textarea at bounding box center [93, 296] width 117 height 27
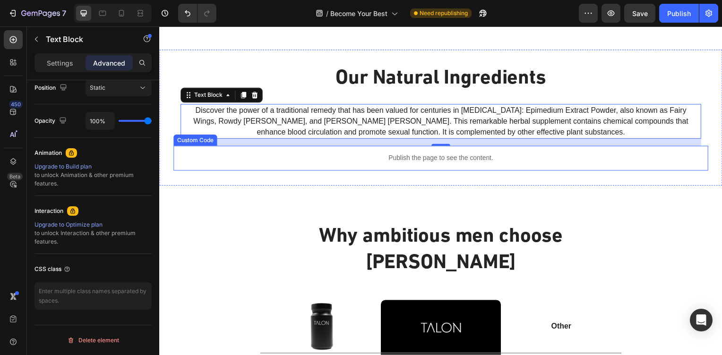
scroll to position [0, 0]
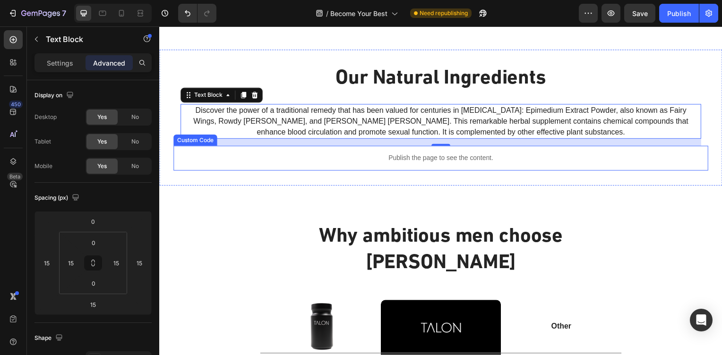
click at [395, 154] on div "Publish the page to see the content." at bounding box center [442, 159] width 539 height 25
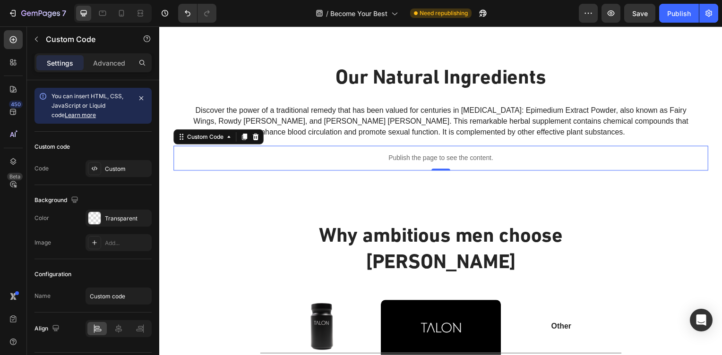
click at [395, 154] on div "Publish the page to see the content." at bounding box center [442, 159] width 539 height 25
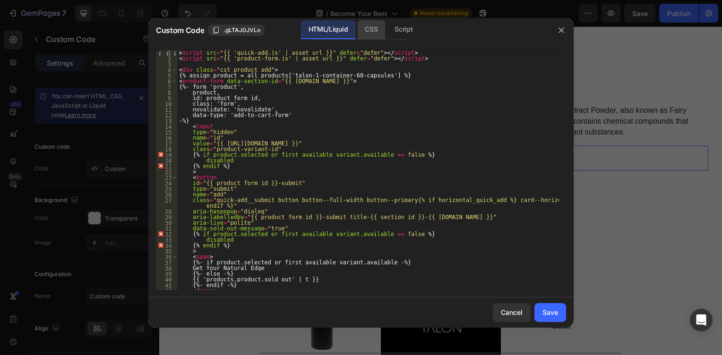
click at [387, 28] on div "CSS" at bounding box center [403, 29] width 33 height 19
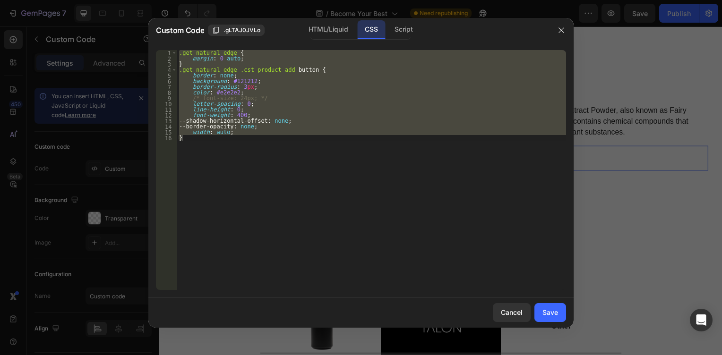
click at [209, 48] on div "1 2 3 4 5 6 7 8 9 10 11 12 13 14 15 16 .get_natural_edge { margin : 0 auto ; } …" at bounding box center [360, 170] width 425 height 255
click at [216, 51] on div ".get_natural_edge { margin : 0 auto ; } .get_natural_edge .cst_product_add butt…" at bounding box center [371, 170] width 389 height 240
type textarea ".get_natural_edge {"
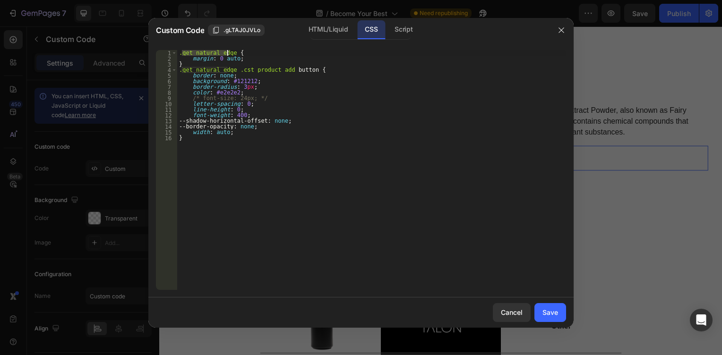
click at [216, 51] on div ".get_natural_edge { margin : 0 auto ; } .get_natural_edge .cst_product_add butt…" at bounding box center [371, 175] width 389 height 251
click at [524, 320] on button "Cancel" at bounding box center [512, 312] width 38 height 19
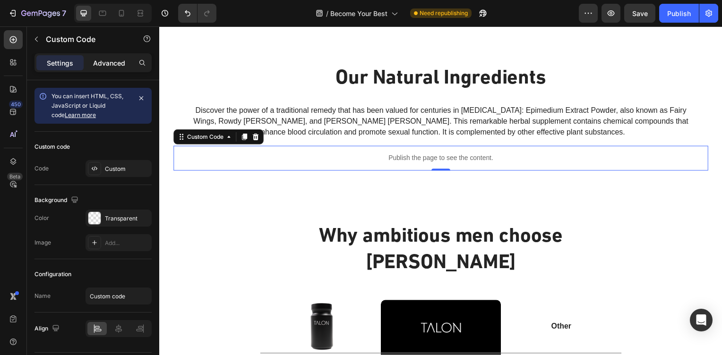
click at [105, 59] on p "Advanced" at bounding box center [109, 63] width 32 height 10
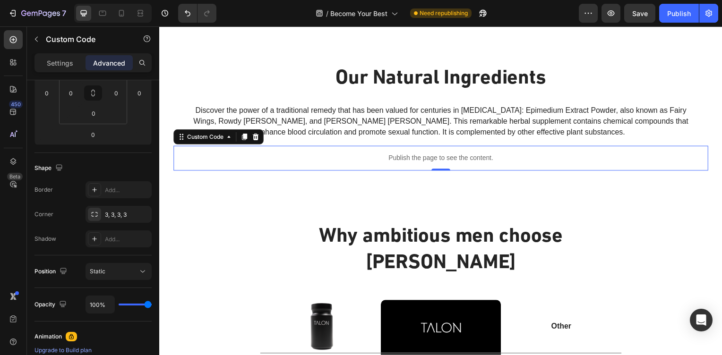
scroll to position [340, 0]
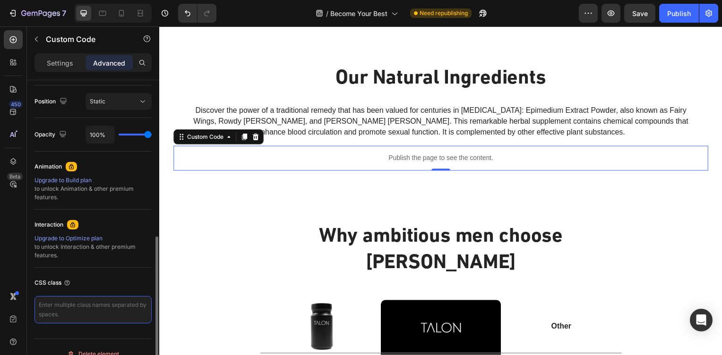
click at [93, 314] on textarea at bounding box center [93, 309] width 117 height 27
paste textarea "get_natural_edge"
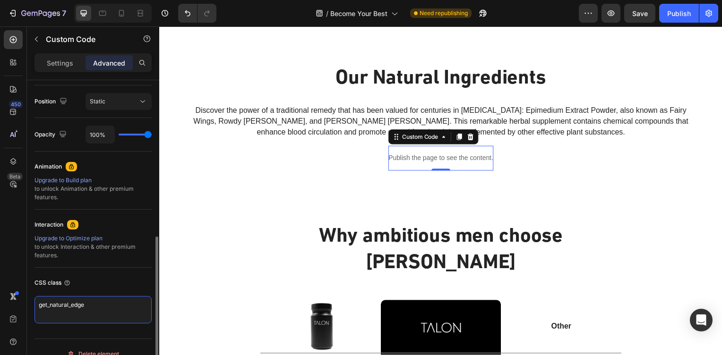
type textarea "get_natural_edge"
click at [117, 282] on div "CSS class" at bounding box center [93, 283] width 117 height 15
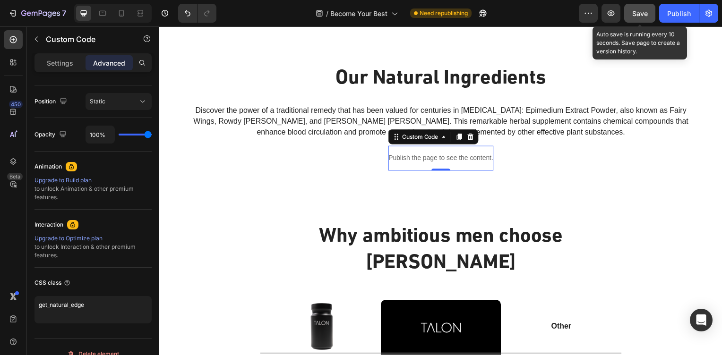
click at [640, 19] on button "Save" at bounding box center [639, 13] width 31 height 19
click at [634, 19] on button "Save" at bounding box center [639, 13] width 31 height 19
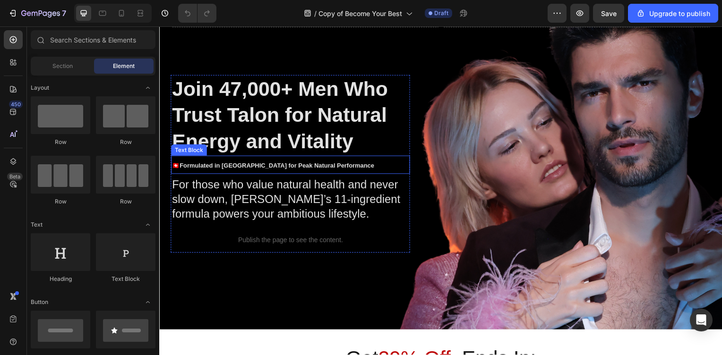
scroll to position [113, 0]
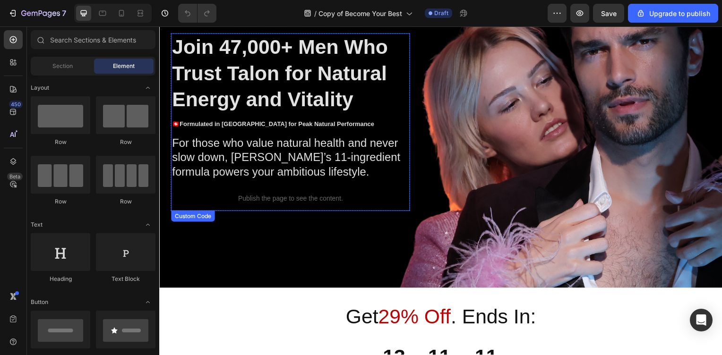
click at [287, 205] on p "Publish the page to see the content." at bounding box center [291, 200] width 241 height 10
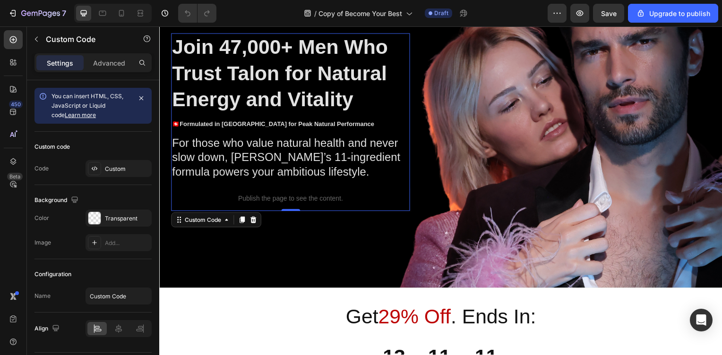
click at [287, 205] on p "Publish the page to see the content." at bounding box center [291, 200] width 241 height 10
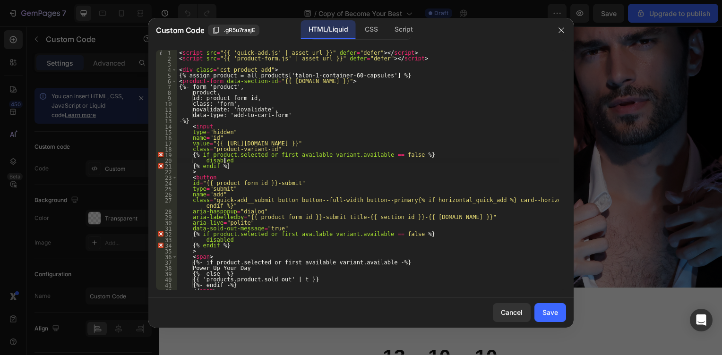
click at [286, 158] on div "< script src = "{{ 'quick-add.js' | asset_url }}" defer = "defer" > </ script >…" at bounding box center [368, 175] width 382 height 251
click at [373, 200] on div "< script src = "{{ 'quick-add.js' | asset_url }}" defer = "defer" > </ script >…" at bounding box center [368, 175] width 382 height 251
click at [247, 68] on div "< script src = "{{ 'quick-add.js' | asset_url }}" defer = "defer" > </ script >…" at bounding box center [368, 175] width 382 height 251
click at [351, 112] on div "< script src = "{{ 'quick-add.js' | asset_url }}" defer = "defer" > </ script >…" at bounding box center [368, 175] width 382 height 251
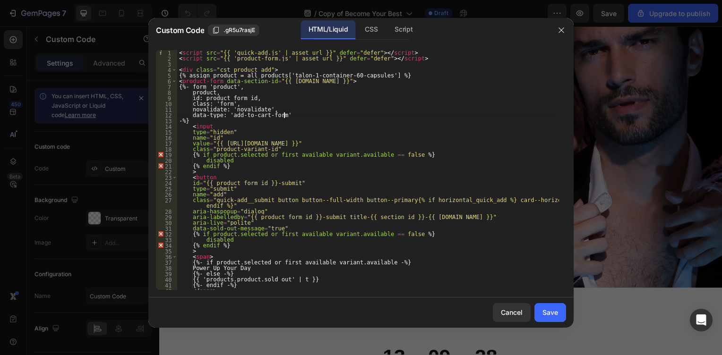
click at [348, 114] on div "< script src = "{{ 'quick-add.js' | asset_url }}" defer = "defer" > </ script >…" at bounding box center [368, 175] width 382 height 251
type textarea "</product-form> </div>"
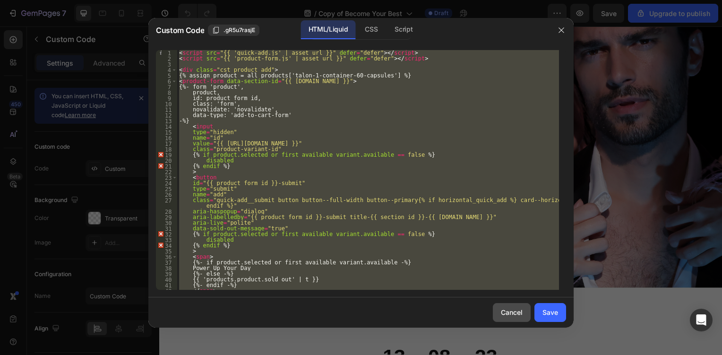
drag, startPoint x: 512, startPoint y: 308, endPoint x: 504, endPoint y: 305, distance: 8.3
click at [512, 308] on div "Cancel" at bounding box center [512, 313] width 22 height 10
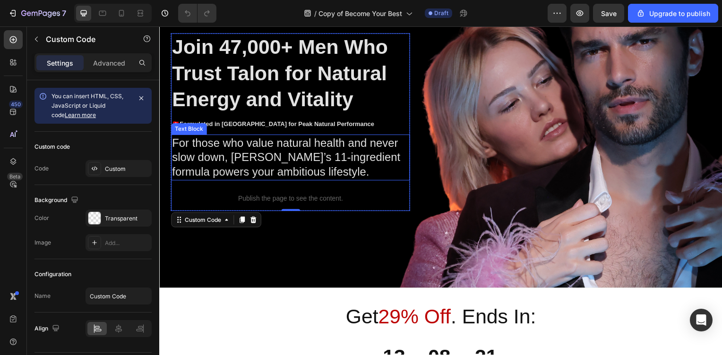
click at [251, 181] on p "For those who value natural health and never slow down, [PERSON_NAME]’s 11-ingr…" at bounding box center [291, 159] width 238 height 44
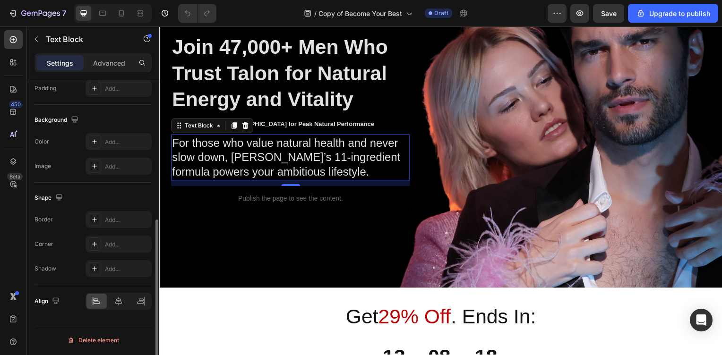
scroll to position [0, 0]
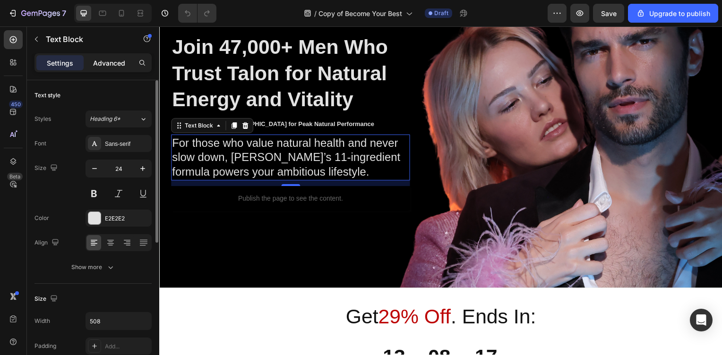
click at [107, 56] on div "Advanced" at bounding box center [109, 62] width 47 height 15
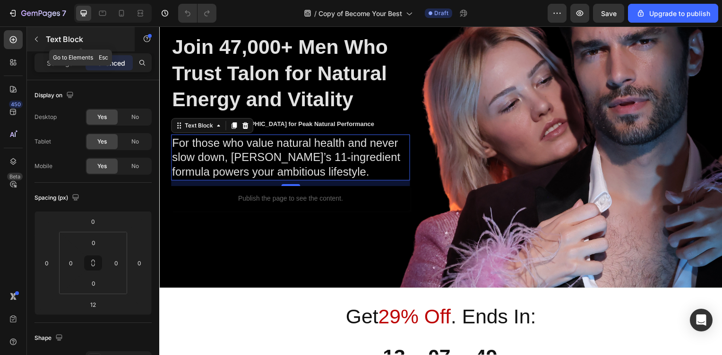
click at [38, 39] on icon "button" at bounding box center [37, 39] width 8 height 8
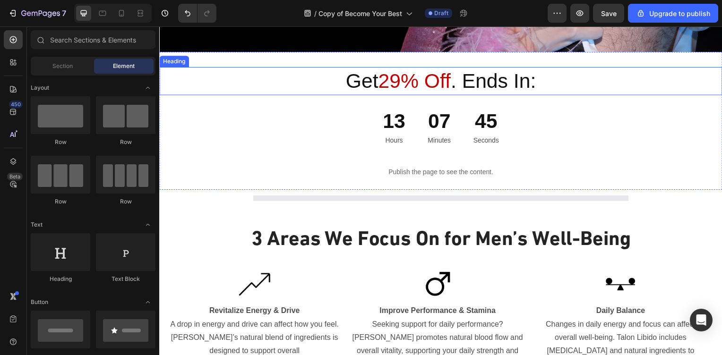
scroll to position [397, 0]
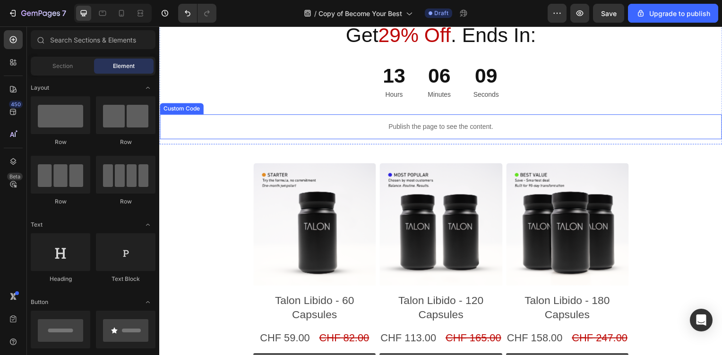
click at [413, 121] on div "Publish the page to see the content." at bounding box center [443, 127] width 566 height 25
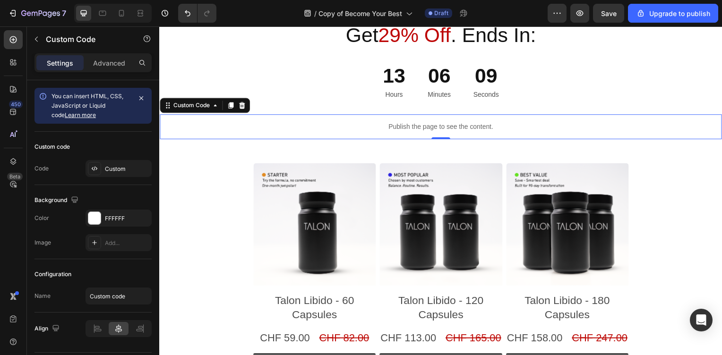
click at [413, 121] on div "Publish the page to see the content." at bounding box center [443, 127] width 566 height 25
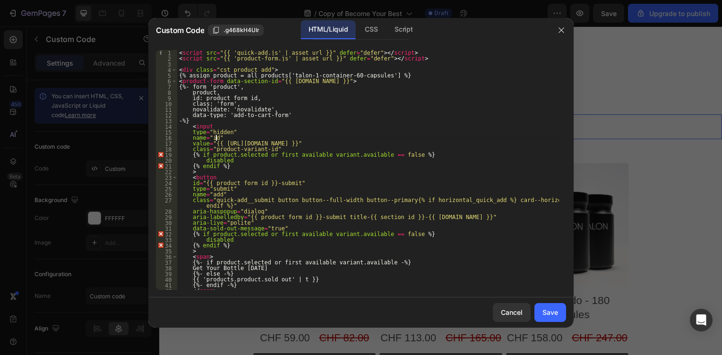
click at [389, 139] on div "< script src = "{{ 'quick-add.js' | asset_url }}" defer = "defer" > </ script >…" at bounding box center [368, 175] width 382 height 251
type textarea "</product-form> </div>"
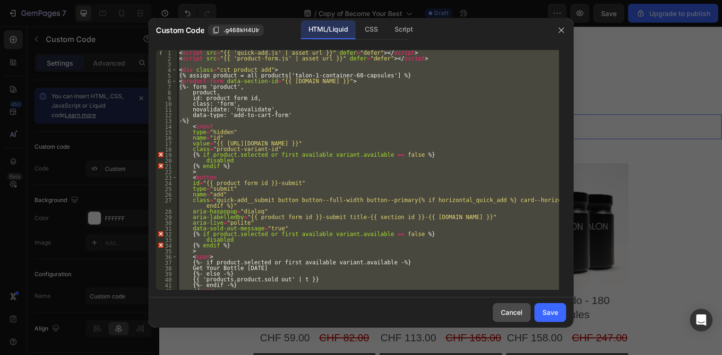
click at [513, 308] on div "Cancel" at bounding box center [512, 313] width 22 height 10
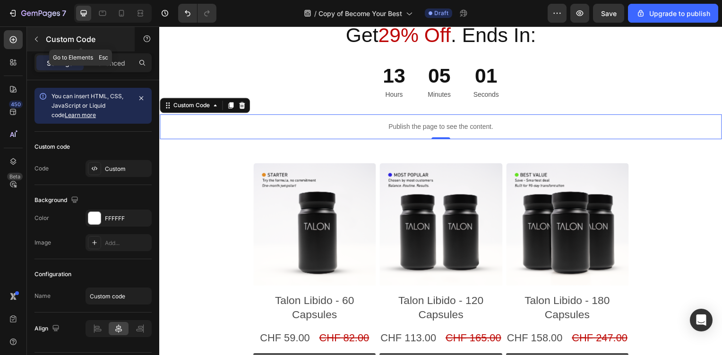
click at [39, 36] on icon "button" at bounding box center [37, 39] width 8 height 8
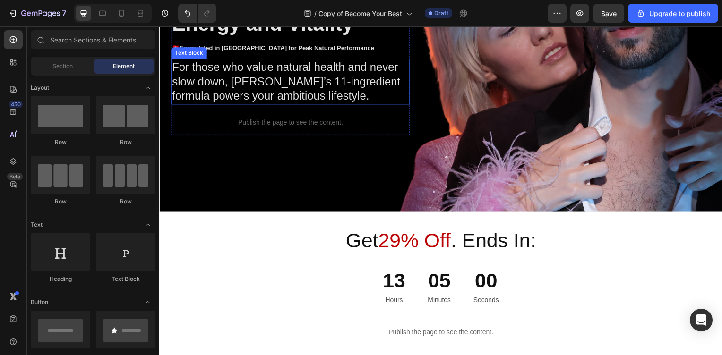
scroll to position [170, 0]
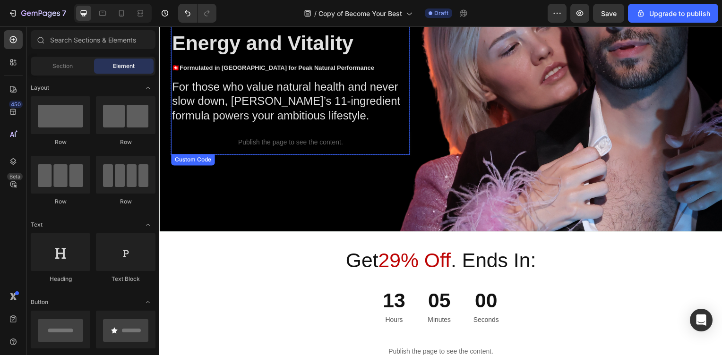
click at [258, 148] on p "Publish the page to see the content." at bounding box center [291, 143] width 241 height 10
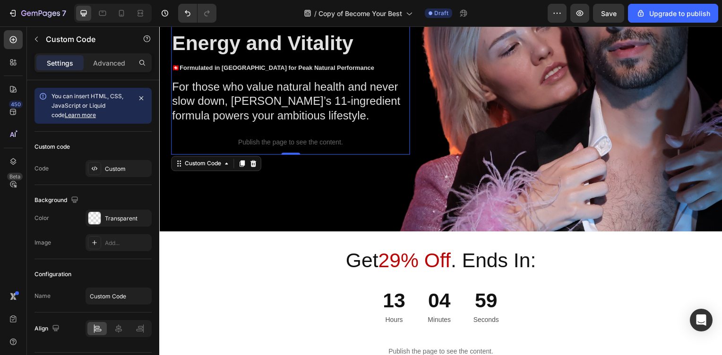
click at [265, 156] on div "Publish the page to see the content." at bounding box center [291, 143] width 241 height 25
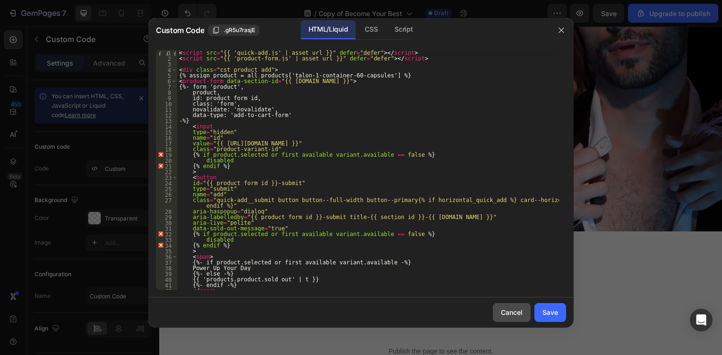
click at [515, 318] on button "Cancel" at bounding box center [512, 312] width 38 height 19
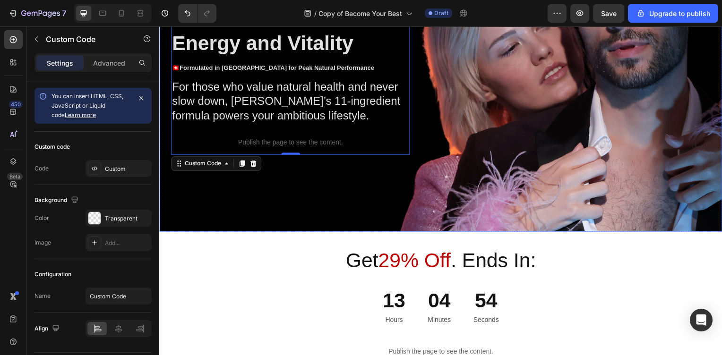
click at [264, 225] on div "Background Image" at bounding box center [442, 55] width 567 height 358
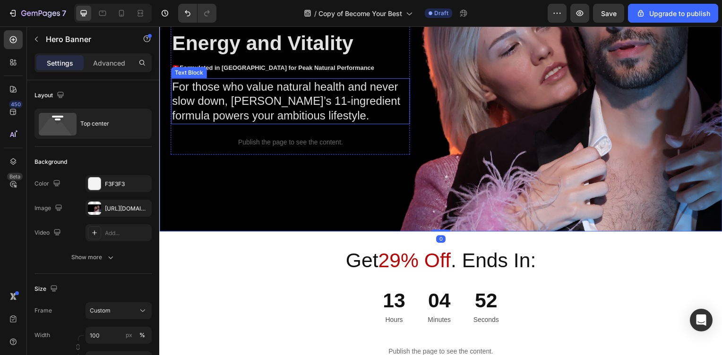
click at [297, 120] on p "For those who value natural health and never slow down, [PERSON_NAME]’s 11-ingr…" at bounding box center [291, 102] width 238 height 44
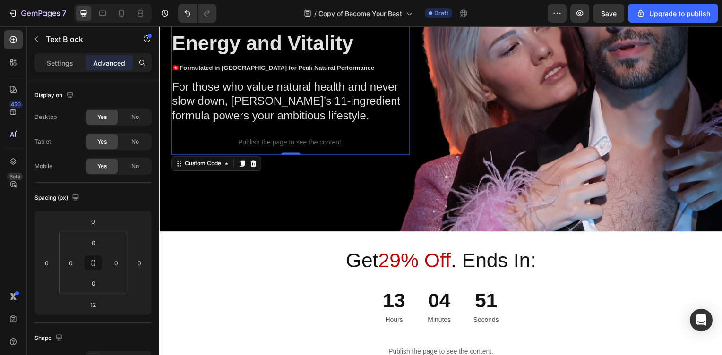
click at [269, 148] on p "Publish the page to see the content." at bounding box center [291, 143] width 241 height 10
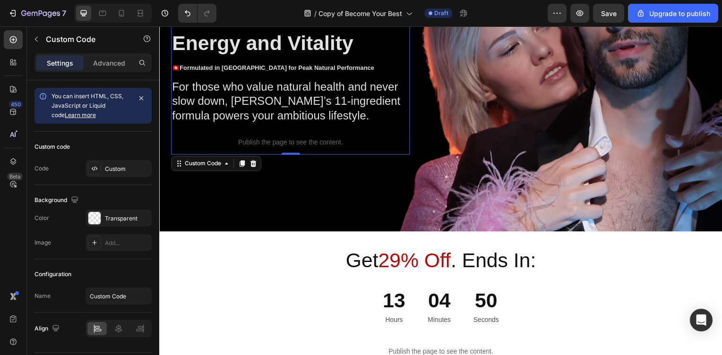
click at [269, 148] on p "Publish the page to see the content." at bounding box center [291, 143] width 241 height 10
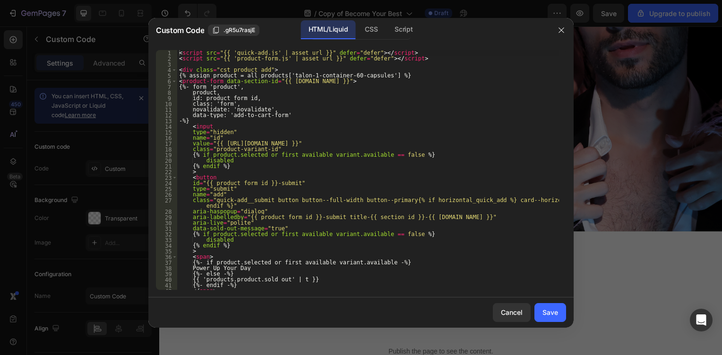
type textarea "{% endif %}"
click at [268, 166] on div "< script src = "{{ 'quick-add.js' | asset_url }}" defer = "defer" > </ script >…" at bounding box center [368, 175] width 382 height 251
click at [498, 315] on button "Cancel" at bounding box center [512, 312] width 38 height 19
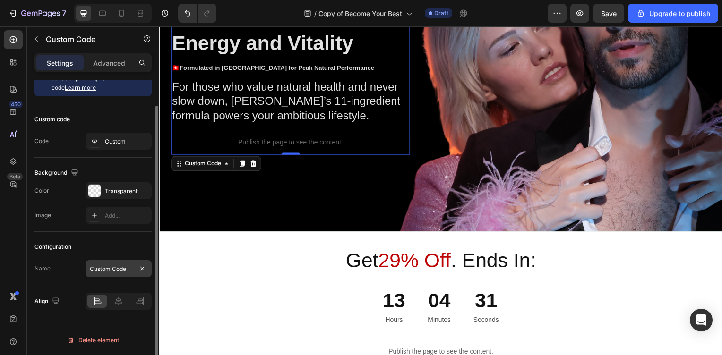
scroll to position [0, 0]
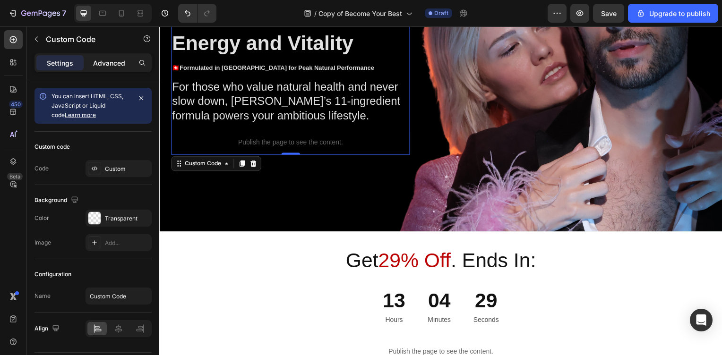
click at [110, 68] on p "Advanced" at bounding box center [109, 63] width 32 height 10
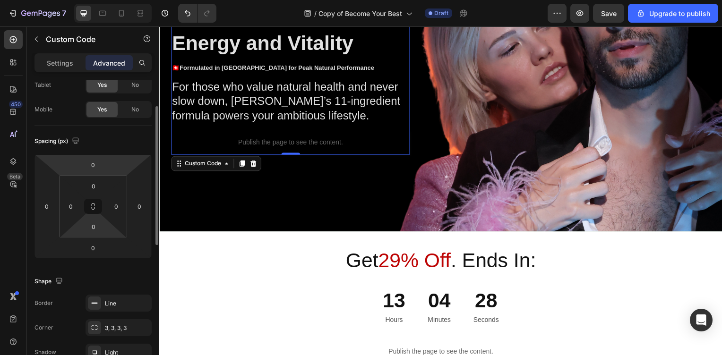
scroll to position [170, 0]
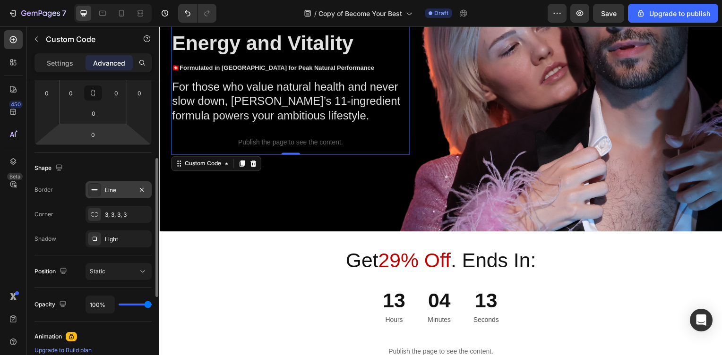
click at [120, 193] on div "Line" at bounding box center [118, 190] width 27 height 9
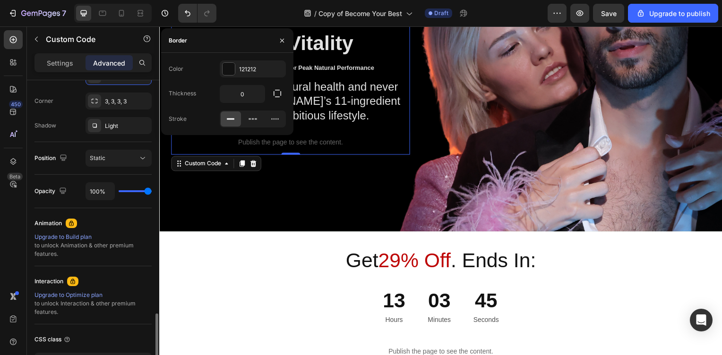
scroll to position [354, 0]
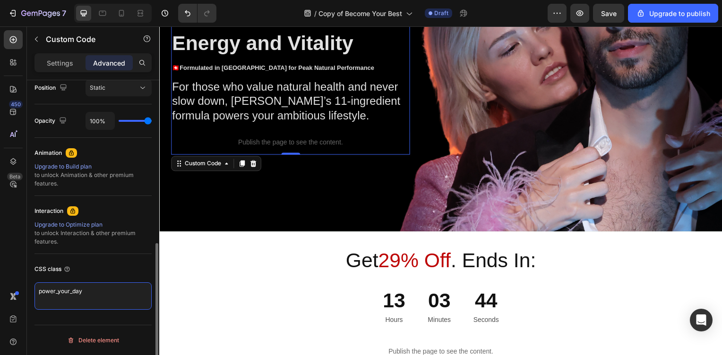
click at [95, 302] on textarea "power_your_day" at bounding box center [93, 296] width 117 height 27
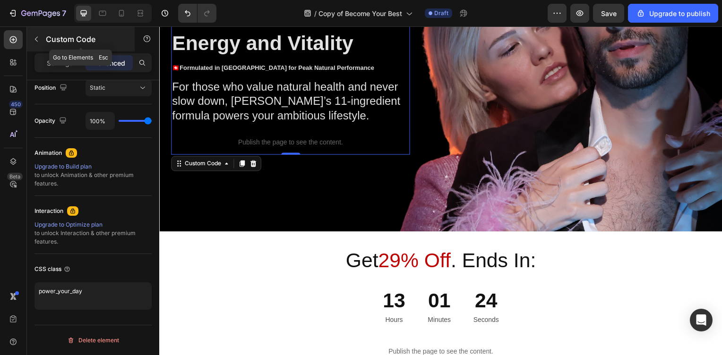
click at [37, 38] on icon "button" at bounding box center [37, 39] width 8 height 8
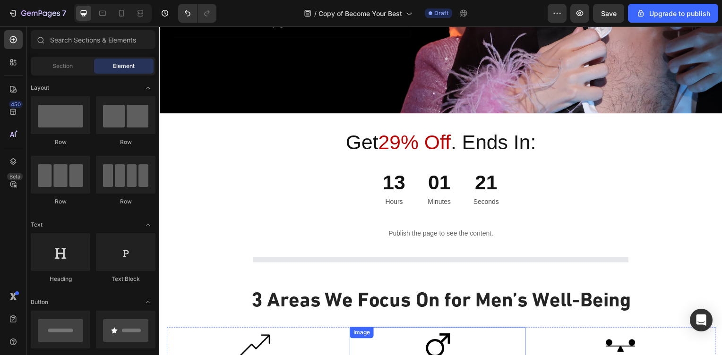
scroll to position [284, 0]
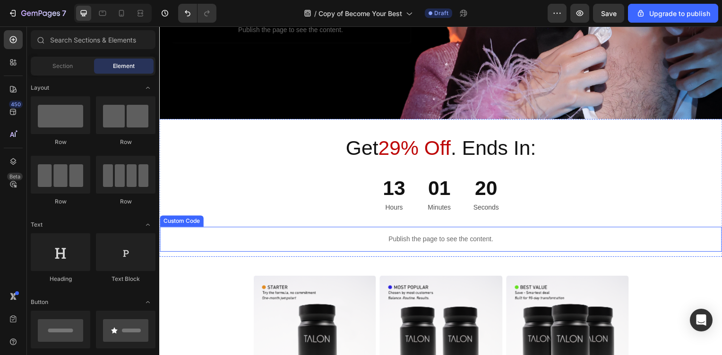
click at [402, 235] on div "Publish the page to see the content." at bounding box center [443, 241] width 566 height 25
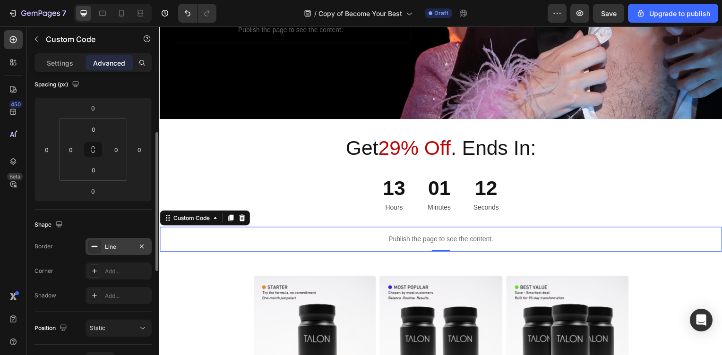
scroll to position [170, 0]
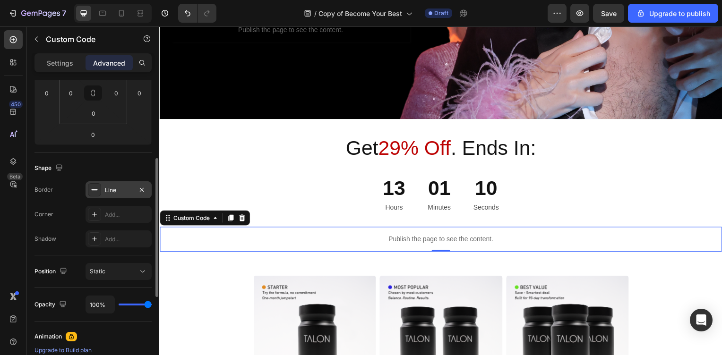
click at [118, 192] on div "Line" at bounding box center [118, 190] width 27 height 9
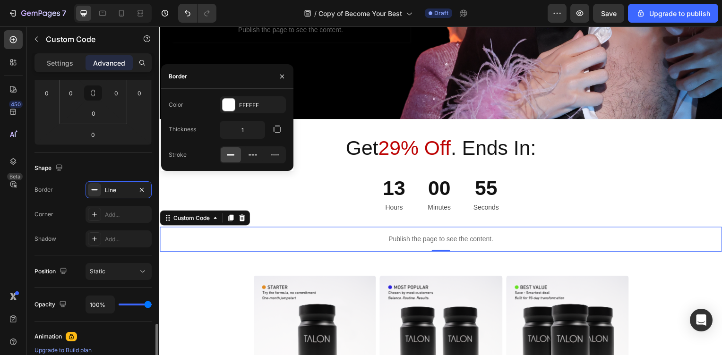
scroll to position [340, 0]
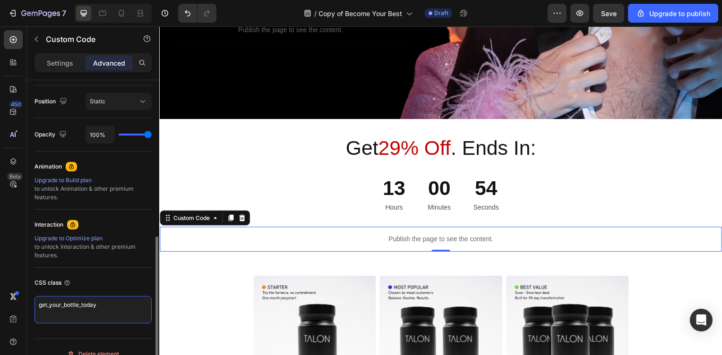
click at [83, 310] on textarea "get_your_bottle_today" at bounding box center [93, 309] width 117 height 27
click at [84, 310] on textarea "get_your_bottle_today" at bounding box center [93, 309] width 117 height 27
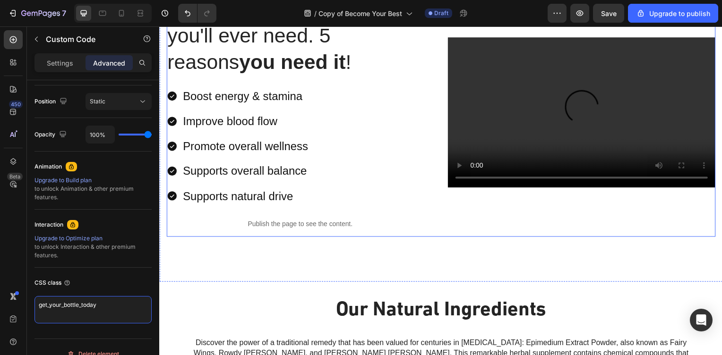
scroll to position [1134, 0]
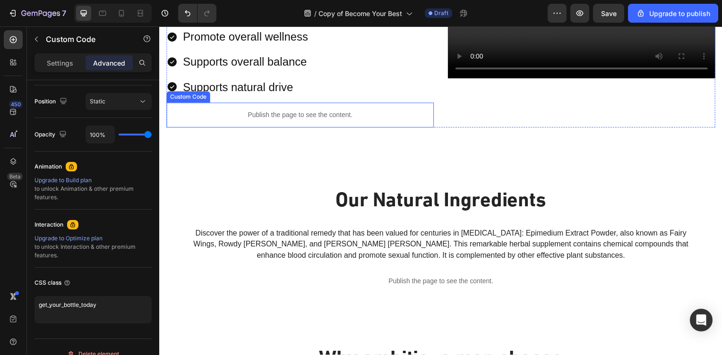
click at [245, 109] on div "Publish the page to see the content." at bounding box center [300, 116] width 269 height 25
click at [36, 40] on icon "button" at bounding box center [36, 39] width 3 height 5
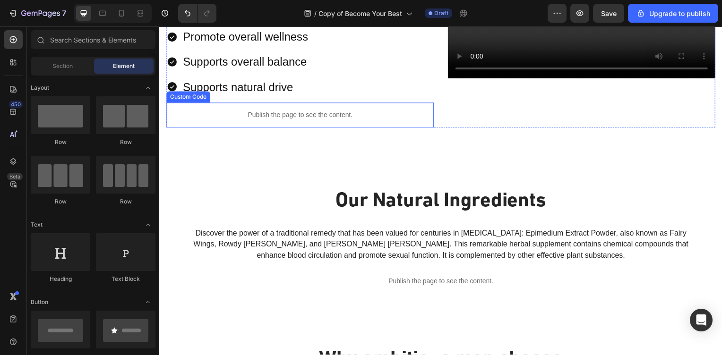
click at [233, 115] on p "Publish the page to see the content." at bounding box center [300, 116] width 269 height 10
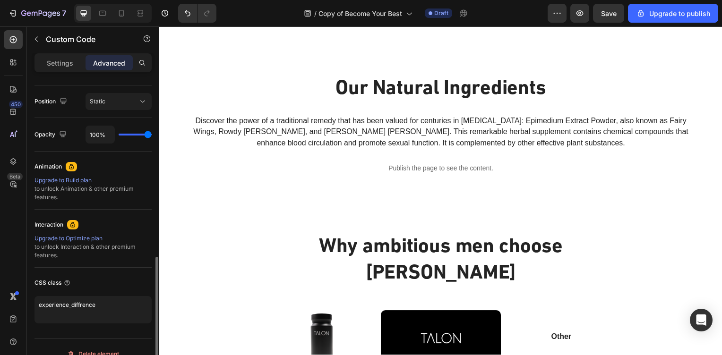
scroll to position [354, 0]
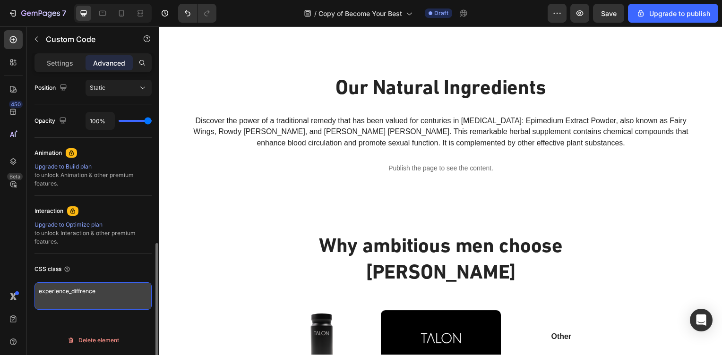
click at [86, 294] on textarea "experience_diffrence" at bounding box center [93, 296] width 117 height 27
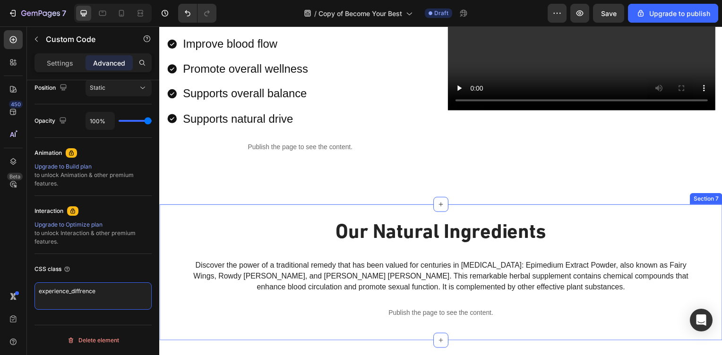
scroll to position [1078, 0]
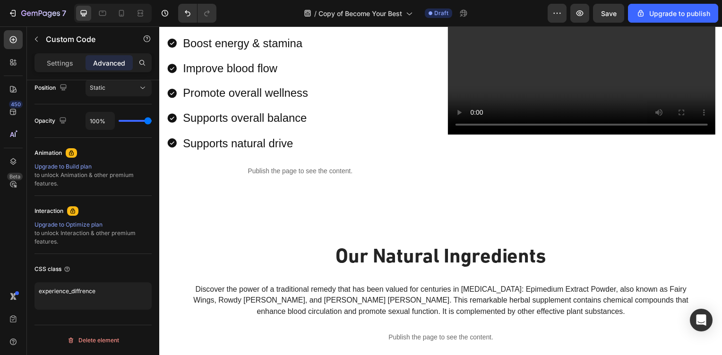
click at [295, 169] on p "Publish the page to see the content." at bounding box center [300, 173] width 269 height 10
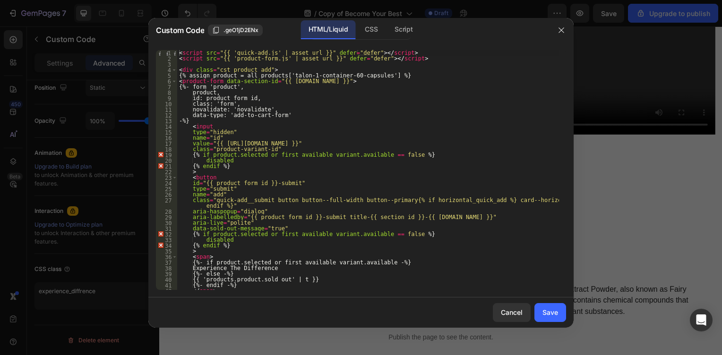
click at [277, 207] on div "< script src = "{{ 'quick-add.js' | asset_url }}" defer = "defer" > </ script >…" at bounding box center [368, 175] width 382 height 251
type textarea "</product-form> </div>"
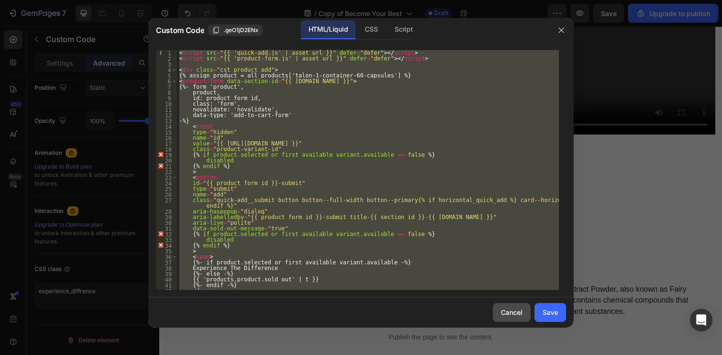
click at [516, 312] on div "Cancel" at bounding box center [512, 313] width 22 height 10
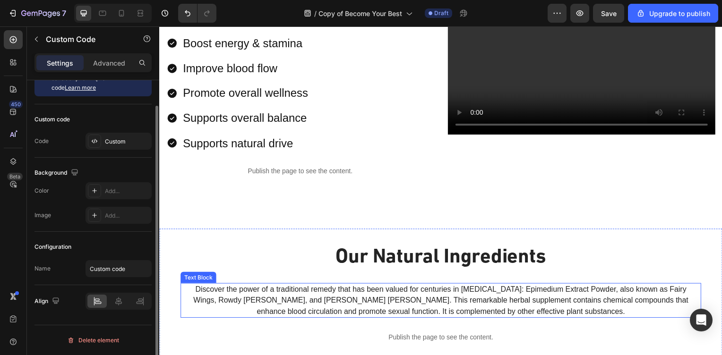
scroll to position [27, 0]
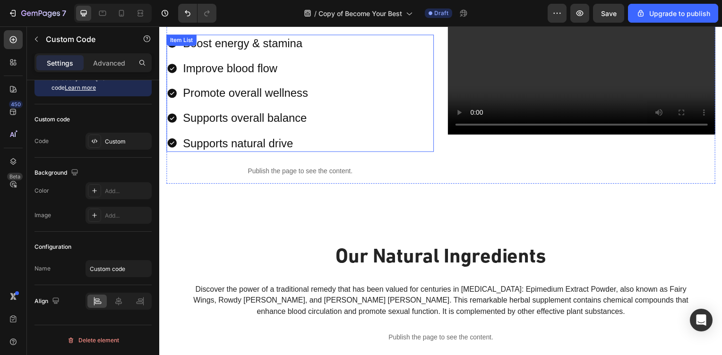
click at [252, 144] on p "Supports natural drive" at bounding box center [246, 144] width 126 height 15
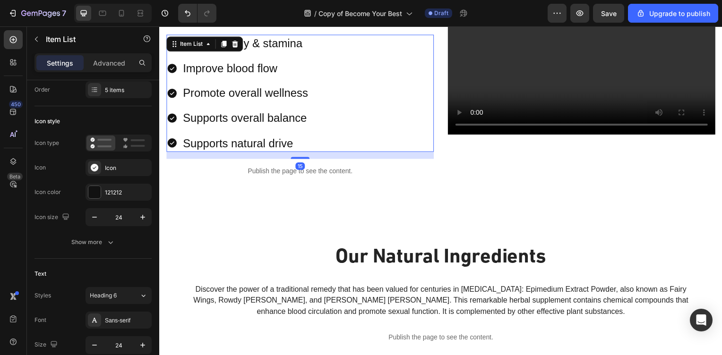
scroll to position [0, 0]
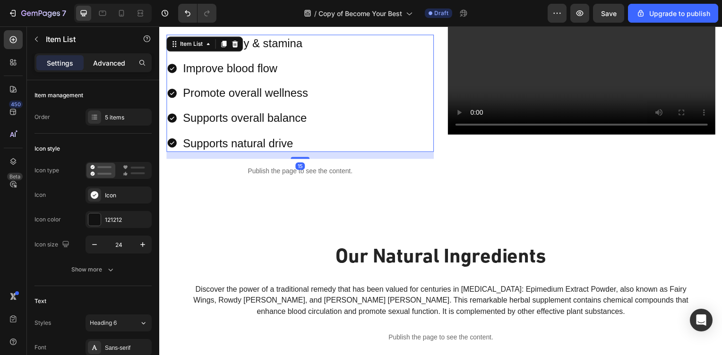
click at [98, 65] on p "Advanced" at bounding box center [109, 63] width 32 height 10
type input "100%"
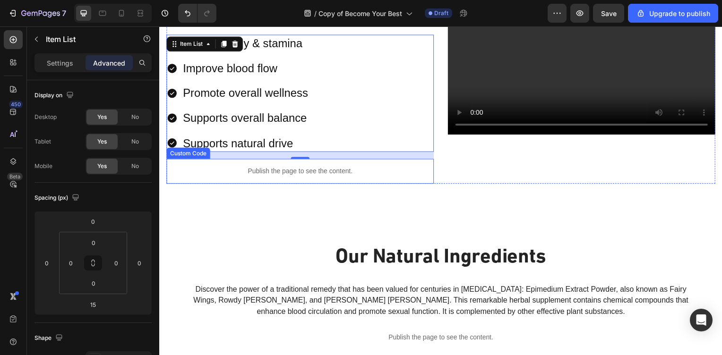
click at [259, 167] on div "Publish the page to see the content." at bounding box center [300, 172] width 269 height 25
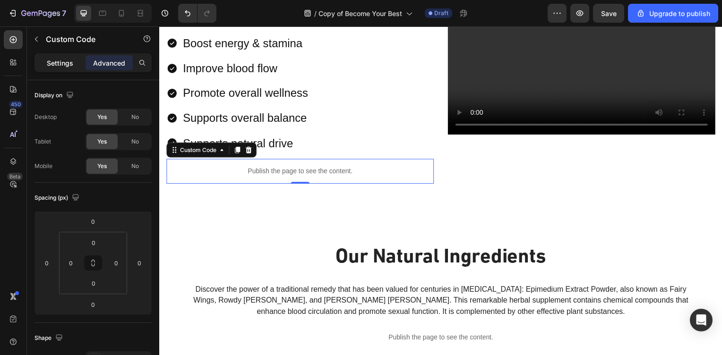
click at [81, 63] on div "Settings" at bounding box center [59, 62] width 47 height 15
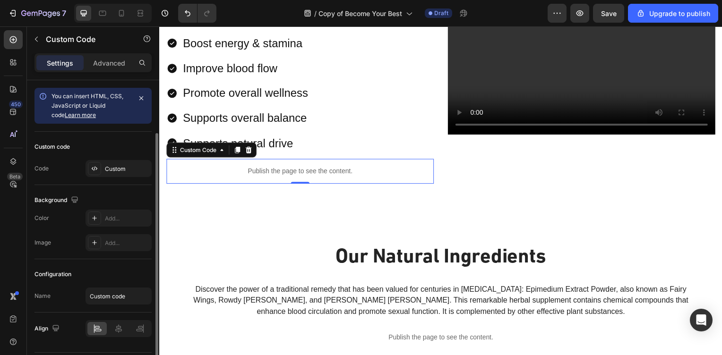
scroll to position [27, 0]
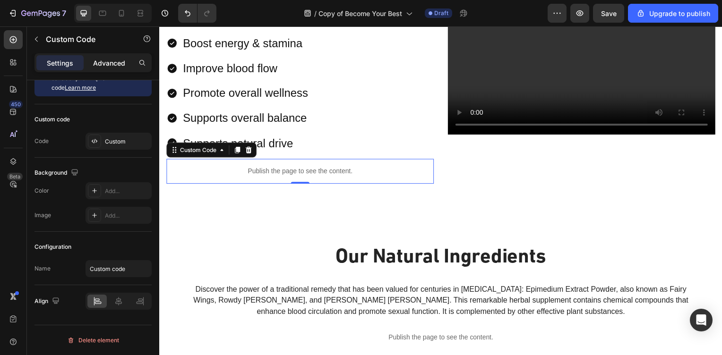
click at [109, 63] on p "Advanced" at bounding box center [109, 63] width 32 height 10
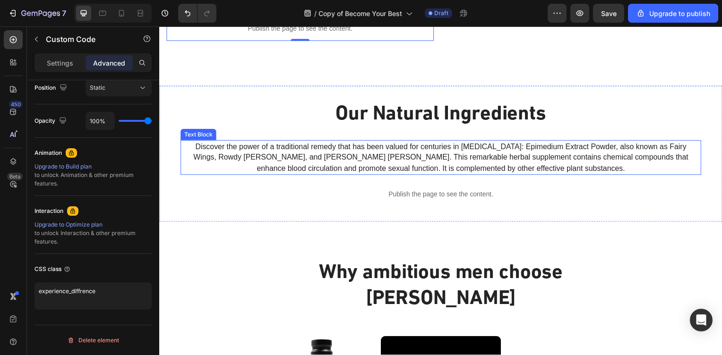
scroll to position [1248, 0]
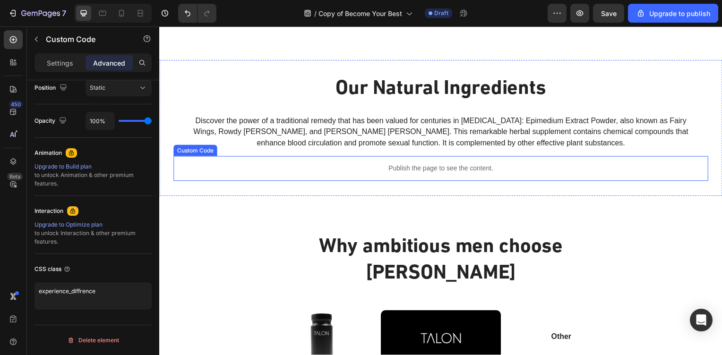
click at [385, 174] on p "Publish the page to see the content." at bounding box center [442, 170] width 539 height 10
click at [382, 173] on p "Publish the page to see the content." at bounding box center [442, 170] width 539 height 10
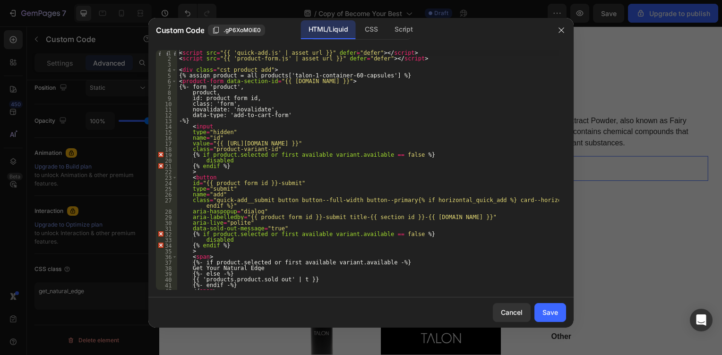
click at [309, 94] on div "< script src = "{{ 'quick-add.js' | asset_url }}" defer = "defer" > </ script >…" at bounding box center [368, 175] width 382 height 251
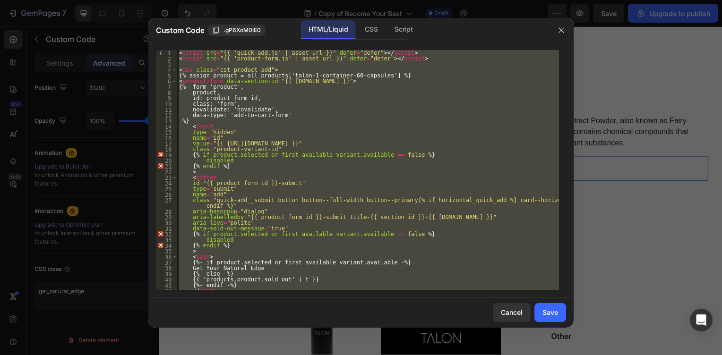
click at [287, 190] on div "< script src = "{{ 'quick-add.js' | asset_url }}" defer = "defer" > </ script >…" at bounding box center [368, 170] width 382 height 240
type textarea "type="submit""
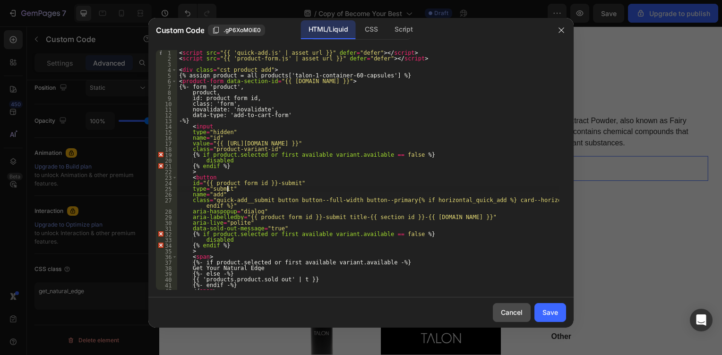
click at [521, 311] on div "Cancel" at bounding box center [512, 313] width 22 height 10
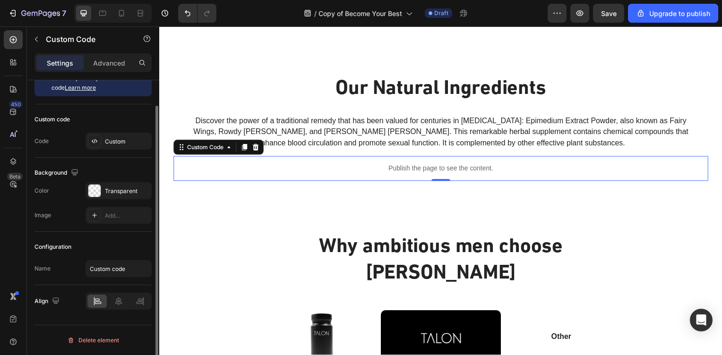
scroll to position [27, 0]
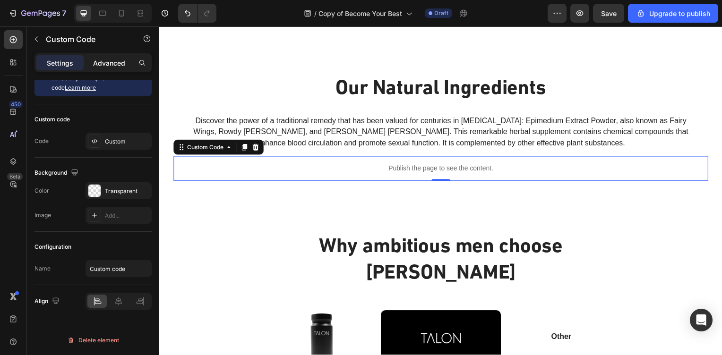
click at [119, 60] on p "Advanced" at bounding box center [109, 63] width 32 height 10
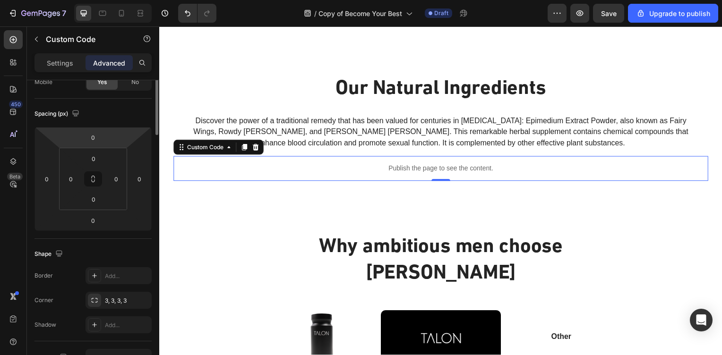
scroll to position [0, 0]
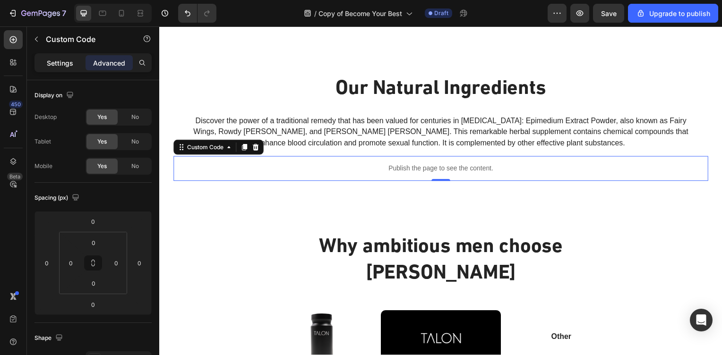
click at [56, 61] on p "Settings" at bounding box center [60, 63] width 26 height 10
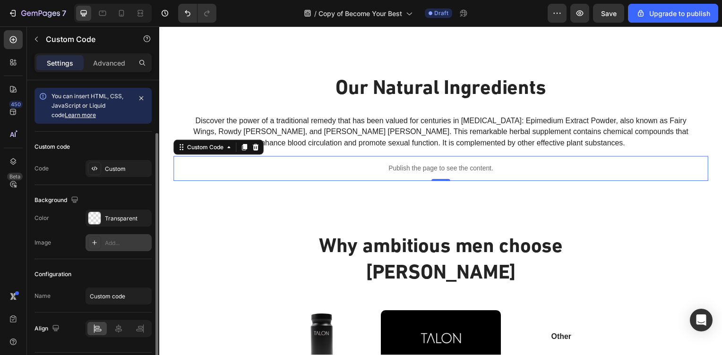
scroll to position [27, 0]
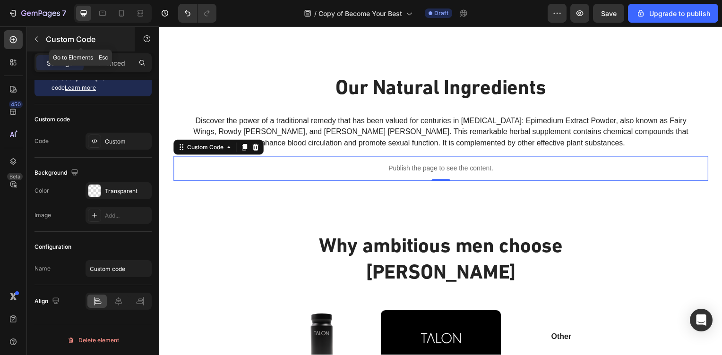
click at [35, 38] on icon "button" at bounding box center [37, 39] width 8 height 8
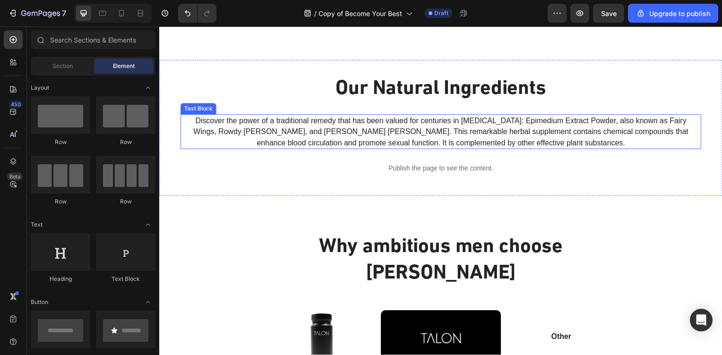
click at [317, 123] on span "Discover the power of a traditional remedy that has been valued for centuries i…" at bounding box center [442, 133] width 499 height 30
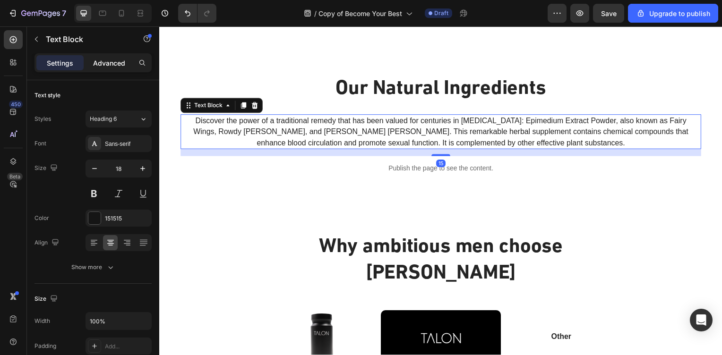
click at [107, 64] on p "Advanced" at bounding box center [109, 63] width 32 height 10
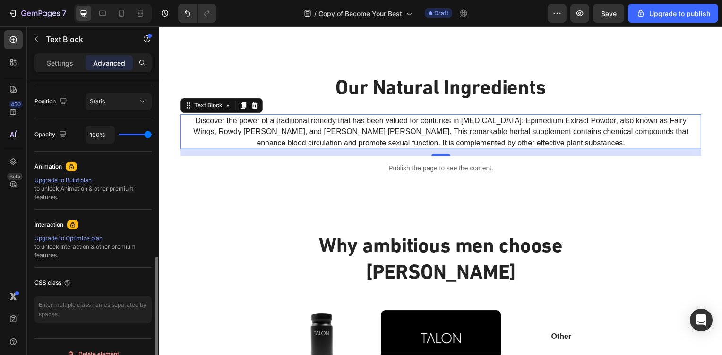
scroll to position [354, 0]
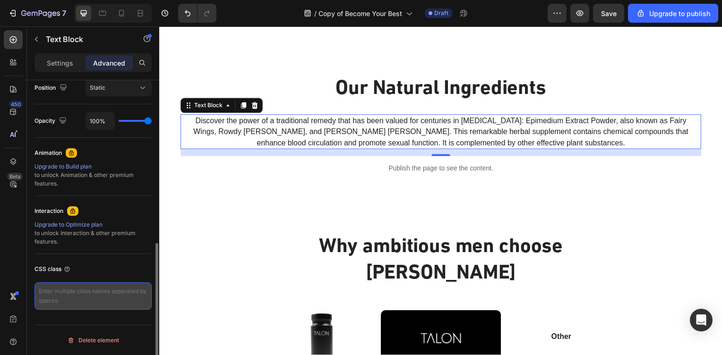
click at [119, 295] on textarea at bounding box center [93, 296] width 117 height 27
click at [65, 297] on textarea at bounding box center [93, 296] width 117 height 27
paste textarea "get_natural_edge"
type textarea "get_natural_edge"
click at [102, 270] on div "CSS class" at bounding box center [93, 269] width 117 height 15
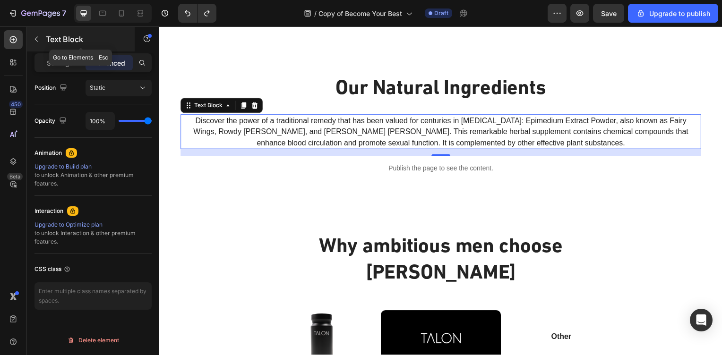
click at [39, 41] on icon "button" at bounding box center [37, 39] width 8 height 8
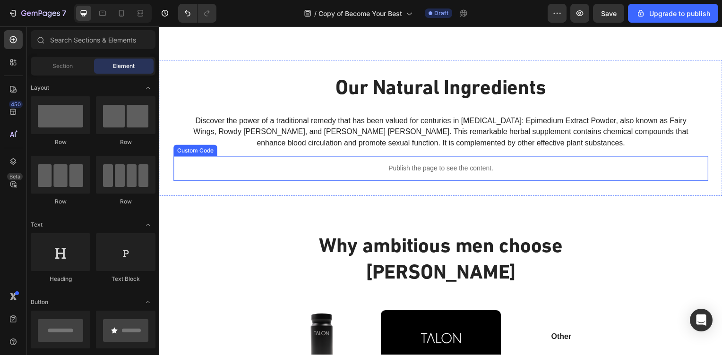
click at [410, 162] on div "Publish the page to see the content." at bounding box center [442, 169] width 539 height 25
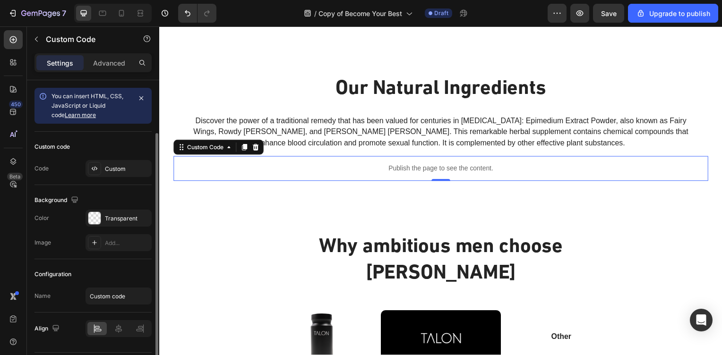
scroll to position [27, 0]
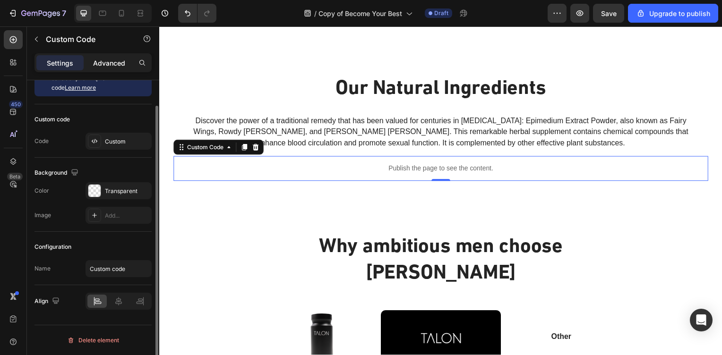
click at [117, 60] on p "Advanced" at bounding box center [109, 63] width 32 height 10
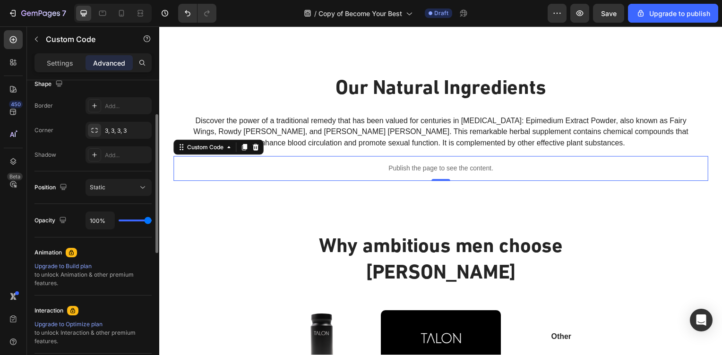
scroll to position [311, 0]
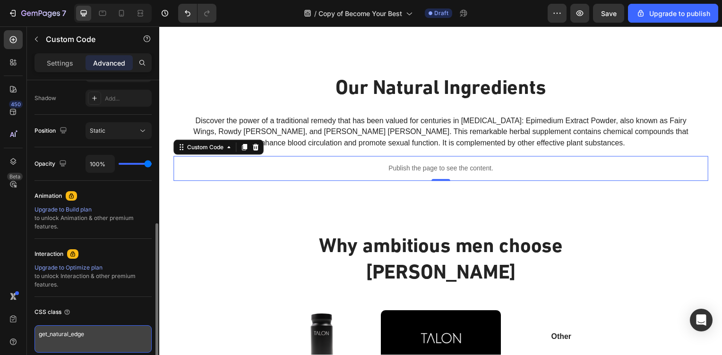
click at [81, 340] on textarea "get_natural_edge" at bounding box center [93, 339] width 117 height 27
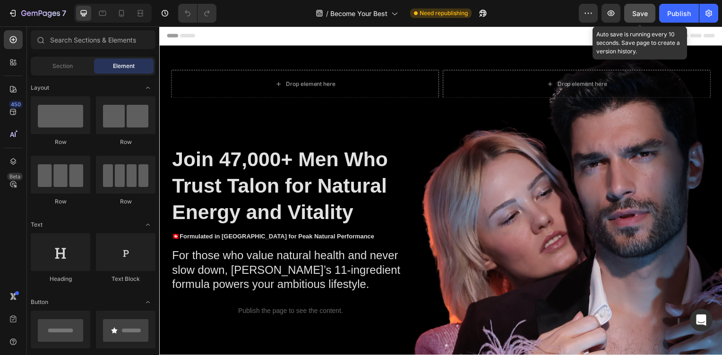
click at [635, 16] on span "Save" at bounding box center [640, 13] width 16 height 8
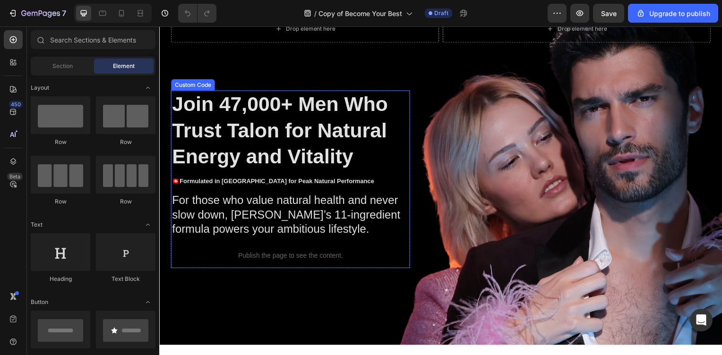
scroll to position [113, 0]
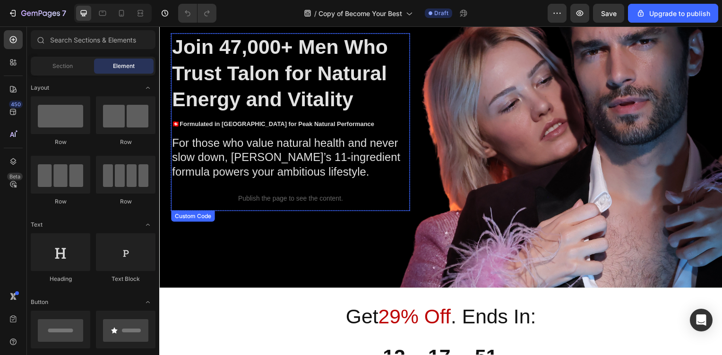
click at [255, 205] on p "Publish the page to see the content." at bounding box center [291, 200] width 241 height 10
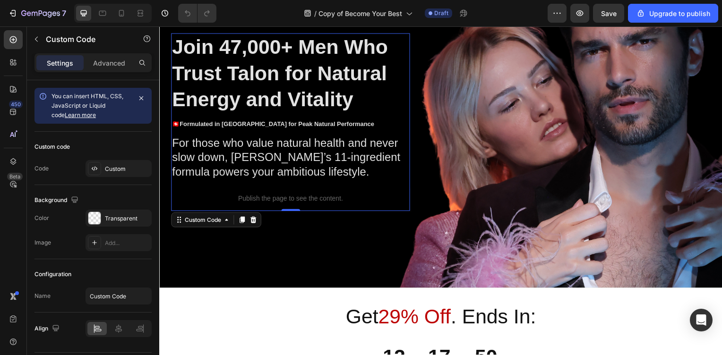
click at [255, 205] on p "Publish the page to see the content." at bounding box center [291, 200] width 241 height 10
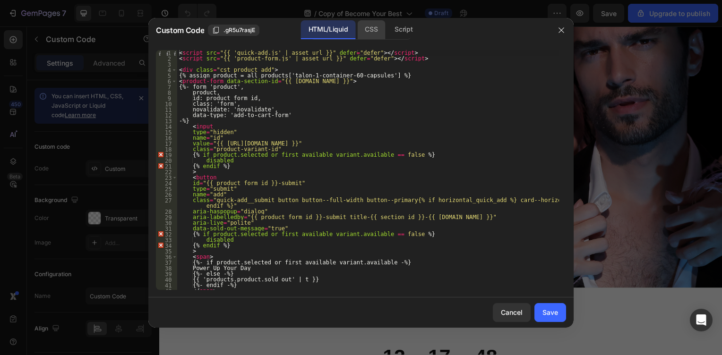
click at [387, 28] on div "CSS" at bounding box center [403, 29] width 33 height 19
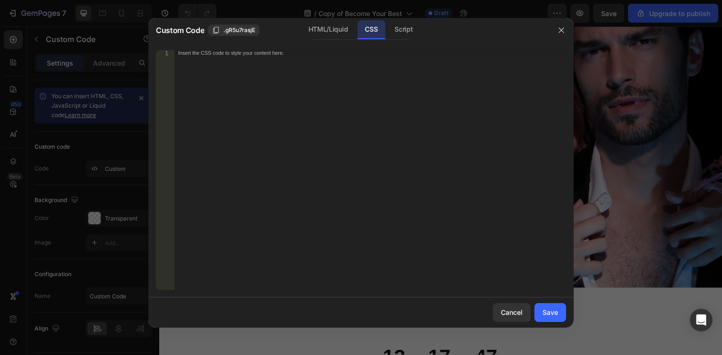
click at [273, 99] on div "Insert the CSS code to style your content here." at bounding box center [370, 175] width 392 height 251
paste textarea "}"
type textarea "}"
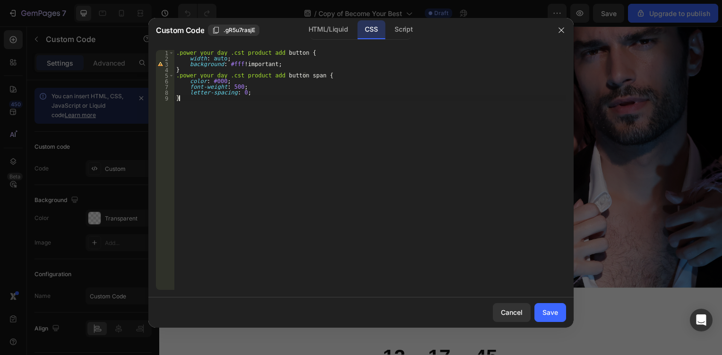
click at [285, 130] on div ".power_your_day .cst_product_add button { width : auto ; background : #fff !imp…" at bounding box center [370, 175] width 392 height 251
click at [558, 314] on button "Save" at bounding box center [551, 312] width 32 height 19
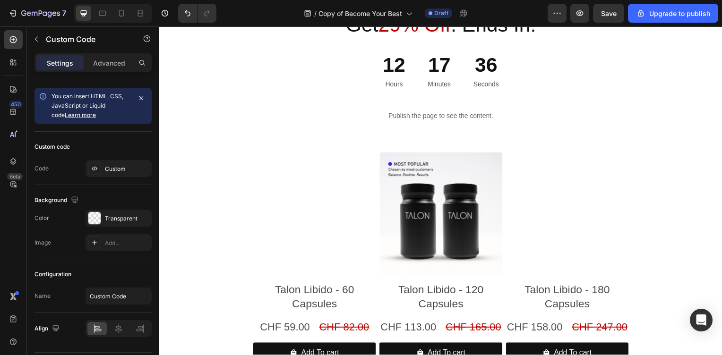
scroll to position [340, 0]
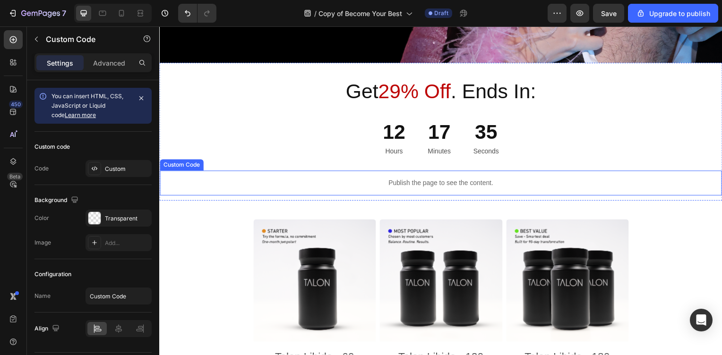
click at [414, 177] on div "Publish the page to see the content." at bounding box center [443, 184] width 566 height 25
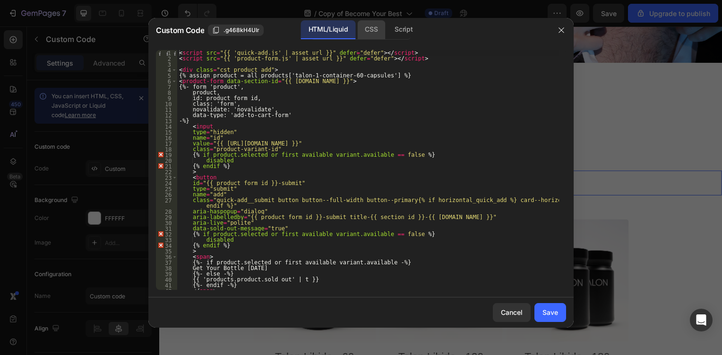
click at [387, 26] on div "CSS" at bounding box center [403, 29] width 33 height 19
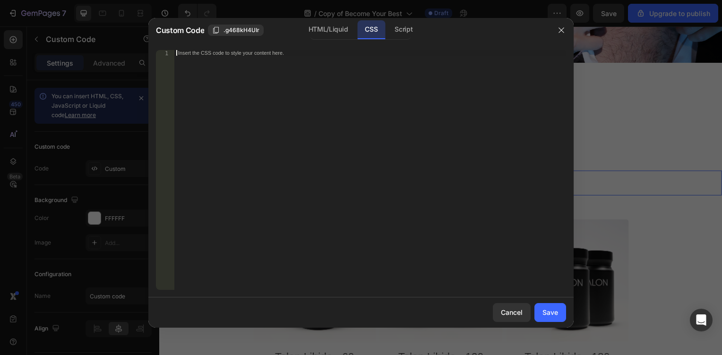
click at [386, 231] on div "Insert the CSS code to style your content here." at bounding box center [370, 175] width 392 height 251
paste textarea "}"
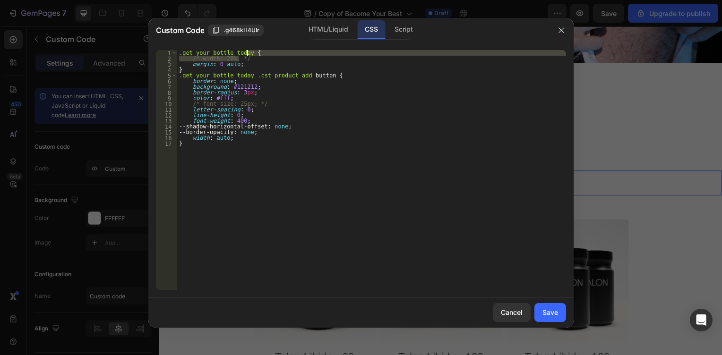
drag, startPoint x: 259, startPoint y: 58, endPoint x: 260, endPoint y: 53, distance: 4.9
click at [260, 53] on div ".get_your_bottle_today { /* width: 20%; */ margin : 0 auto ; } .get_your_bottle…" at bounding box center [371, 175] width 389 height 251
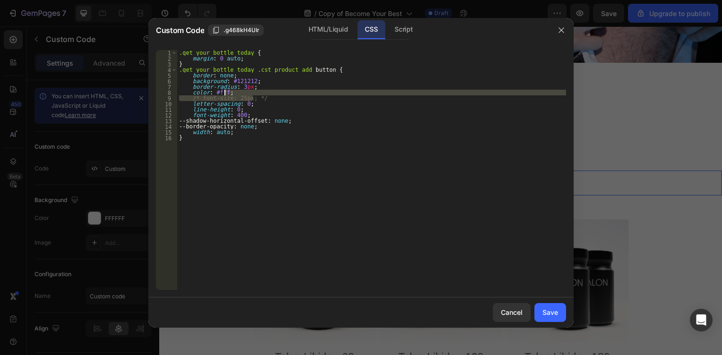
drag, startPoint x: 263, startPoint y: 99, endPoint x: 265, endPoint y: 92, distance: 7.2
click at [265, 92] on div ".get_your_bottle_today { margin : 0 auto ; } .get_your_bottle_today .cst_produc…" at bounding box center [371, 175] width 389 height 251
type textarea "color: #fff;"
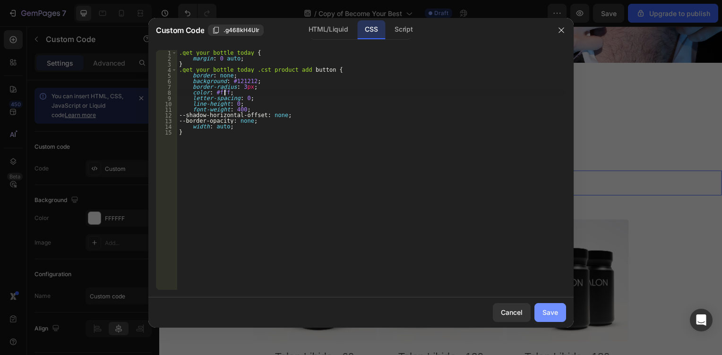
click at [553, 314] on div "Save" at bounding box center [551, 313] width 16 height 10
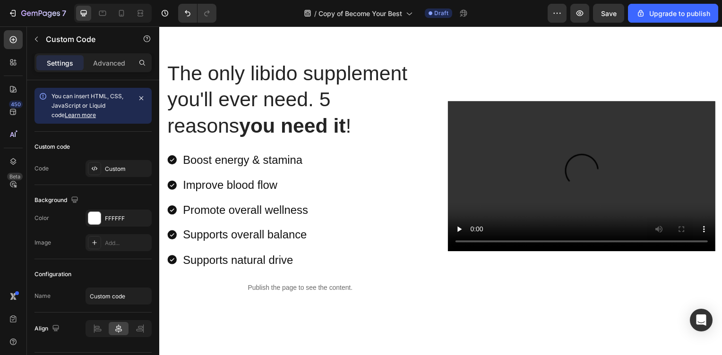
scroll to position [964, 0]
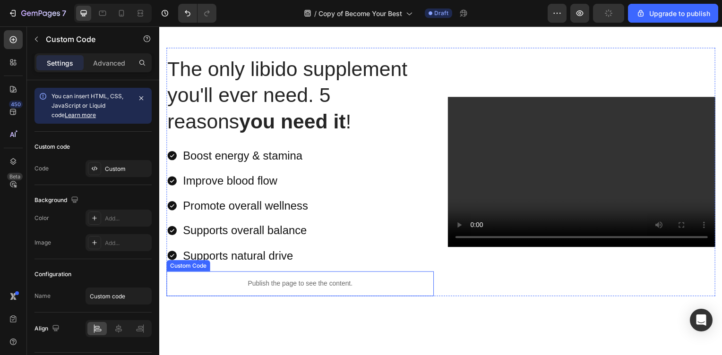
click at [280, 284] on p "Publish the page to see the content." at bounding box center [300, 286] width 269 height 10
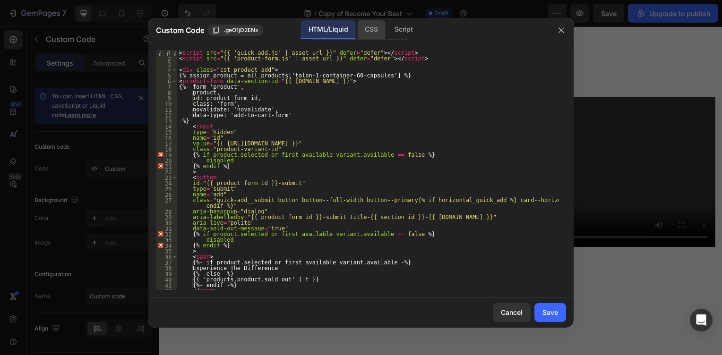
click at [387, 25] on div "CSS" at bounding box center [403, 29] width 33 height 19
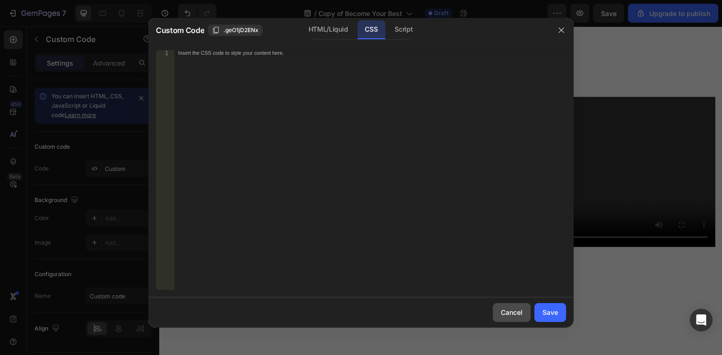
click at [511, 316] on div "Cancel" at bounding box center [512, 313] width 22 height 10
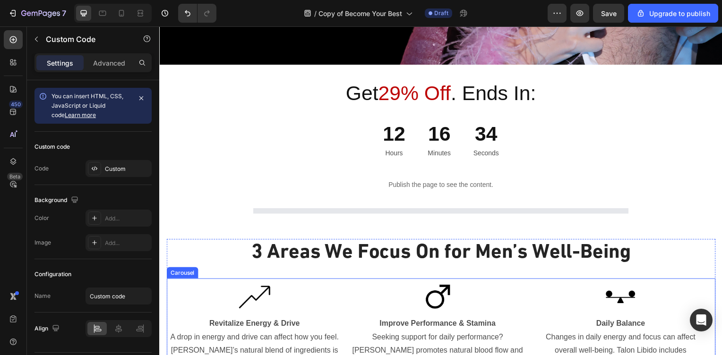
scroll to position [319, 0]
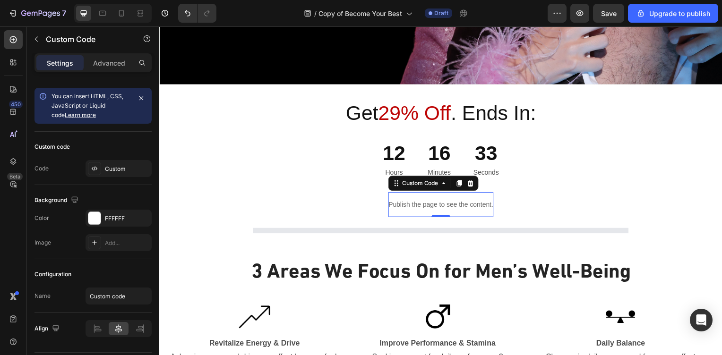
click at [405, 207] on p "Publish the page to see the content." at bounding box center [442, 206] width 105 height 10
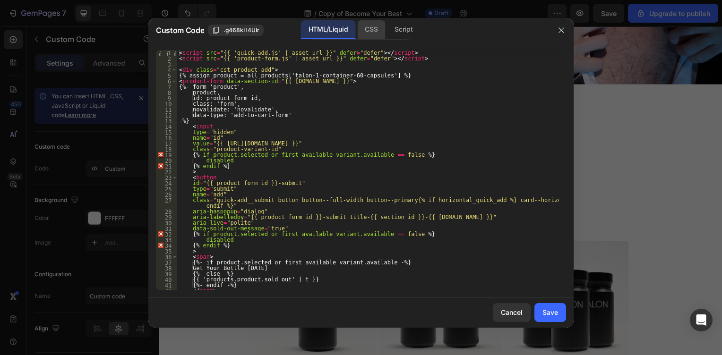
click at [387, 26] on div "CSS" at bounding box center [403, 29] width 33 height 19
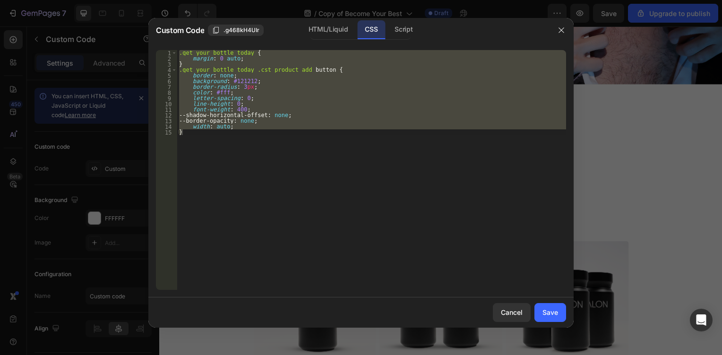
click at [296, 133] on div ".get_your_bottle_today { margin : 0 auto ; } .get_your_bottle_today .cst_produc…" at bounding box center [371, 170] width 389 height 240
type textarea "}"
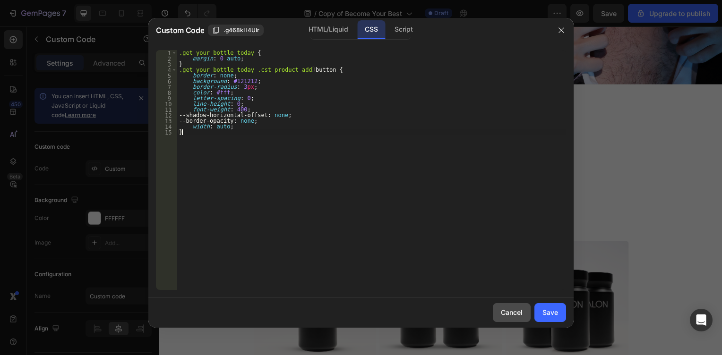
click at [519, 309] on div "Cancel" at bounding box center [512, 313] width 22 height 10
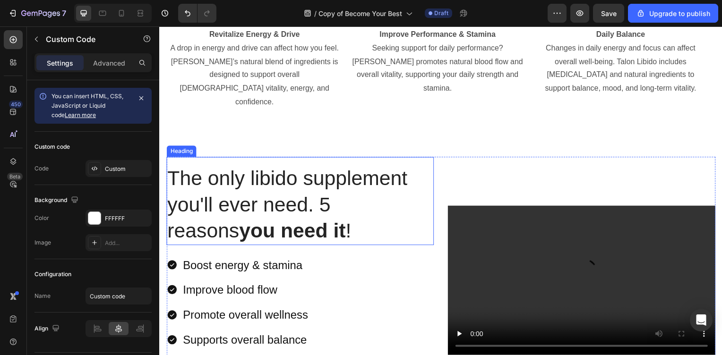
scroll to position [999, 0]
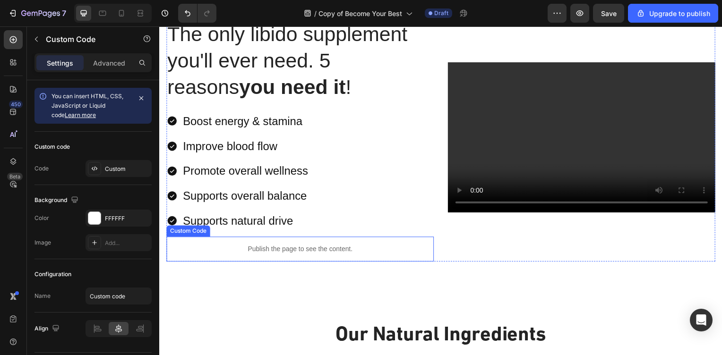
click at [266, 251] on p "Publish the page to see the content." at bounding box center [300, 251] width 269 height 10
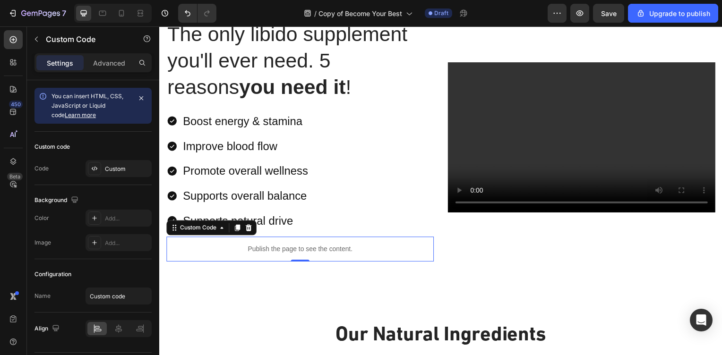
click at [266, 251] on p "Publish the page to see the content." at bounding box center [300, 251] width 269 height 10
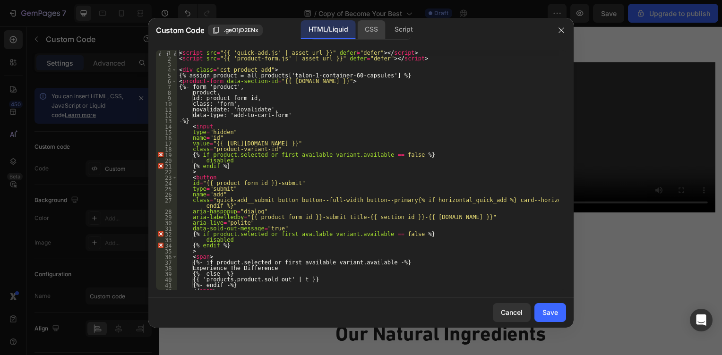
click at [387, 27] on div "CSS" at bounding box center [403, 29] width 33 height 19
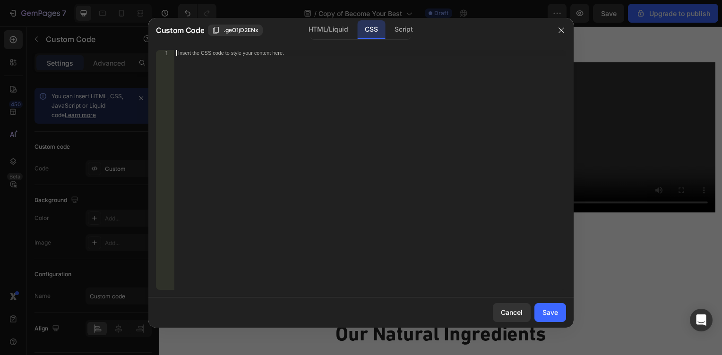
click at [293, 114] on div "Insert the CSS code to style your content here." at bounding box center [370, 175] width 392 height 251
paste textarea "}"
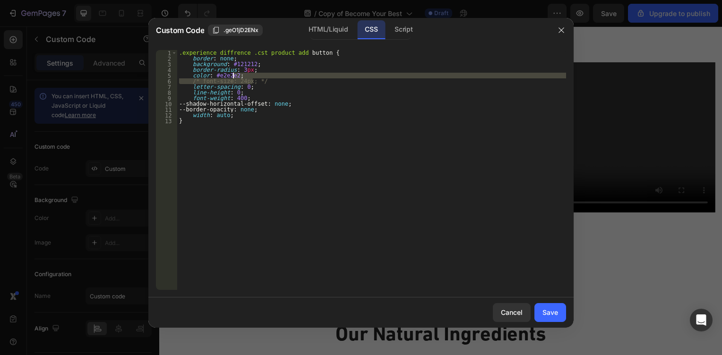
drag, startPoint x: 263, startPoint y: 83, endPoint x: 265, endPoint y: 76, distance: 7.5
click at [265, 76] on div ".experience_diffrence .cst_product_add button { border : none ; background : #1…" at bounding box center [371, 175] width 389 height 251
type textarea "color: #e2e2e2;"
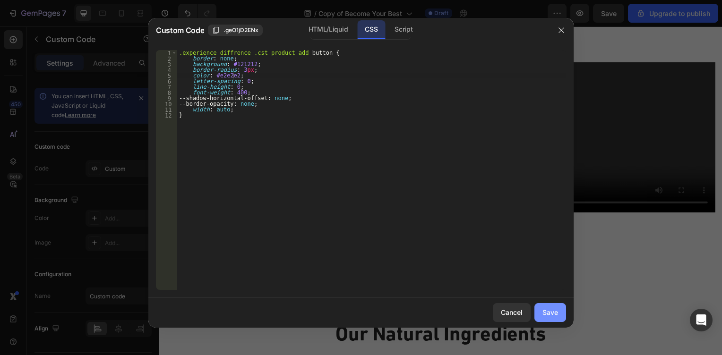
click at [546, 312] on div "Save" at bounding box center [551, 313] width 16 height 10
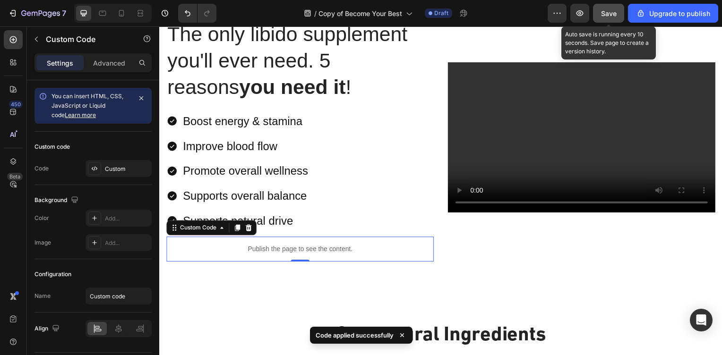
click at [614, 11] on span "Save" at bounding box center [609, 13] width 16 height 8
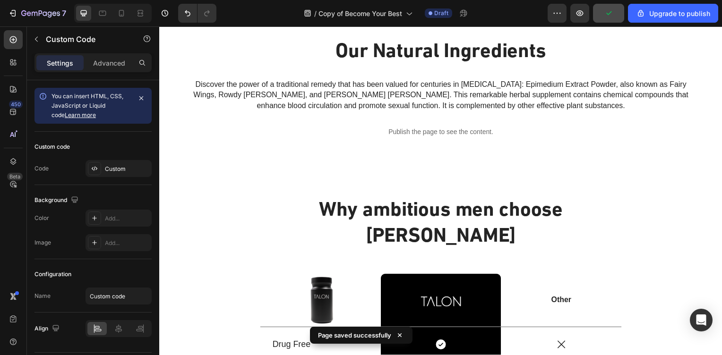
scroll to position [1283, 0]
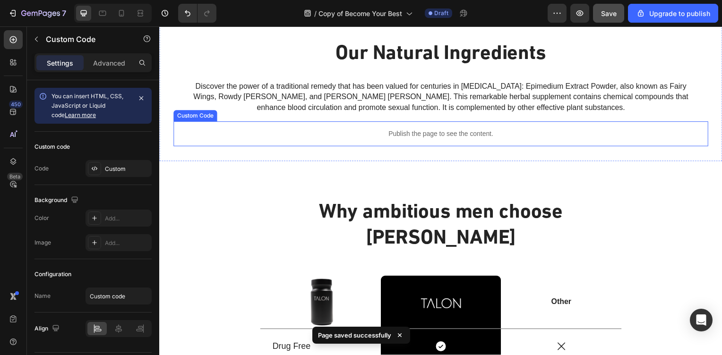
click at [450, 128] on div "Publish the page to see the content." at bounding box center [442, 134] width 539 height 25
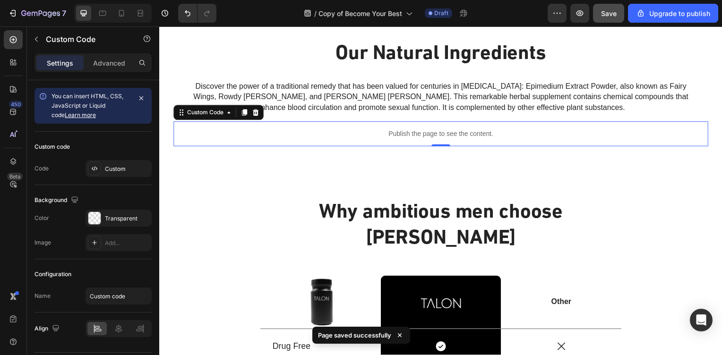
click at [450, 128] on div "Publish the page to see the content." at bounding box center [442, 134] width 539 height 25
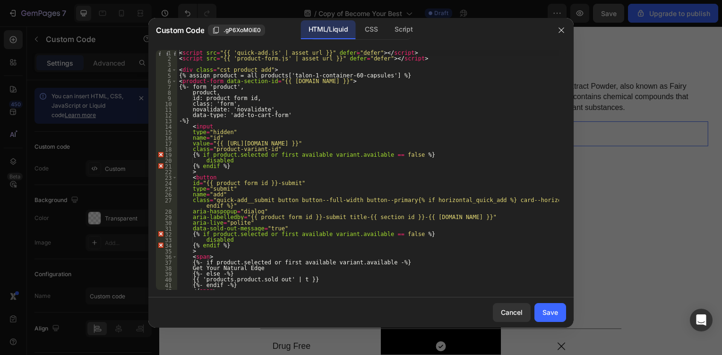
scroll to position [78, 0]
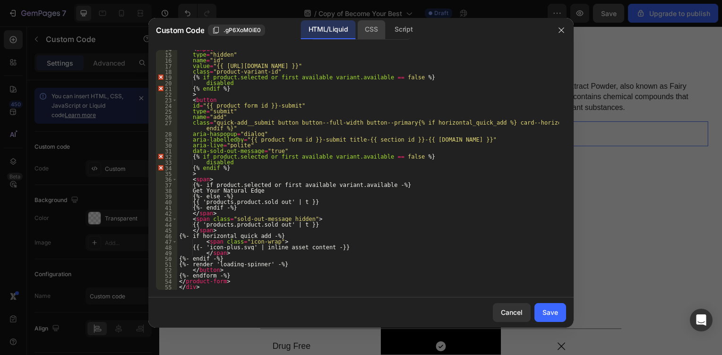
click at [387, 29] on div "CSS" at bounding box center [403, 29] width 33 height 19
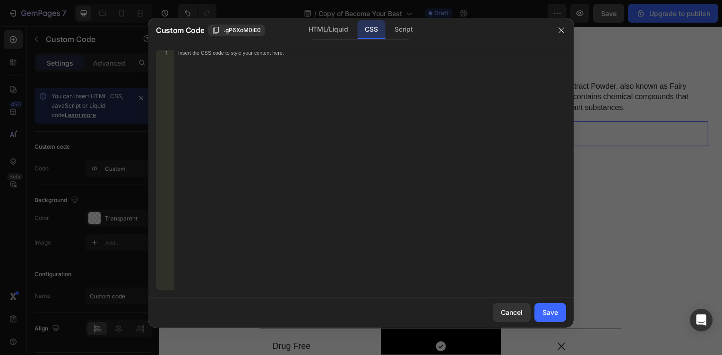
click at [365, 150] on div "Insert the CSS code to style your content here." at bounding box center [370, 175] width 392 height 251
paste textarea "}"
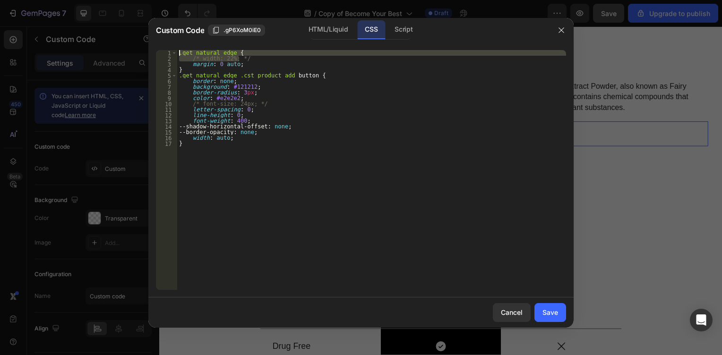
drag, startPoint x: 260, startPoint y: 57, endPoint x: 262, endPoint y: 49, distance: 8.2
click at [262, 49] on div "} 1 2 3 4 5 6 7 8 9 10 11 12 13 14 15 16 17 .get_natural_edge { /* width: 22%; …" at bounding box center [360, 170] width 425 height 255
click at [262, 49] on div ".get_natural_edge { /* width: 22%; */ 1 2 3 4 5 6 7 8 9 10 11 12 13 14 15 16 17…" at bounding box center [360, 170] width 425 height 255
click at [252, 55] on div ".get_natural_edge { /* width: 22%; */ margin : 0 auto ; } .get_natural_edge .cs…" at bounding box center [371, 170] width 389 height 240
drag, startPoint x: 248, startPoint y: 58, endPoint x: 248, endPoint y: 52, distance: 6.2
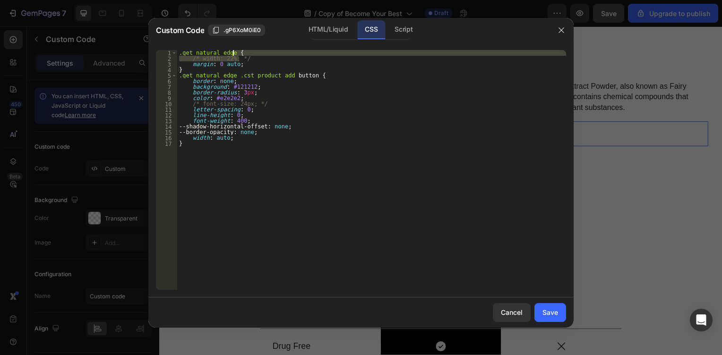
click at [248, 52] on div ".get_natural_edge { /* width: 22%; */ margin : 0 auto ; } .get_natural_edge .cs…" at bounding box center [371, 175] width 389 height 251
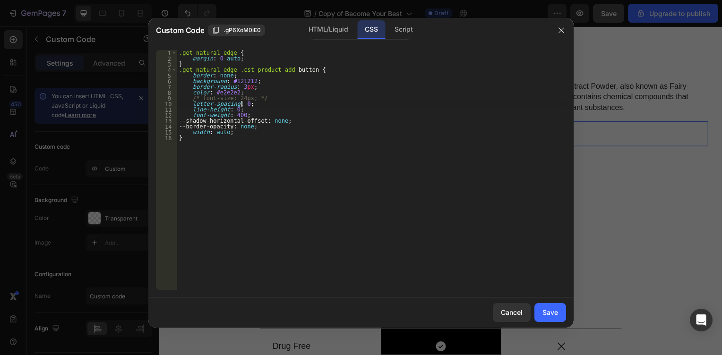
click at [268, 102] on div ".get_natural_edge { margin : 0 auto ; } .get_natural_edge .cst_product_add butt…" at bounding box center [371, 175] width 389 height 251
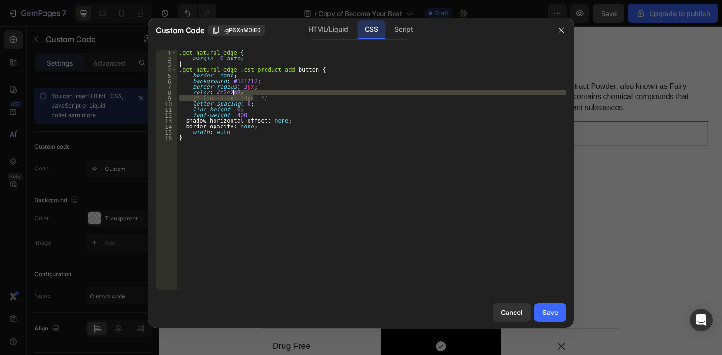
drag, startPoint x: 268, startPoint y: 99, endPoint x: 273, endPoint y: 91, distance: 9.3
click at [273, 91] on div ".get_natural_edge { margin : 0 auto ; } .get_natural_edge .cst_product_add butt…" at bounding box center [371, 175] width 389 height 251
type textarea "color: #e2e2e2;"
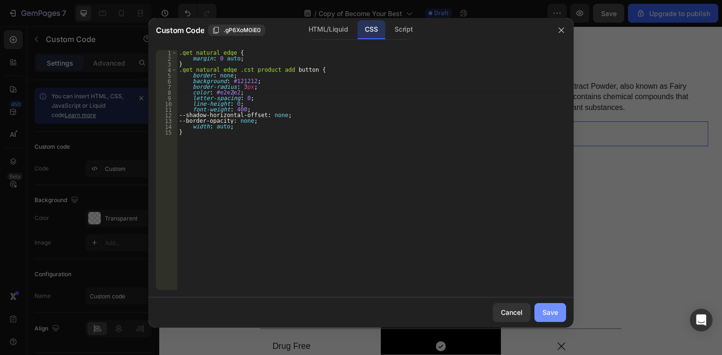
click at [557, 313] on div "Save" at bounding box center [551, 313] width 16 height 10
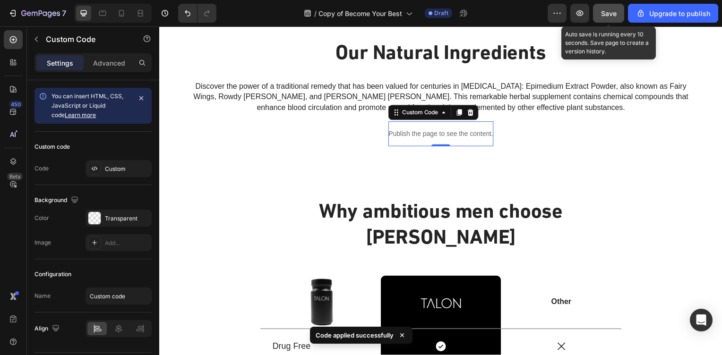
click at [603, 15] on span "Save" at bounding box center [609, 13] width 16 height 8
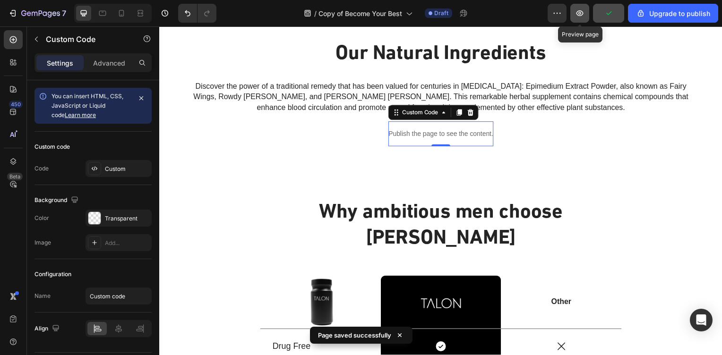
click at [581, 16] on icon "button" at bounding box center [580, 13] width 7 height 6
